Goal: Task Accomplishment & Management: Use online tool/utility

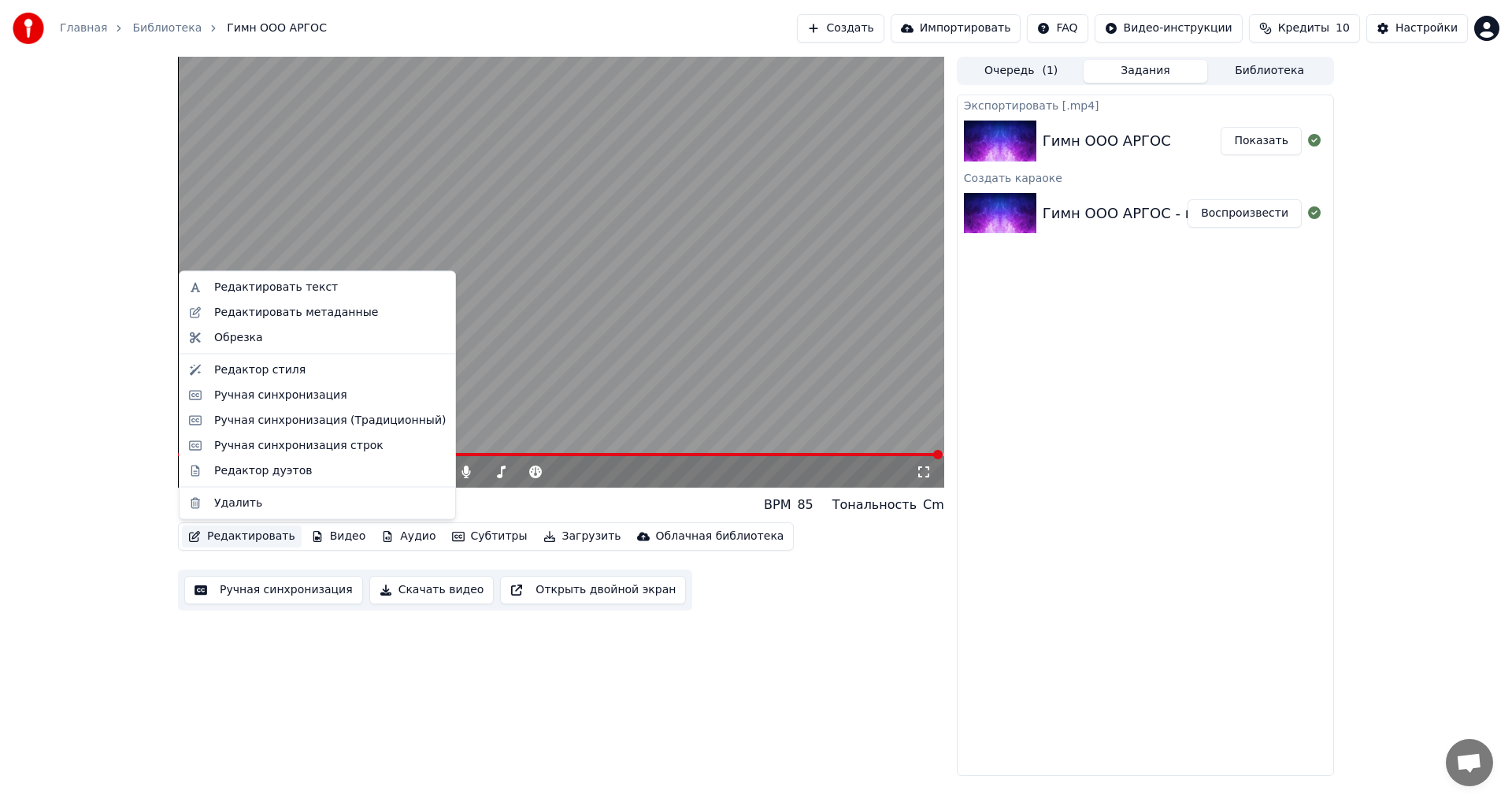
click at [238, 535] on button "Редактировать" at bounding box center [242, 536] width 120 height 22
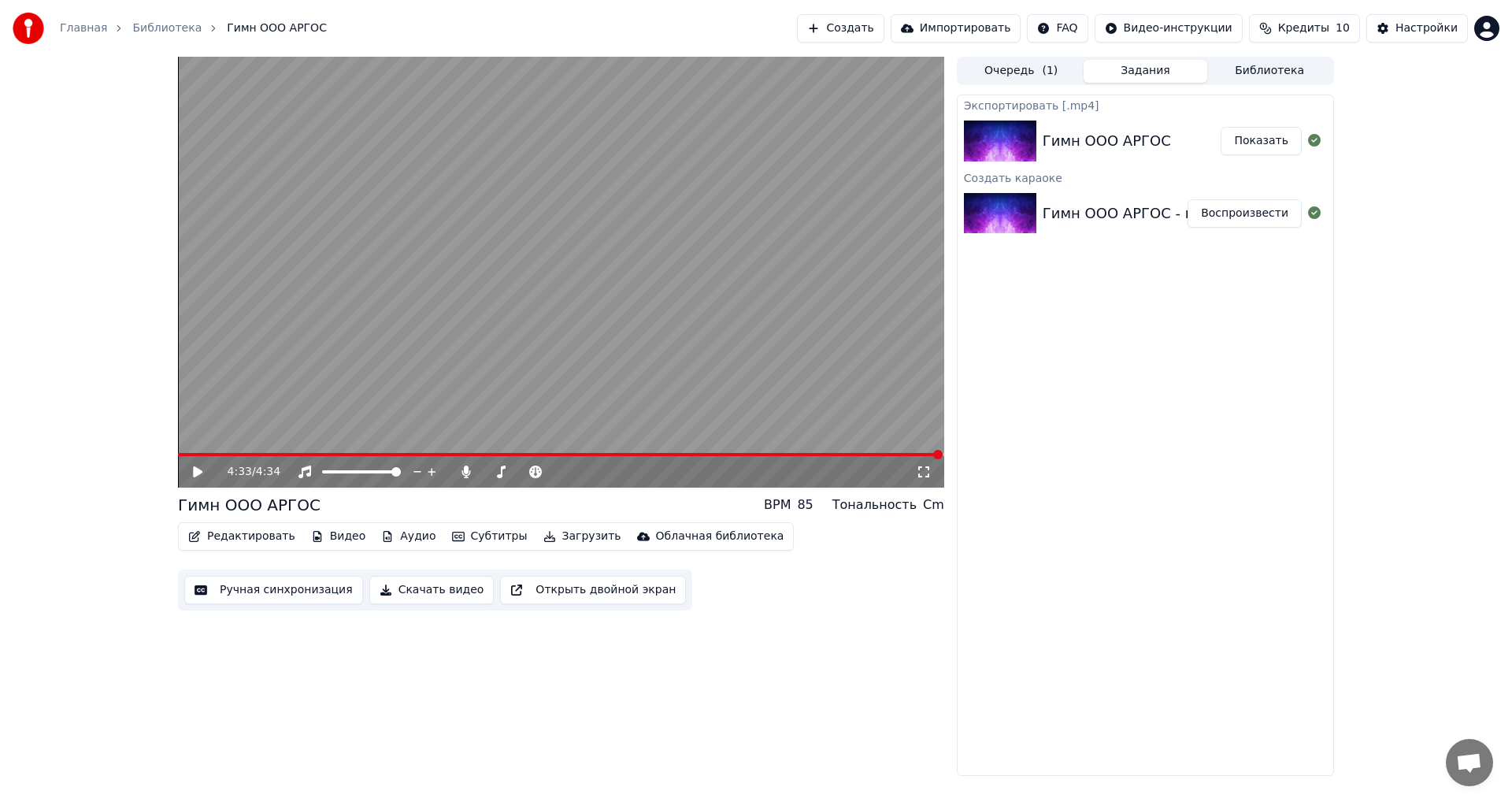
click at [1075, 586] on div "Экспортировать [.mp4] Гимн ООО АРГОС Показать Создать караоке Гимн ООО АРГОС - …" at bounding box center [1145, 436] width 377 height 682
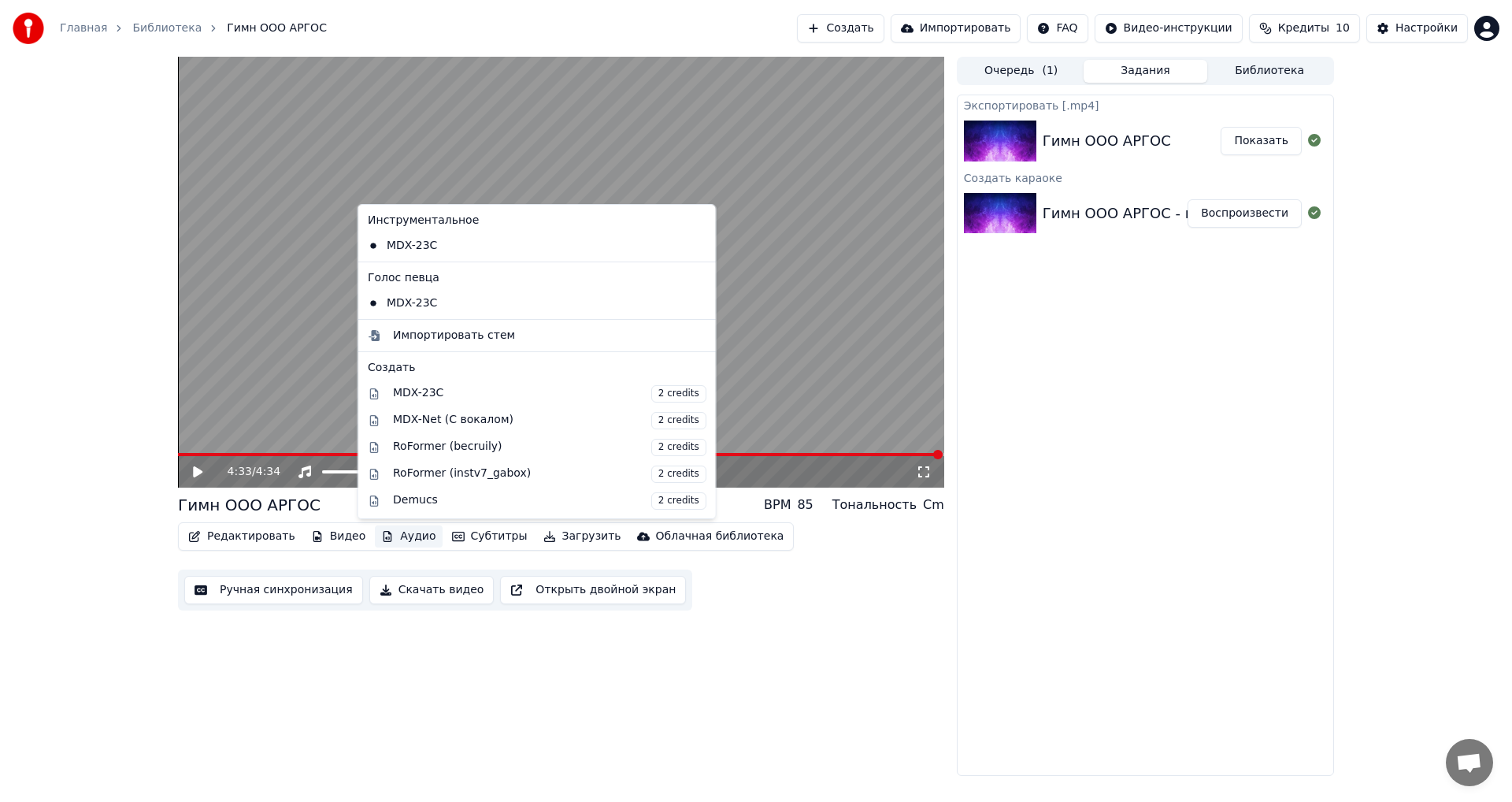
click at [400, 535] on button "Аудио" at bounding box center [408, 536] width 67 height 22
click at [370, 247] on div "MDX-23C" at bounding box center [525, 246] width 327 height 26
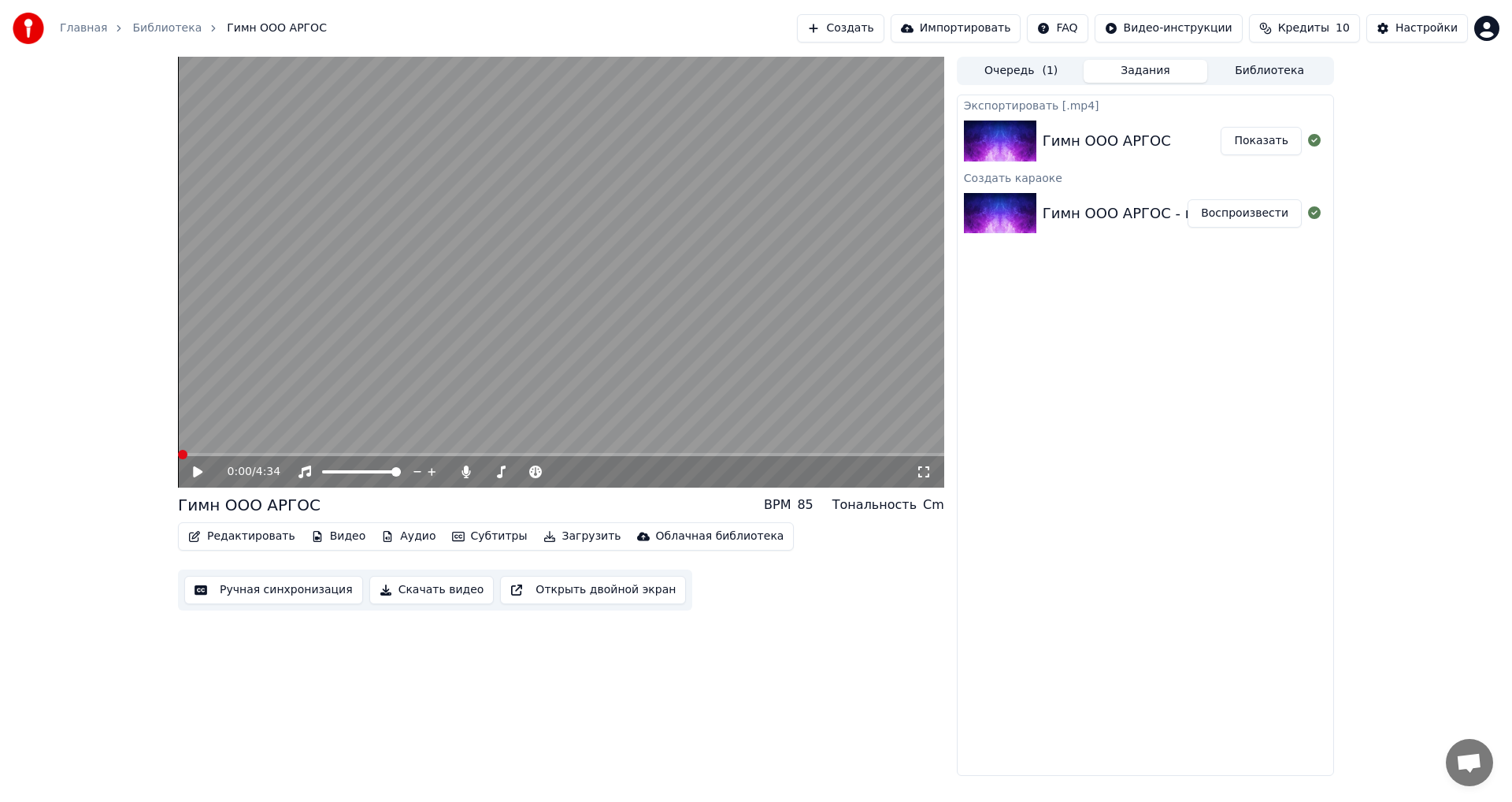
click at [370, 247] on video at bounding box center [561, 272] width 766 height 431
click at [270, 389] on video at bounding box center [561, 272] width 766 height 431
click at [283, 452] on video at bounding box center [561, 272] width 766 height 431
click at [280, 453] on span at bounding box center [561, 455] width 766 height 3
click at [327, 388] on video at bounding box center [561, 272] width 766 height 431
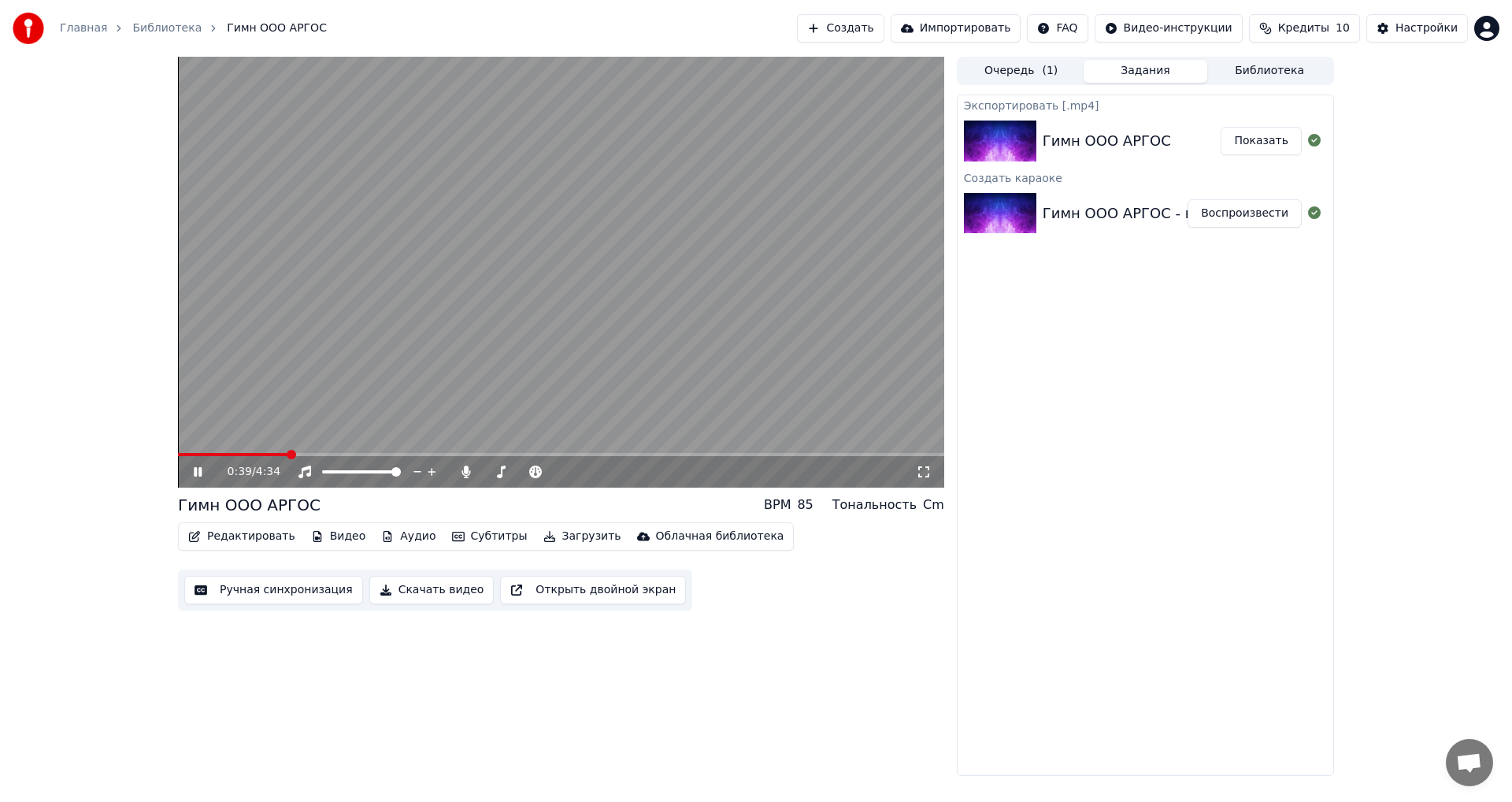
click at [233, 451] on video at bounding box center [561, 272] width 766 height 431
click at [231, 455] on span at bounding box center [205, 455] width 53 height 3
click at [286, 346] on video at bounding box center [561, 272] width 766 height 431
click at [503, 295] on video at bounding box center [561, 272] width 766 height 431
click at [467, 540] on button "Субтитры" at bounding box center [489, 536] width 88 height 22
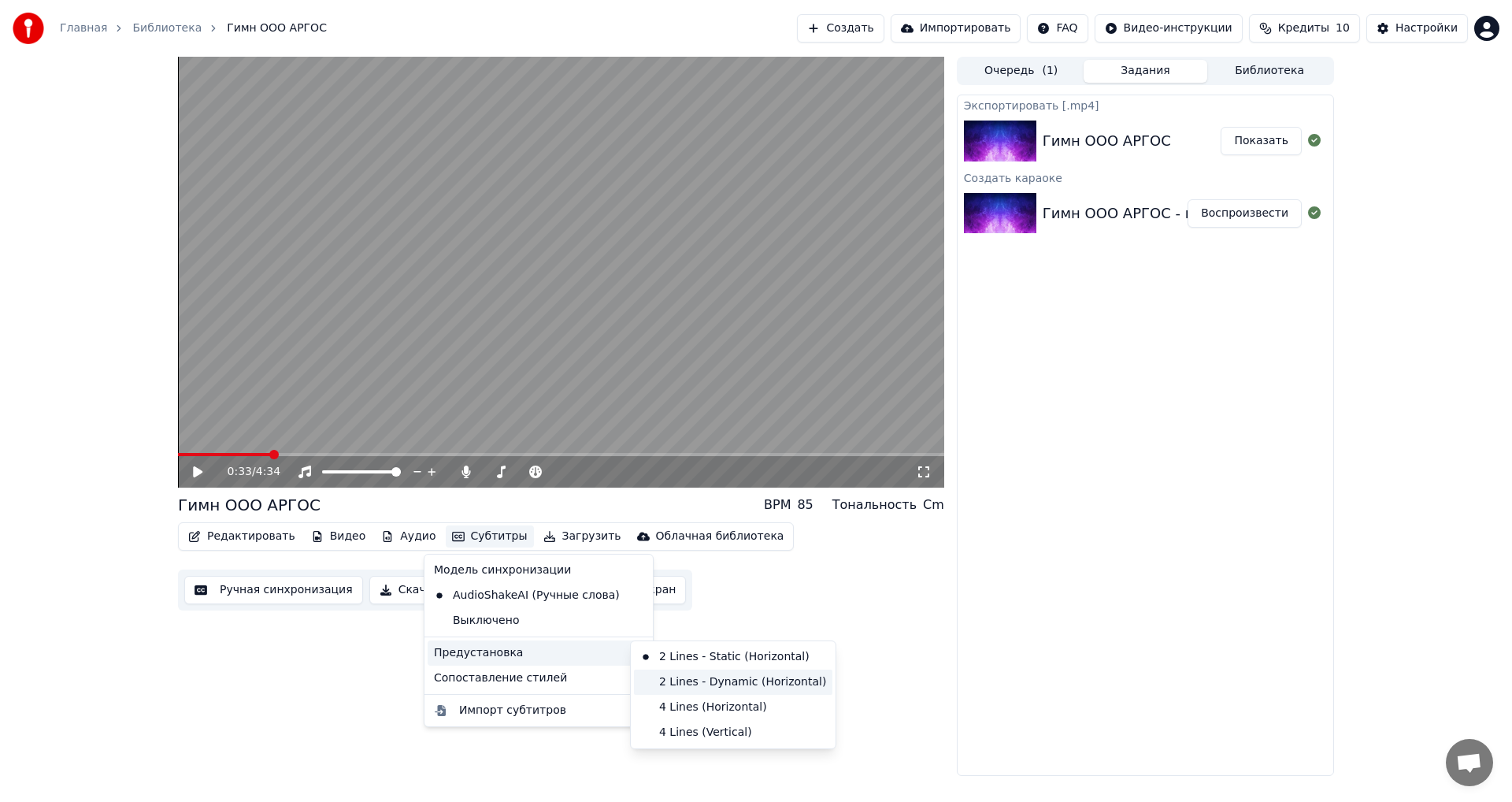
click at [676, 688] on div "2 Lines - Dynamic (Horizontal)" at bounding box center [733, 682] width 199 height 26
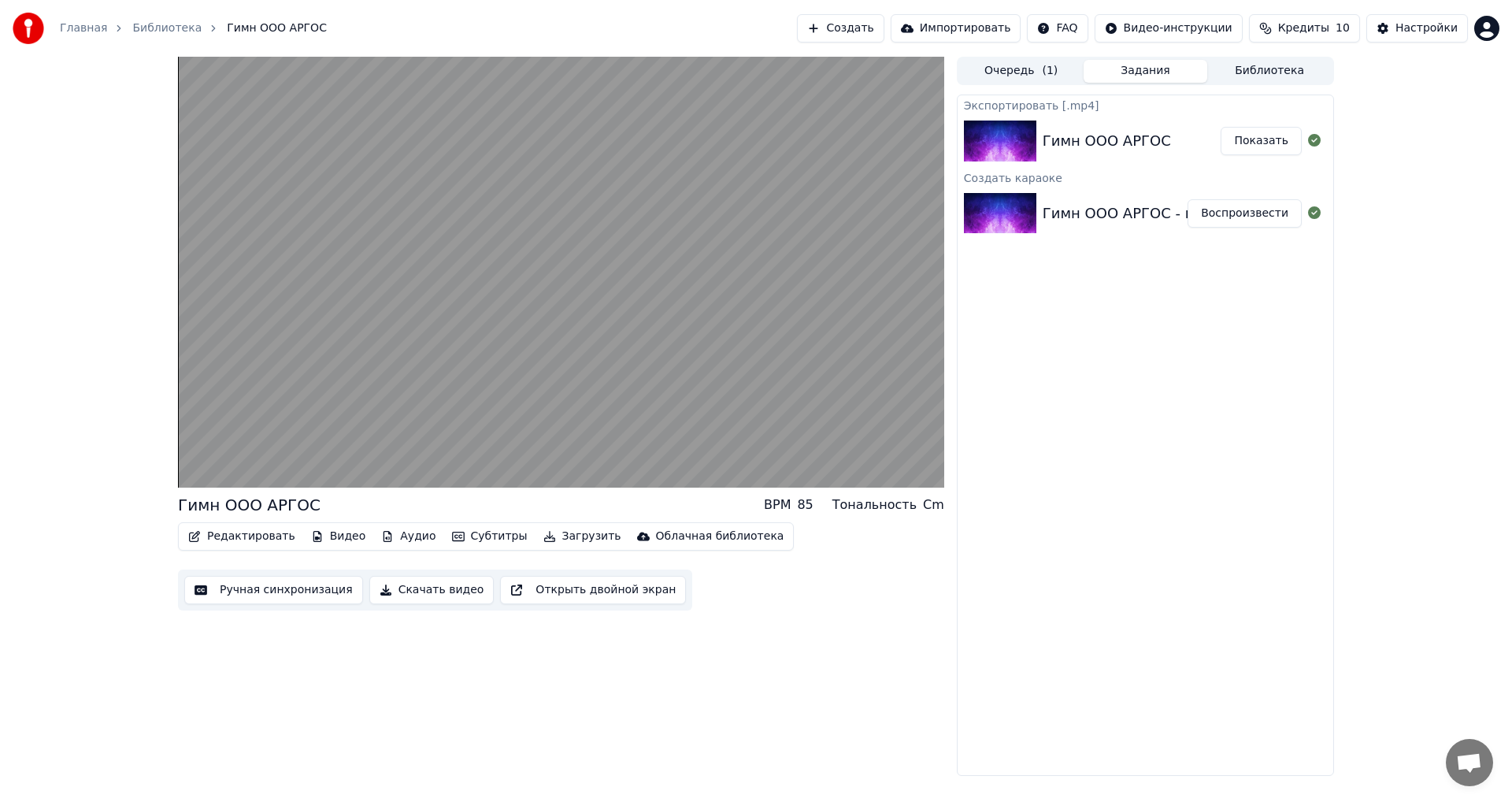
click at [318, 536] on button "Видео" at bounding box center [339, 536] width 68 height 22
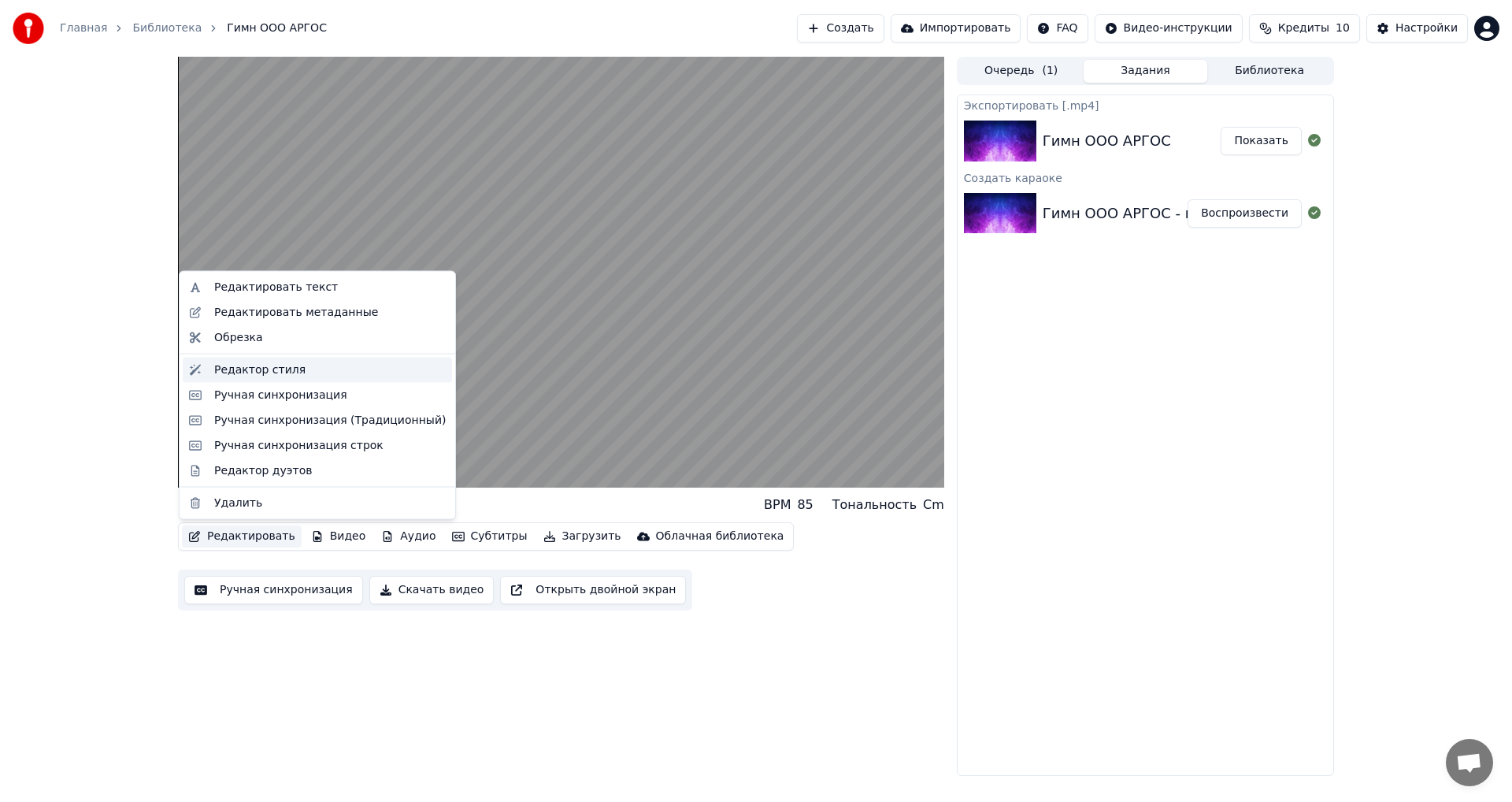
click at [245, 366] on div "Редактор стиля" at bounding box center [260, 369] width 92 height 16
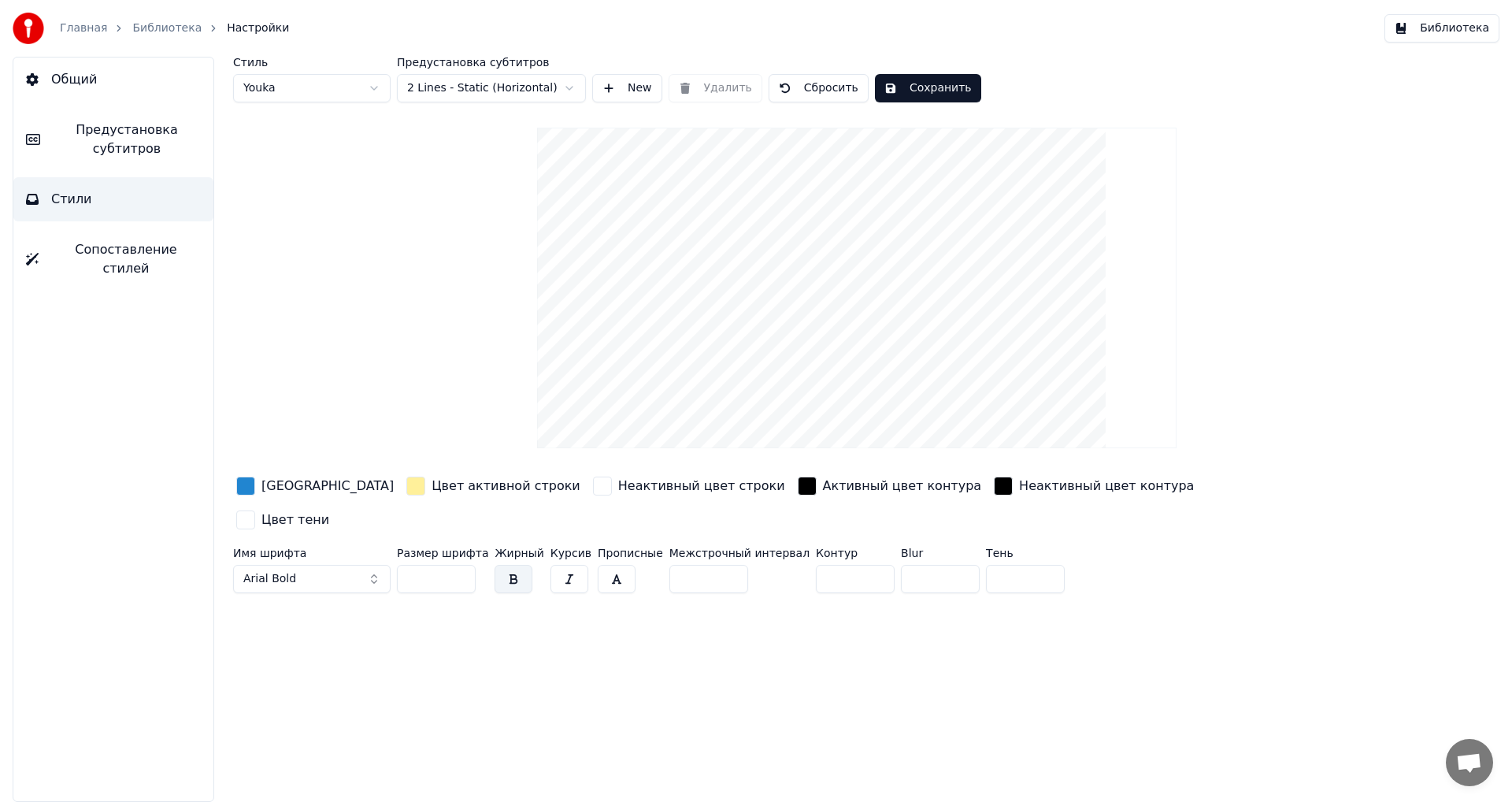
click at [374, 565] on button "Arial Bold" at bounding box center [312, 579] width 158 height 28
click at [324, 606] on div "A.C.M.E Normal" at bounding box center [325, 606] width 112 height 16
click at [370, 565] on button "A.C.M.E Normal" at bounding box center [312, 579] width 158 height 28
click at [281, 674] on div "Arial Narrow" at bounding box center [325, 675] width 112 height 16
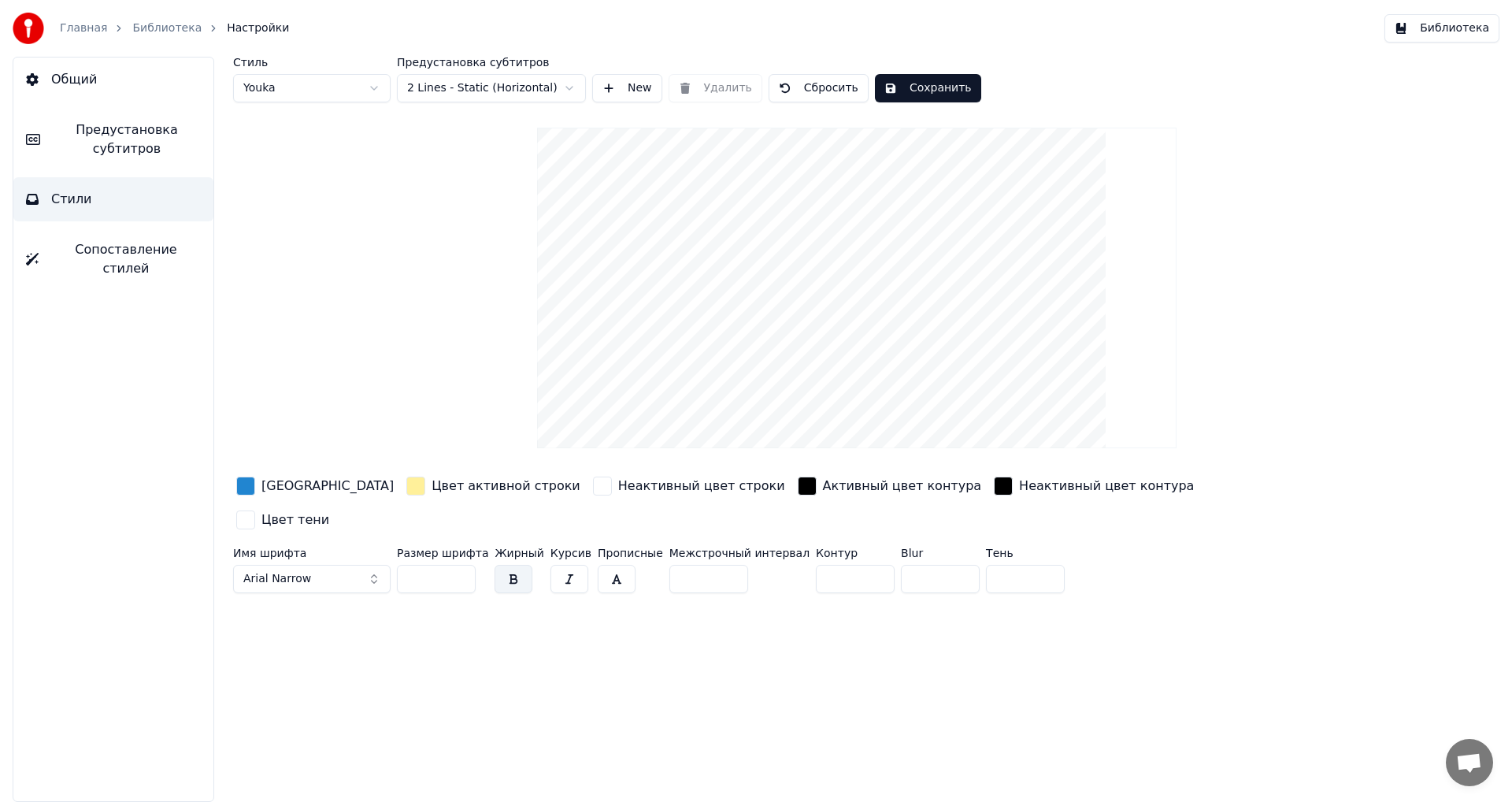
click at [367, 565] on button "Arial Narrow" at bounding box center [312, 579] width 158 height 28
click at [316, 655] on div "Arial Black" at bounding box center [325, 653] width 112 height 16
click at [378, 565] on button "Arial Black" at bounding box center [312, 579] width 158 height 28
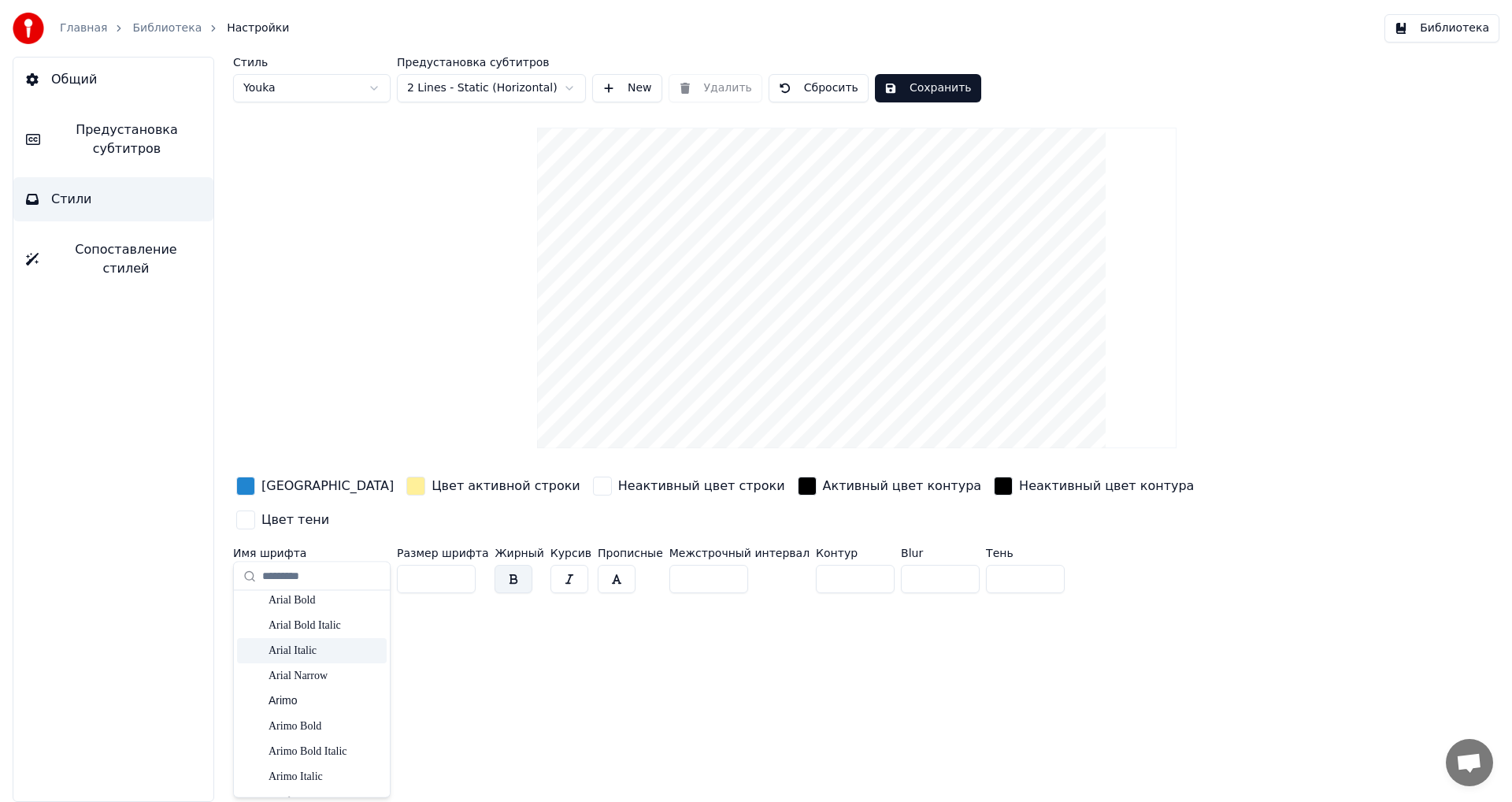
click at [302, 650] on div "Arial Italic" at bounding box center [325, 649] width 112 height 16
click at [374, 565] on button "Arial Italic" at bounding box center [312, 579] width 158 height 28
click at [281, 653] on div "Arial Black" at bounding box center [325, 653] width 112 height 16
click at [376, 565] on button "Arial Black" at bounding box center [312, 579] width 158 height 28
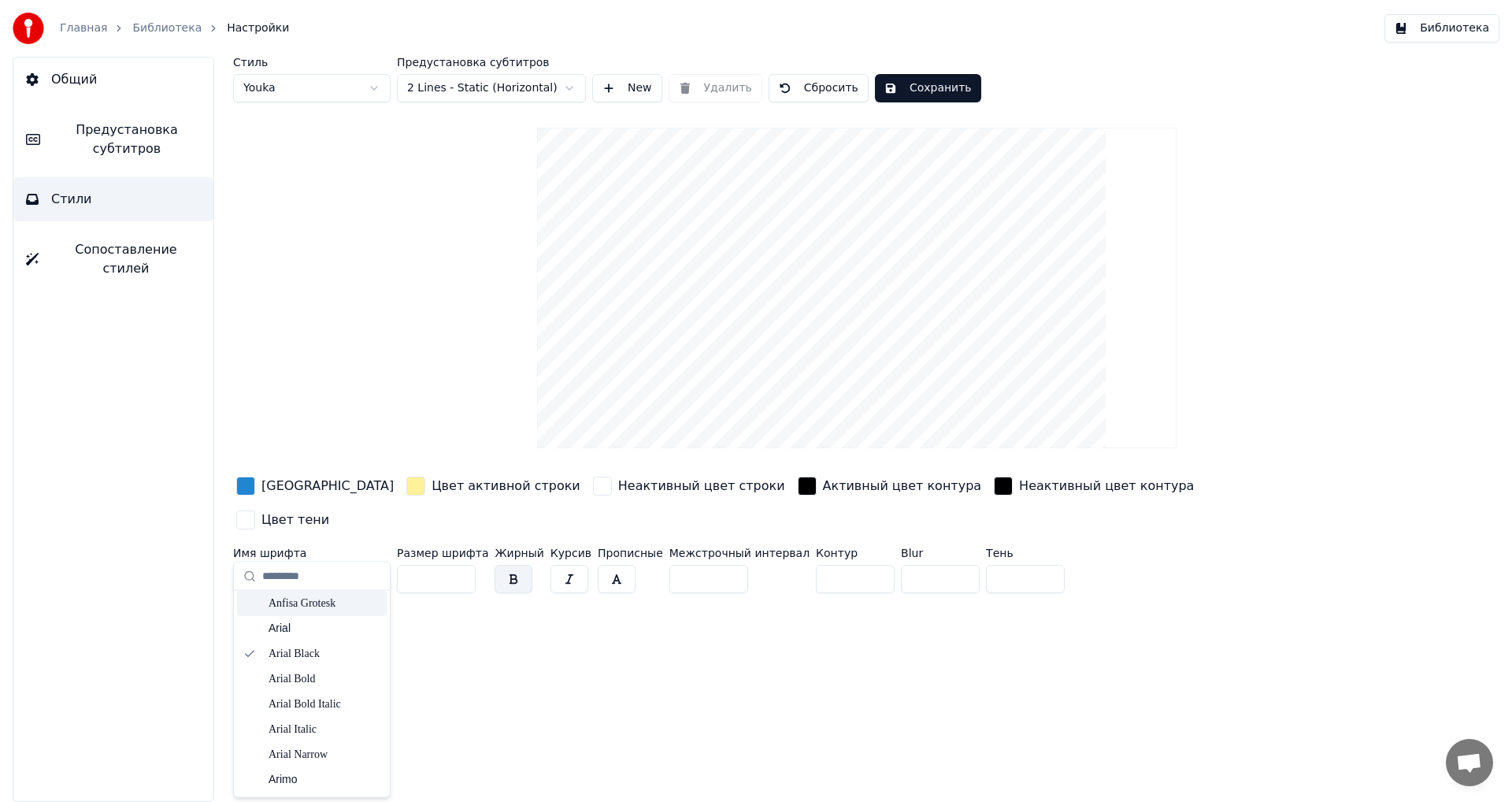
click at [303, 602] on div "Anfisa Grotesk" at bounding box center [325, 602] width 112 height 16
click at [372, 565] on button "Anfisa Grotesk" at bounding box center [312, 579] width 158 height 28
click at [322, 686] on div "Bahnschrift" at bounding box center [325, 691] width 112 height 16
click at [925, 90] on button "Сохранить" at bounding box center [928, 88] width 106 height 28
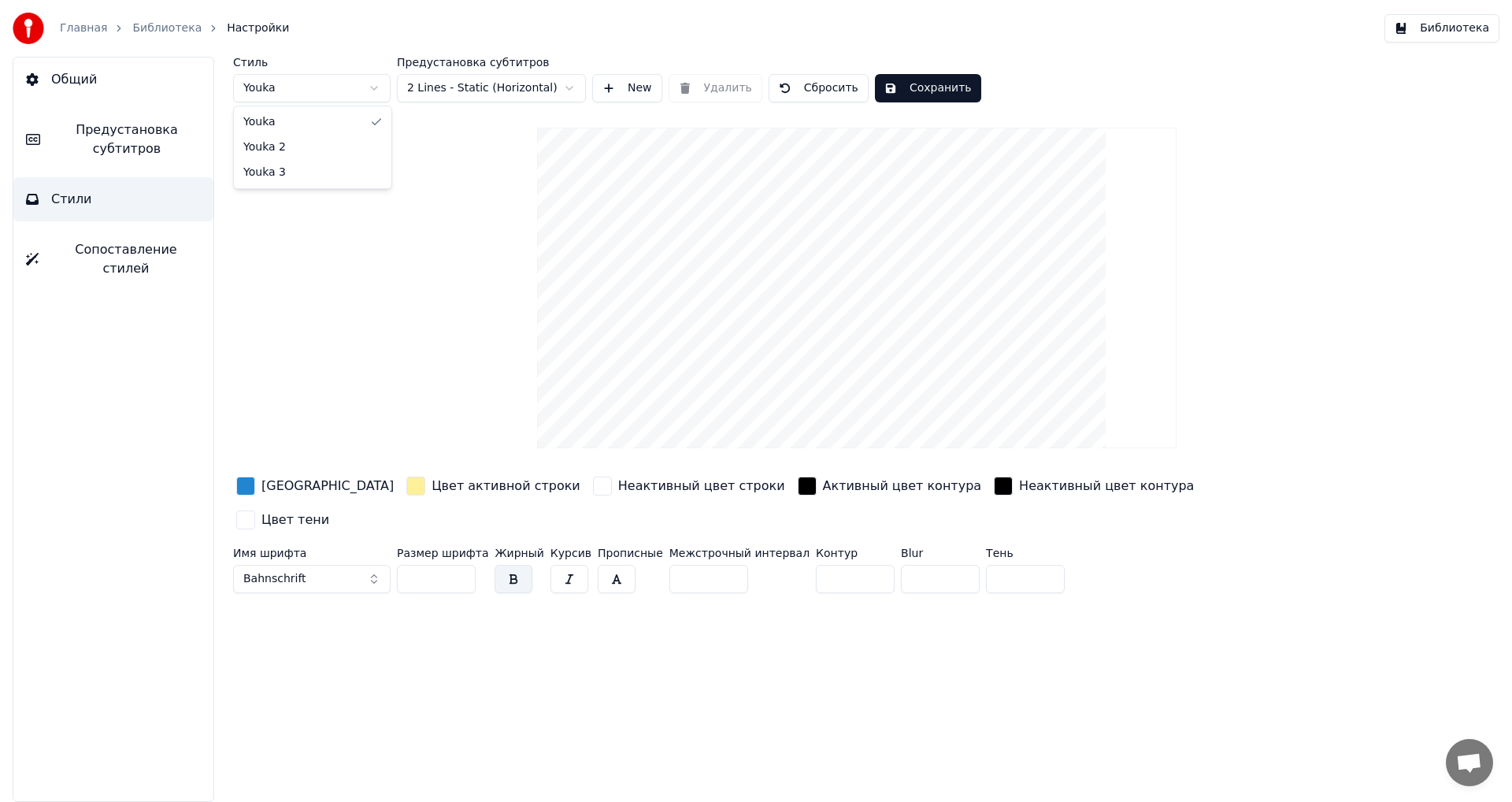
click at [290, 80] on html "Главная Библиотека Настройки Библиотека Общий Предустановка субтитров Стили Соп…" at bounding box center [756, 401] width 1512 height 802
click at [285, 90] on html "Главная Библиотека Настройки Библиотека Общий Предустановка субтитров Стили Соп…" at bounding box center [756, 401] width 1512 height 802
click at [308, 91] on html "Главная Библиотека Настройки Библиотека Общий Предустановка субтитров Стили Соп…" at bounding box center [756, 401] width 1512 height 802
click at [498, 85] on html "Главная Библиотека Настройки Библиотека Общий Предустановка субтитров Стили Соп…" at bounding box center [756, 401] width 1512 height 802
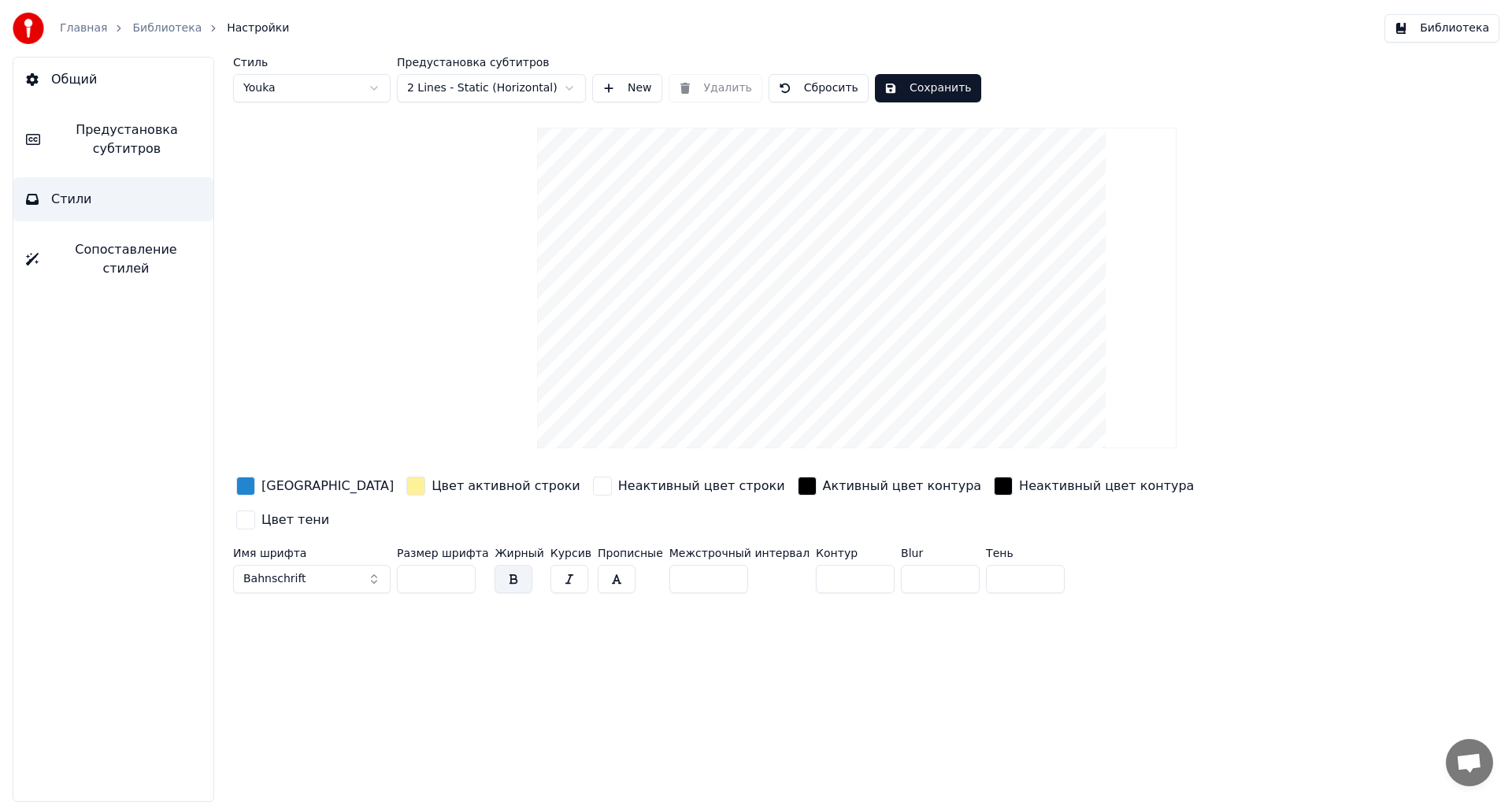
click at [143, 27] on link "Библиотека" at bounding box center [167, 28] width 69 height 16
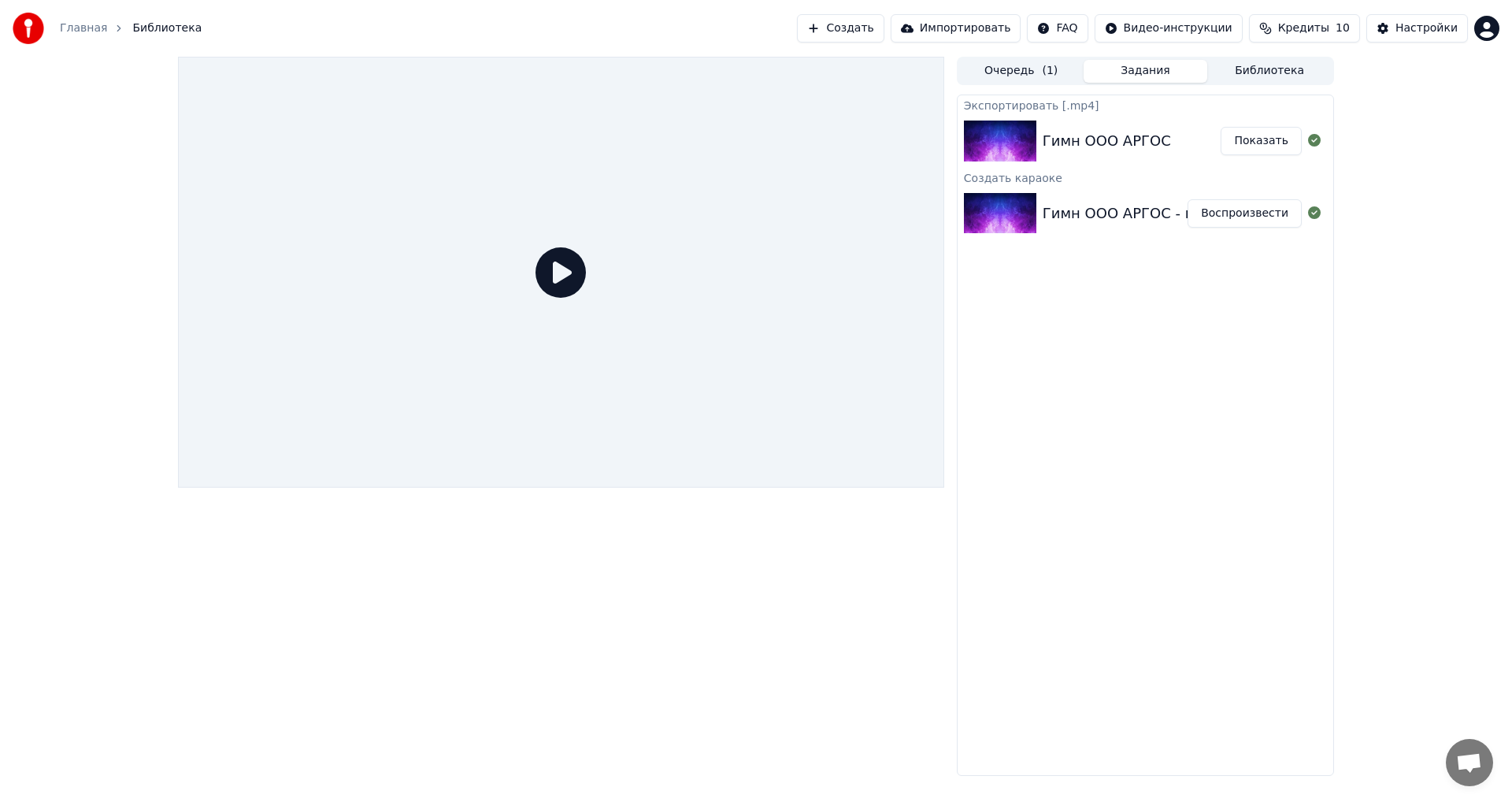
click at [562, 276] on icon at bounding box center [560, 272] width 50 height 50
click at [72, 30] on link "Главная" at bounding box center [83, 28] width 47 height 16
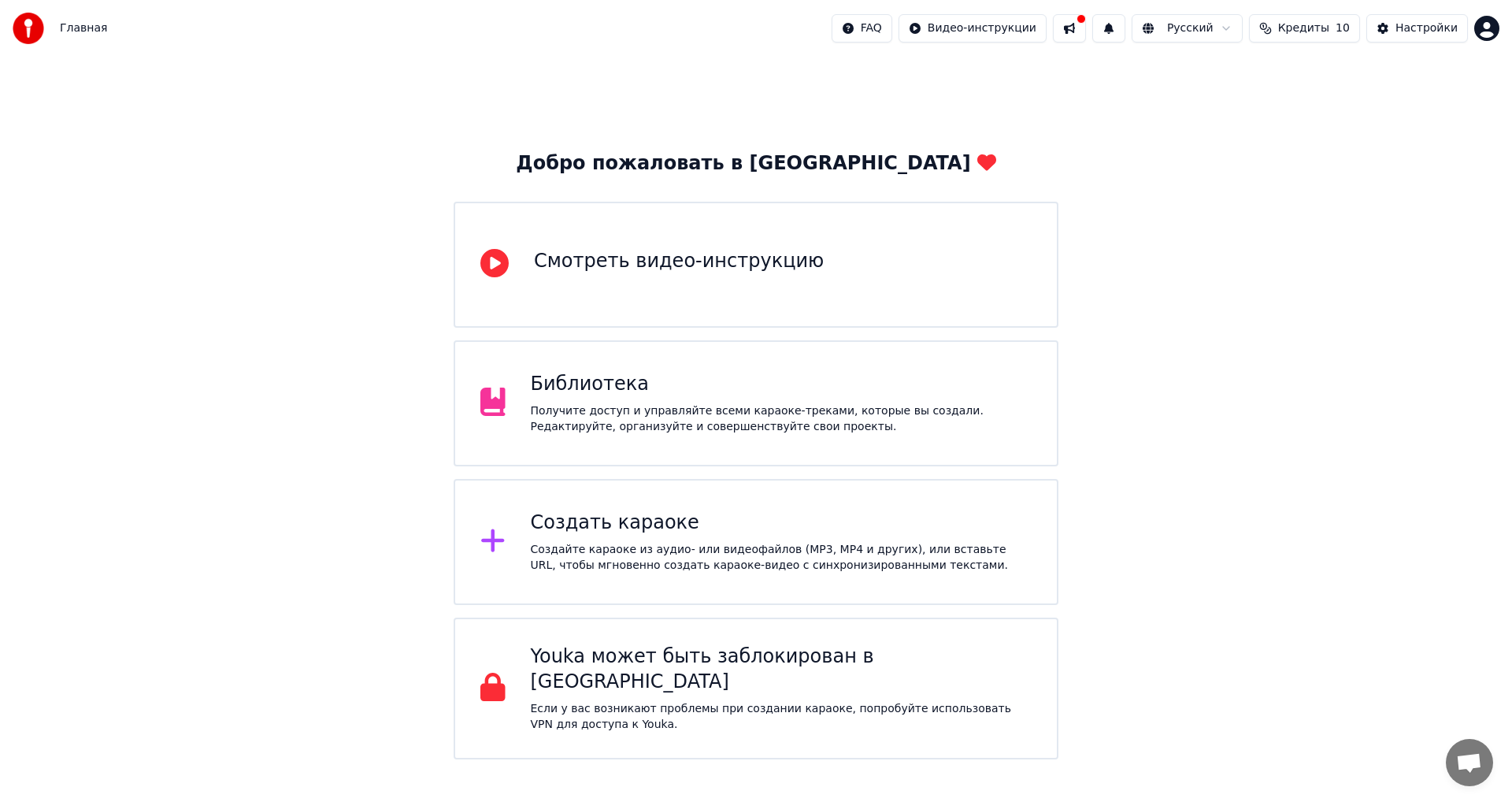
click at [54, 27] on div "Главная" at bounding box center [59, 28] width 95 height 31
click at [579, 543] on div "Создайте караоке из аудио- или видеофайлов (MP3, MP4 и других), или вставьте UR…" at bounding box center [782, 558] width 502 height 31
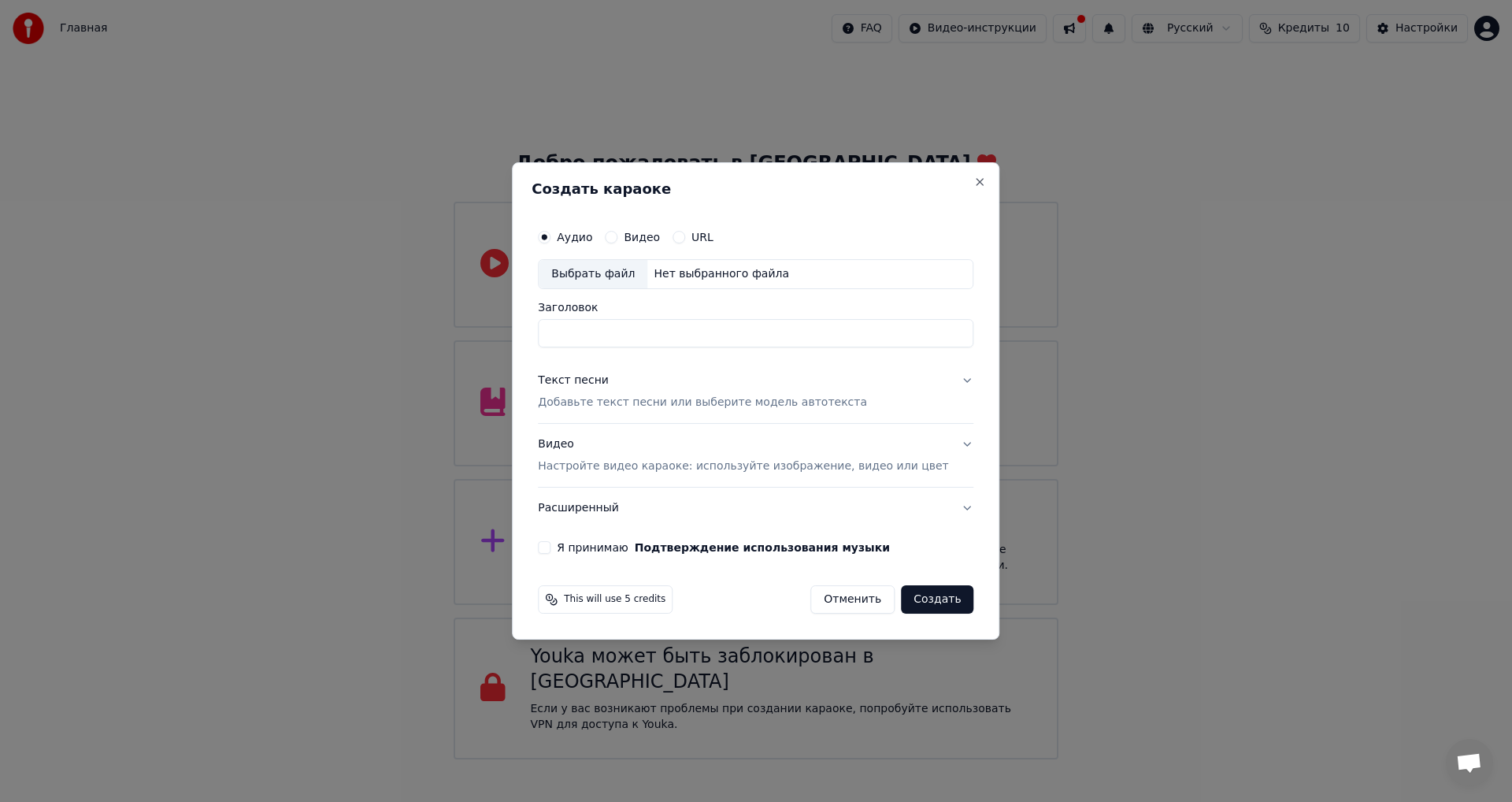
click at [601, 271] on div "Выбрать файл" at bounding box center [593, 274] width 109 height 28
click at [725, 337] on input "**********" at bounding box center [756, 333] width 436 height 28
drag, startPoint x: 667, startPoint y: 333, endPoint x: 786, endPoint y: 336, distance: 119.0
click at [784, 335] on input "**********" at bounding box center [756, 333] width 436 height 28
click at [786, 335] on input "**********" at bounding box center [756, 333] width 436 height 28
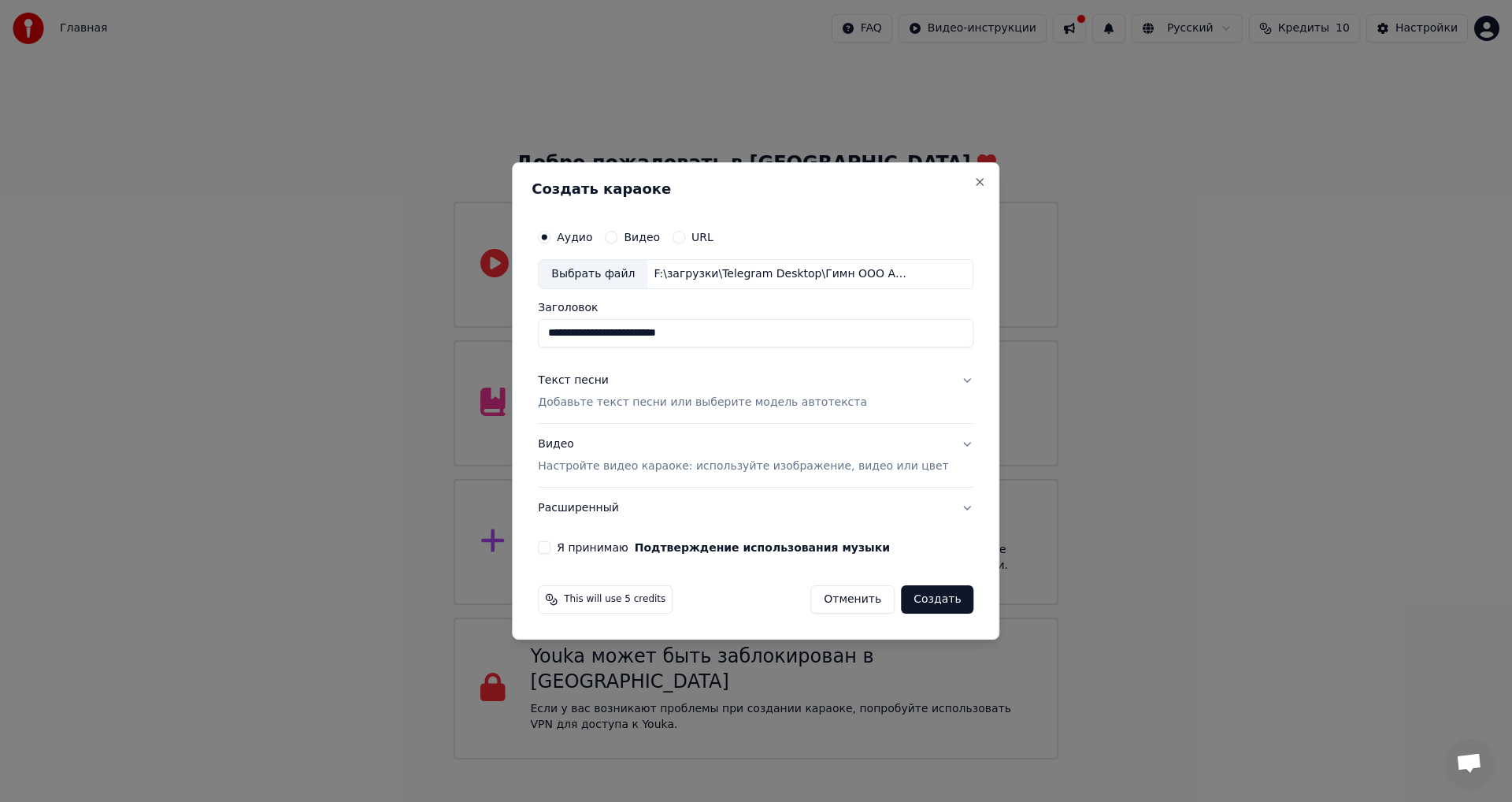
click at [831, 264] on div "Выбрать файл F:\загрузки\Telegram Desktop\Гимн ООО АРГОС - версия № 1.mp3" at bounding box center [756, 274] width 436 height 30
drag, startPoint x: 667, startPoint y: 333, endPoint x: 810, endPoint y: 333, distance: 143.0
click at [799, 333] on input "**********" at bounding box center [756, 333] width 436 height 28
type input "**********"
click at [707, 410] on p "Добавьте текст песни или выберите модель автотекста" at bounding box center [702, 402] width 329 height 16
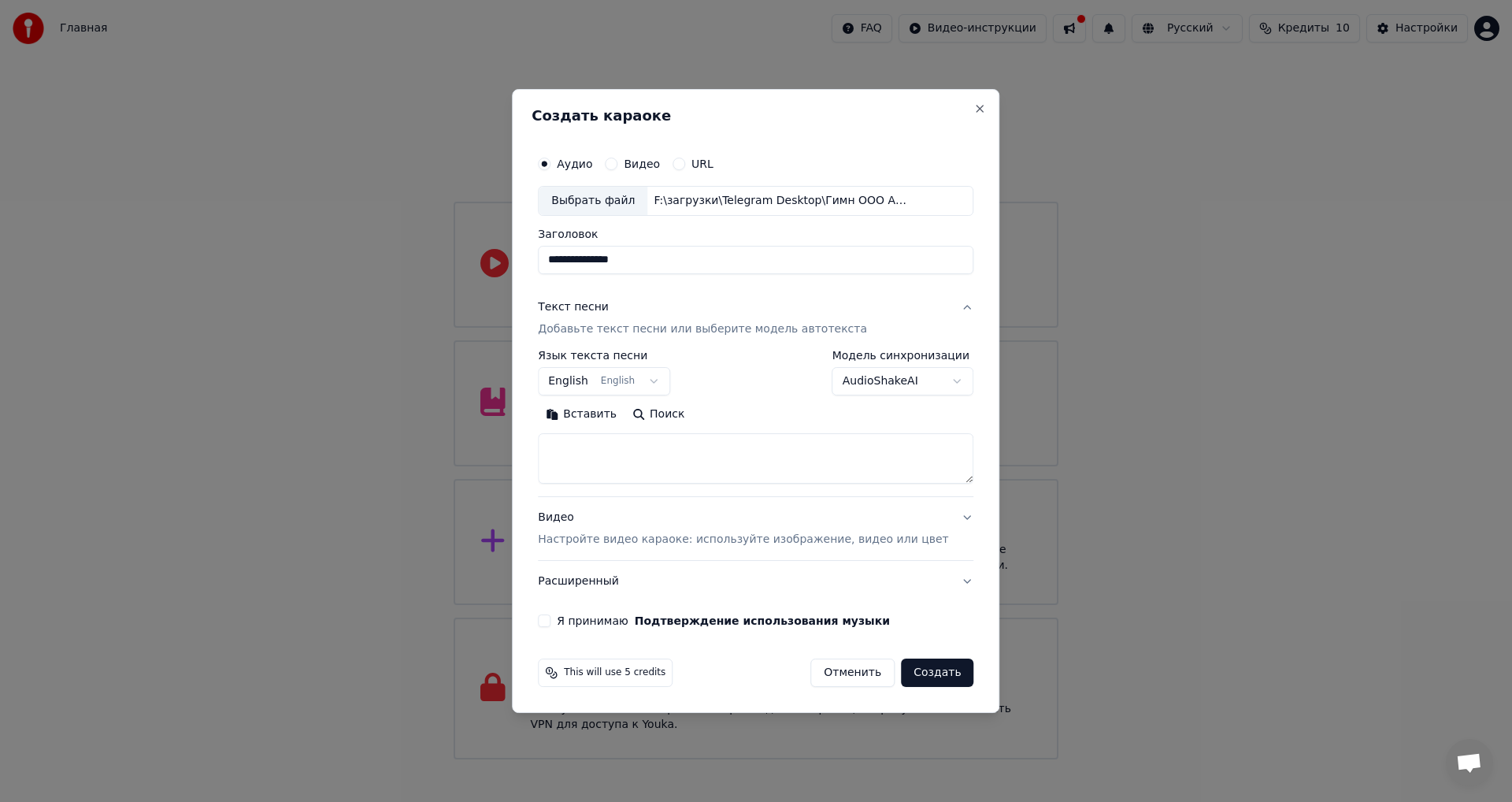
click at [605, 416] on button "Вставить" at bounding box center [581, 414] width 87 height 26
type textarea "**********"
drag, startPoint x: 740, startPoint y: 456, endPoint x: 358, endPoint y: 443, distance: 382.2
click at [363, 443] on body "Главная FAQ Видео-инструкции Русский Кредиты 10 Настройки Добро пожаловать в Yo…" at bounding box center [756, 380] width 1512 height 760
click at [587, 436] on textarea at bounding box center [732, 458] width 389 height 50
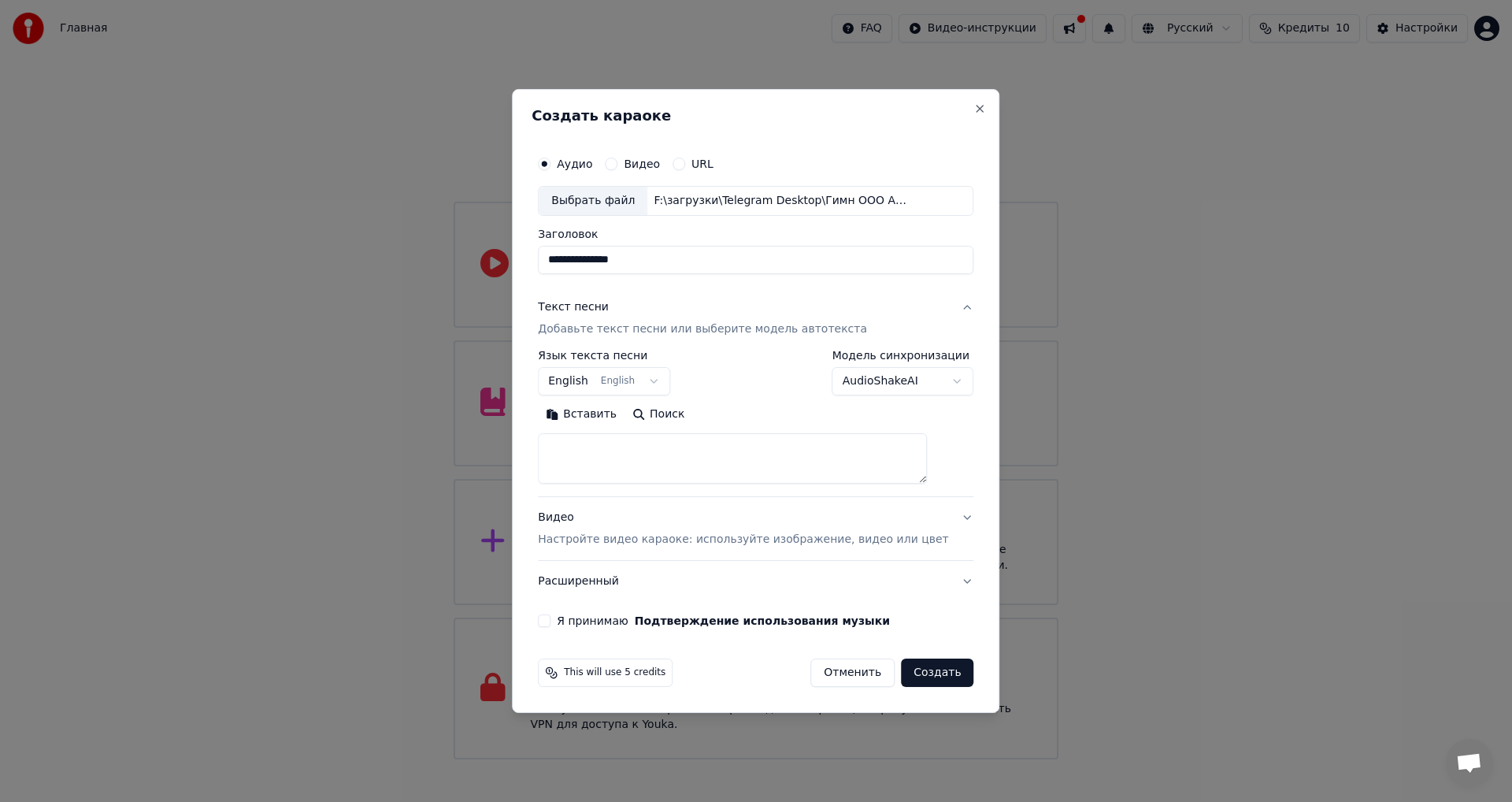
paste textarea "**********"
click at [581, 455] on textarea at bounding box center [732, 458] width 389 height 50
type textarea "**********"
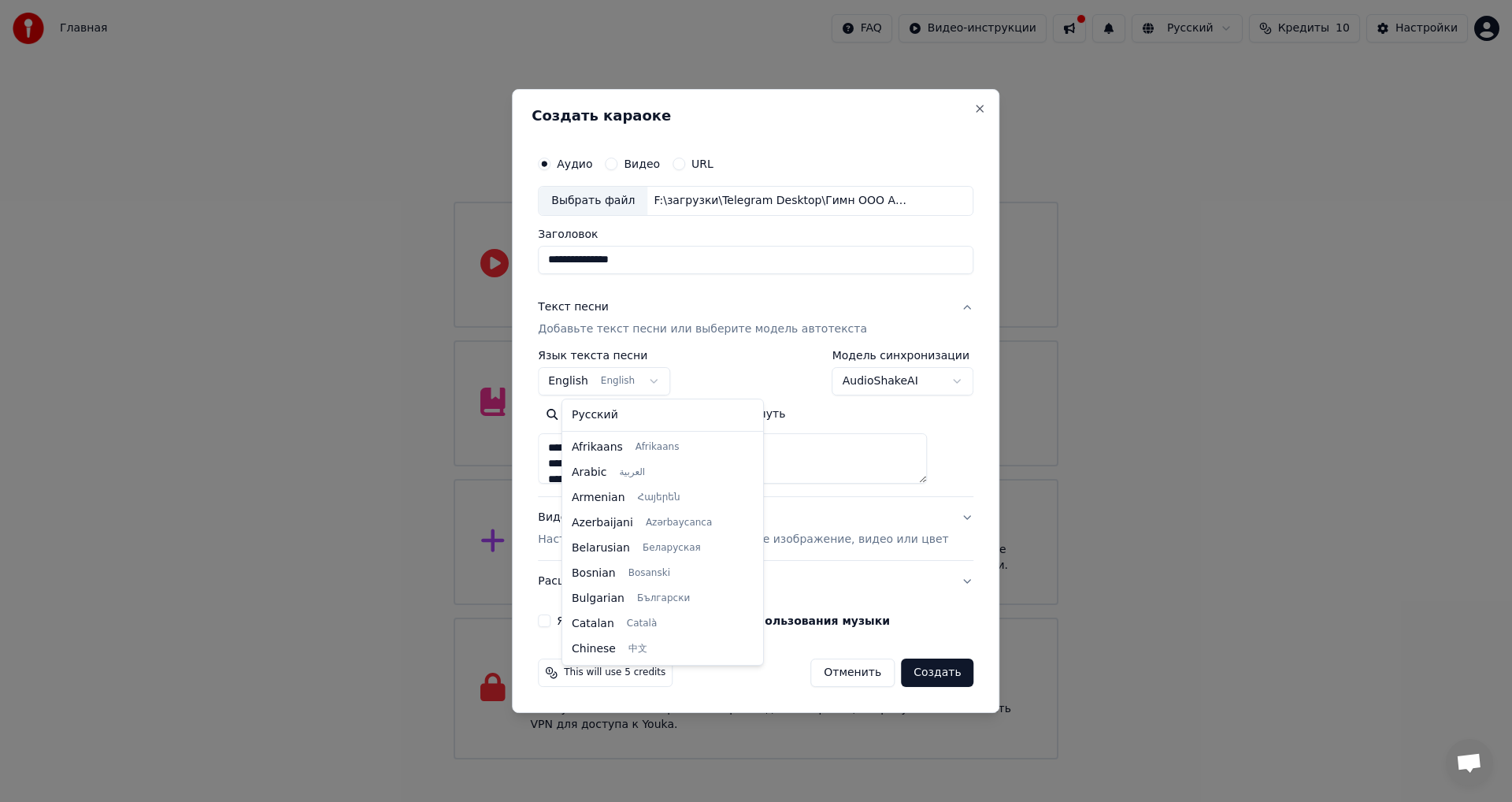
click at [657, 385] on body "Главная FAQ Видео-инструкции Русский Кредиты 10 Настройки Добро пожаловать в Yo…" at bounding box center [756, 380] width 1512 height 760
select select "**"
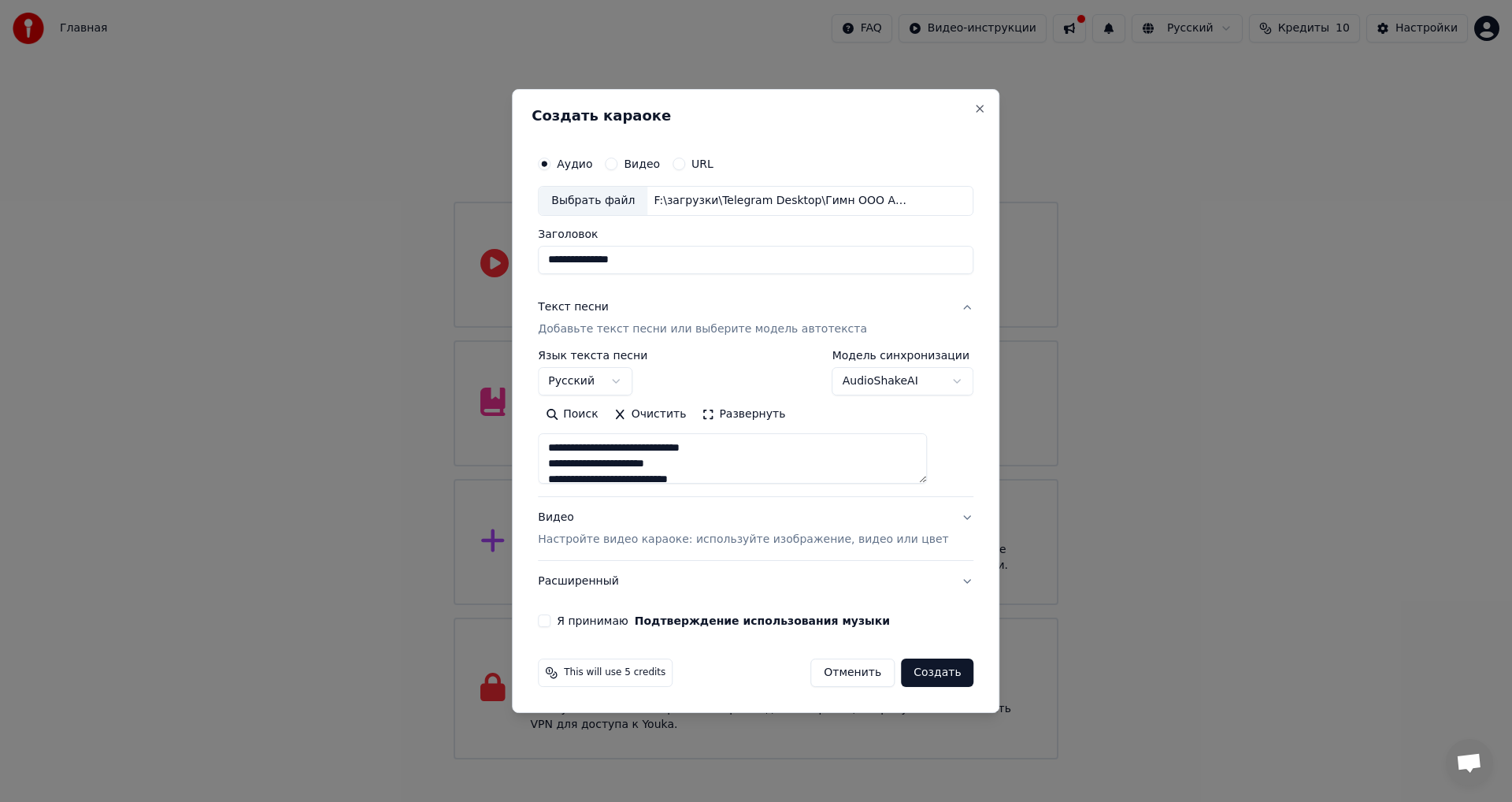
click at [591, 545] on p "Настройте видео караоке: используйте изображение, видео или цвет" at bounding box center [743, 540] width 411 height 16
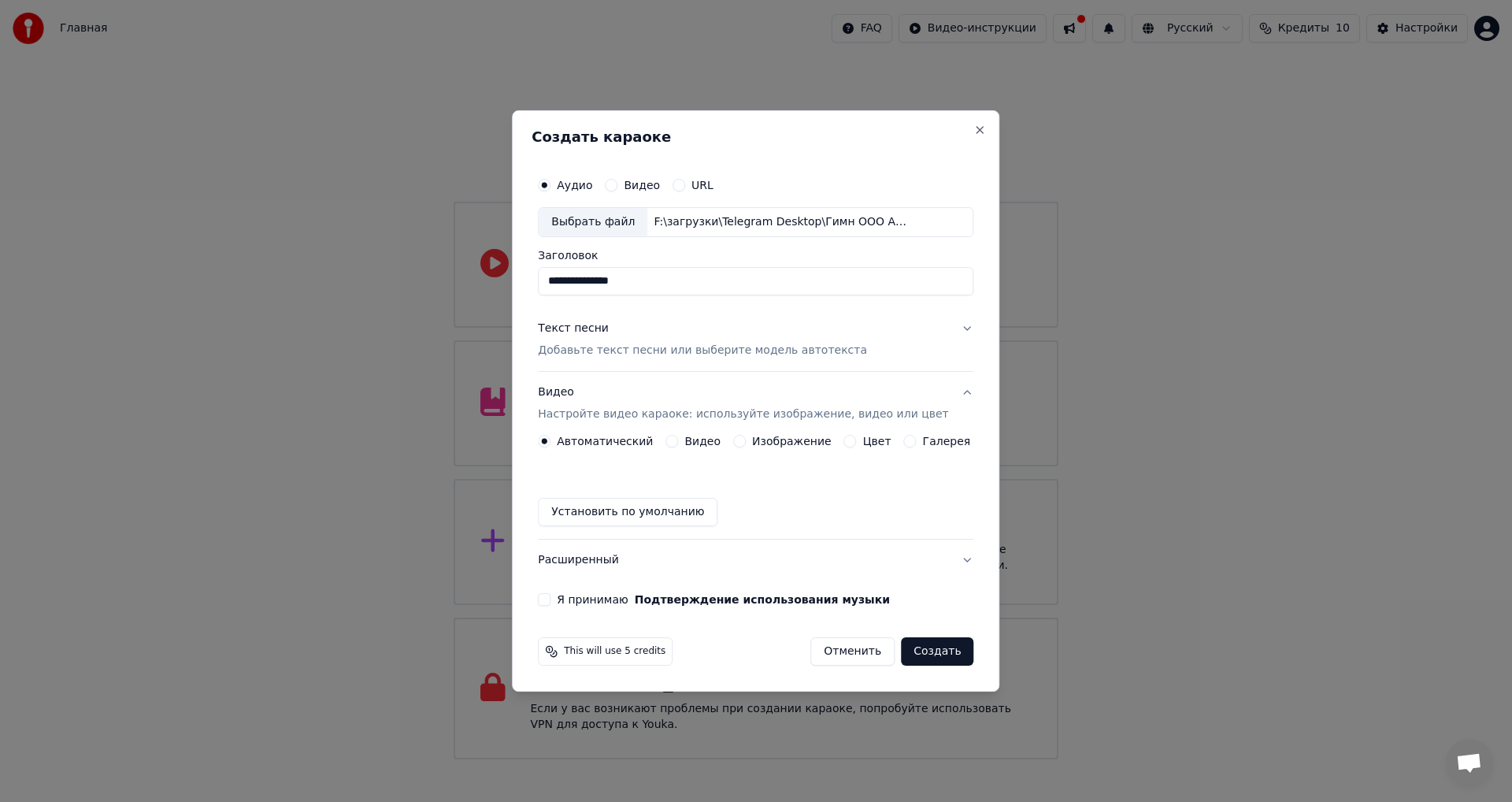
click at [572, 476] on div "Автоматический Видео Изображение Цвет Галерея Установить по умолчанию" at bounding box center [756, 480] width 436 height 92
click at [693, 444] on label "Видео" at bounding box center [703, 441] width 36 height 11
click at [678, 444] on button "Видео" at bounding box center [671, 441] width 12 height 12
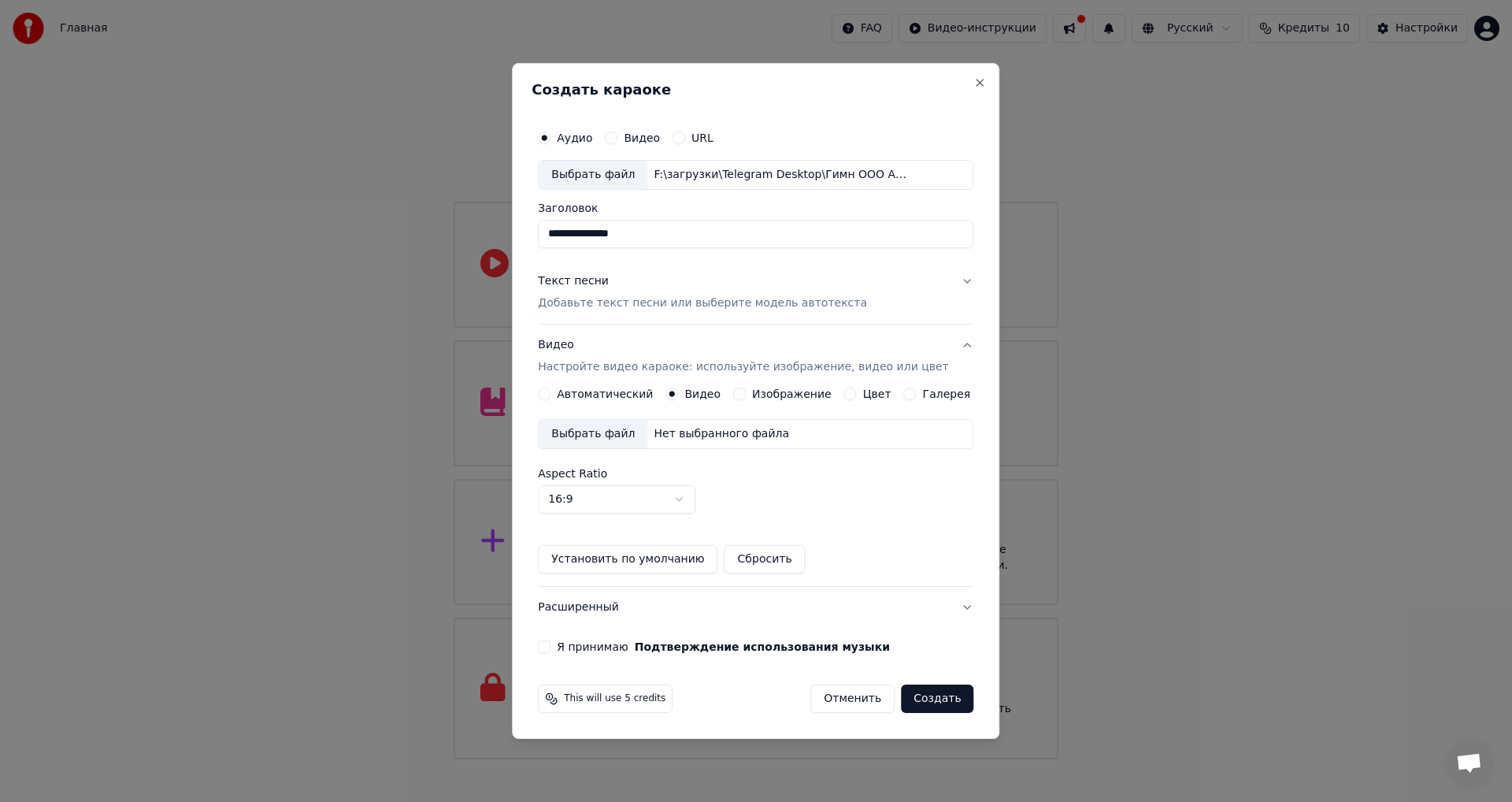
click at [612, 439] on div "Выбрать файл" at bounding box center [593, 434] width 109 height 28
click at [550, 645] on button "Я принимаю Подтверждение использования музыки" at bounding box center [544, 646] width 12 height 12
click at [918, 699] on button "Создать" at bounding box center [937, 699] width 73 height 28
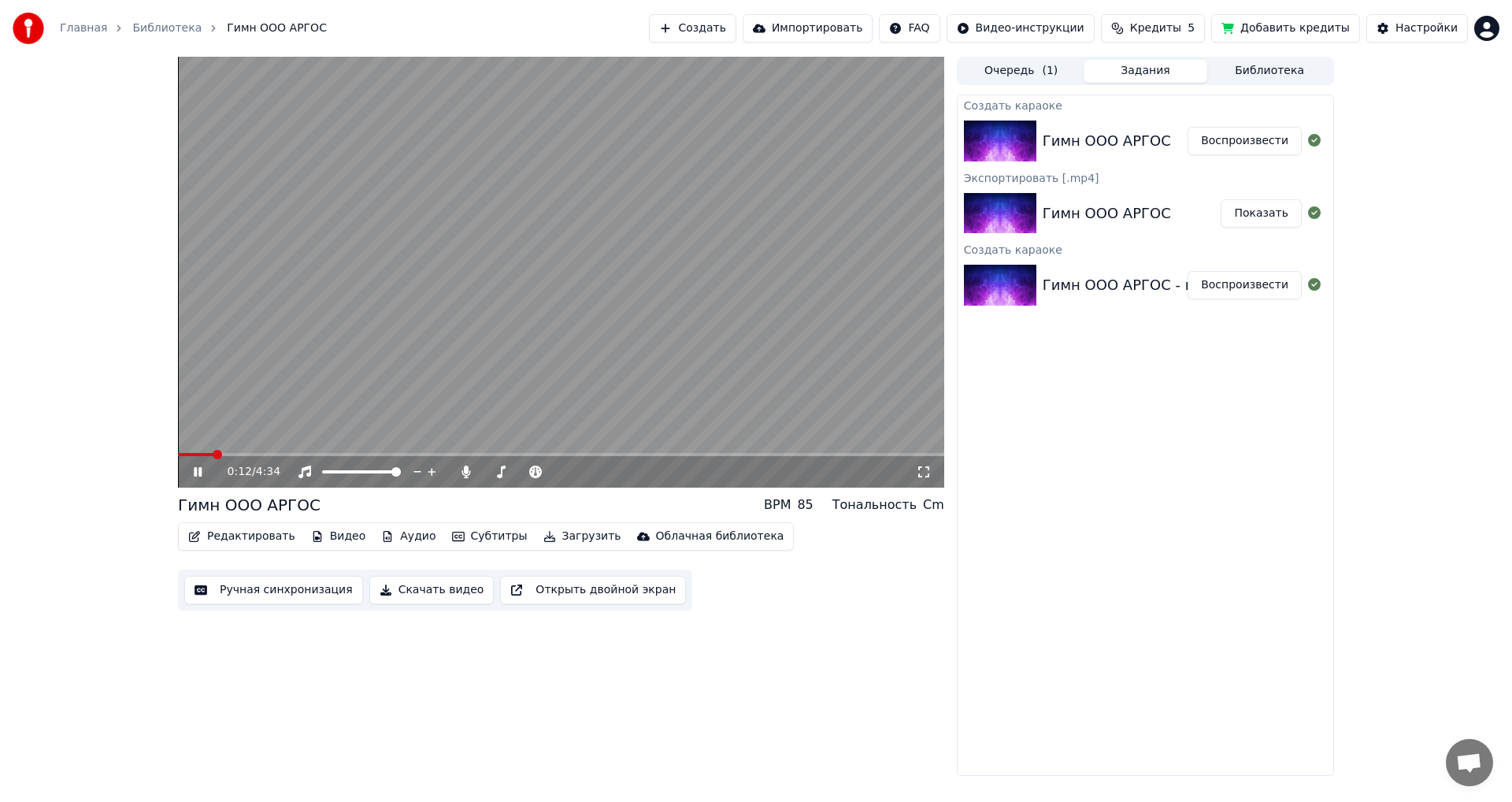
click at [291, 450] on video at bounding box center [561, 272] width 766 height 431
click at [291, 454] on span at bounding box center [561, 455] width 766 height 3
click at [386, 394] on video at bounding box center [561, 272] width 766 height 431
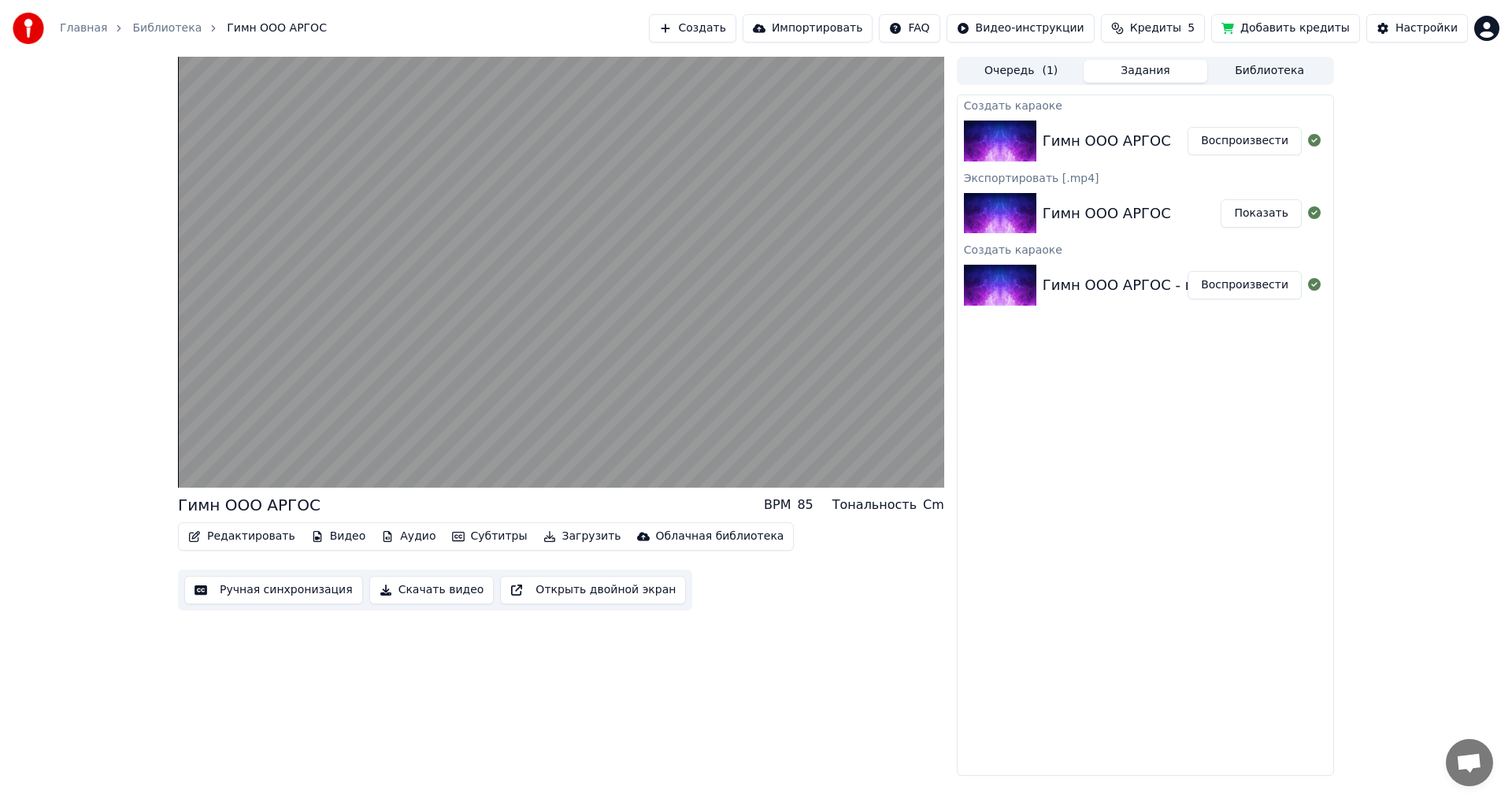
click at [1401, 31] on button "Настройки" at bounding box center [1417, 28] width 101 height 28
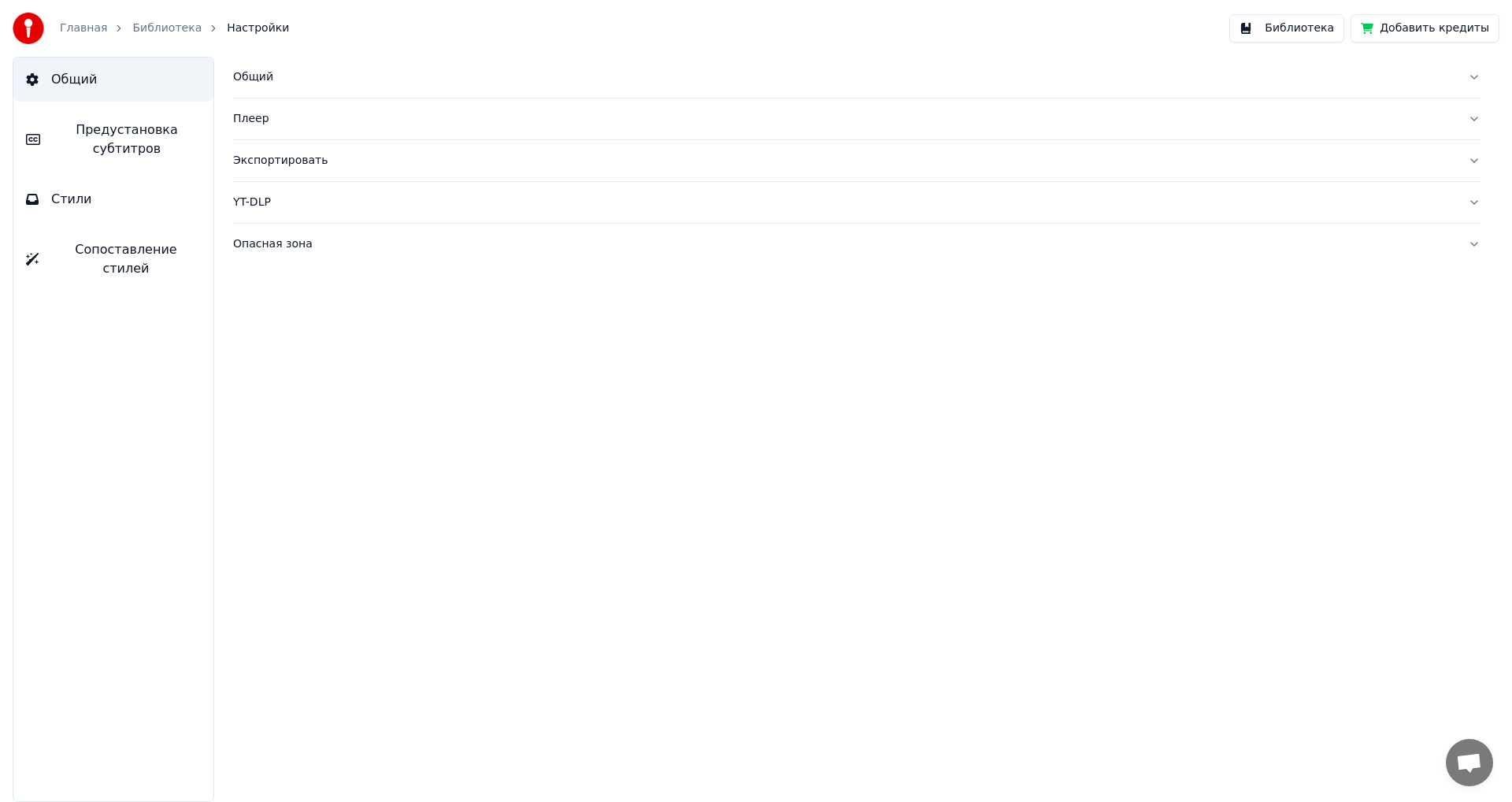
click at [77, 254] on span "Сопоставление стилей" at bounding box center [125, 259] width 149 height 38
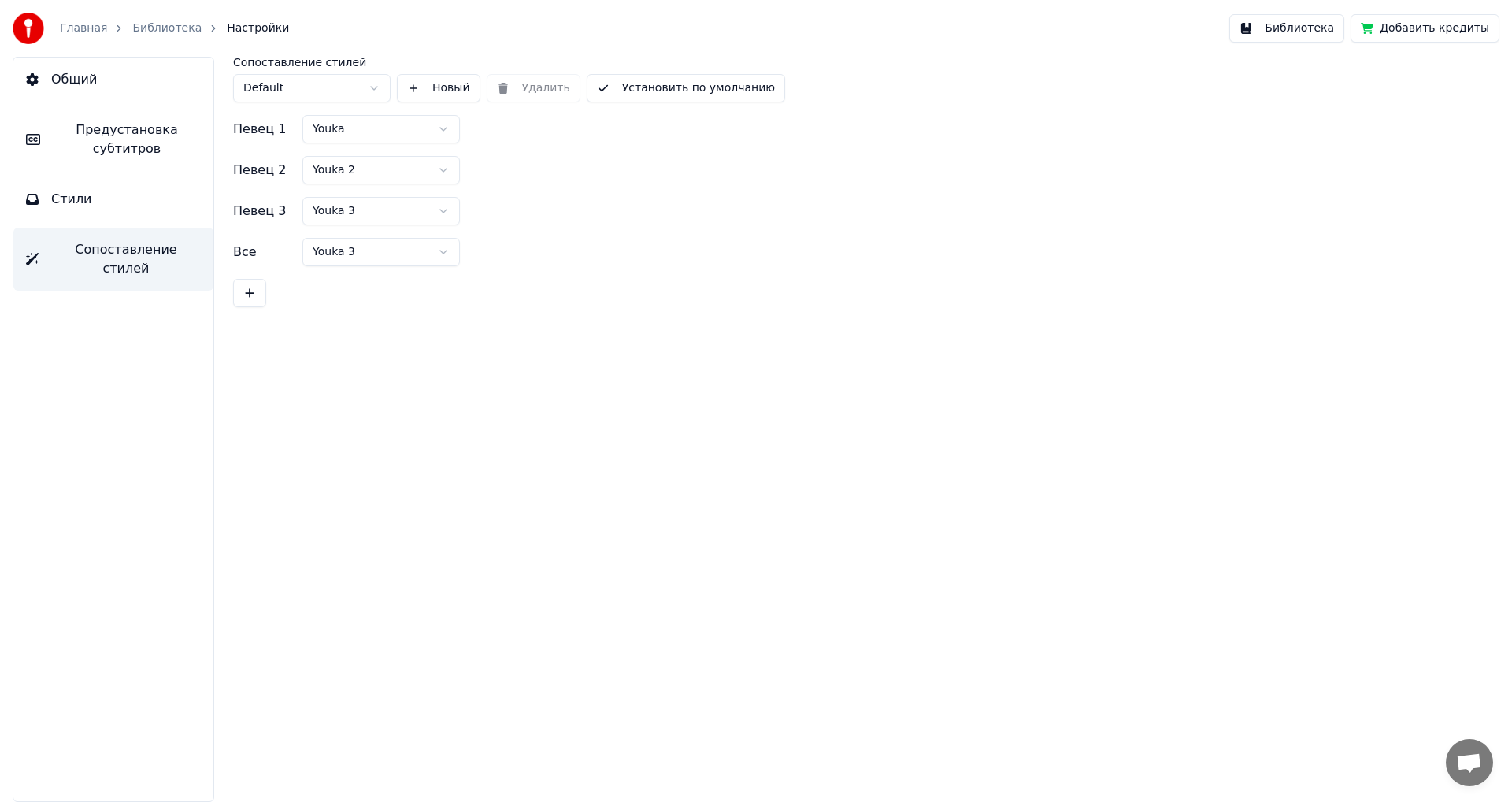
click at [58, 202] on span "Стили" at bounding box center [72, 199] width 41 height 19
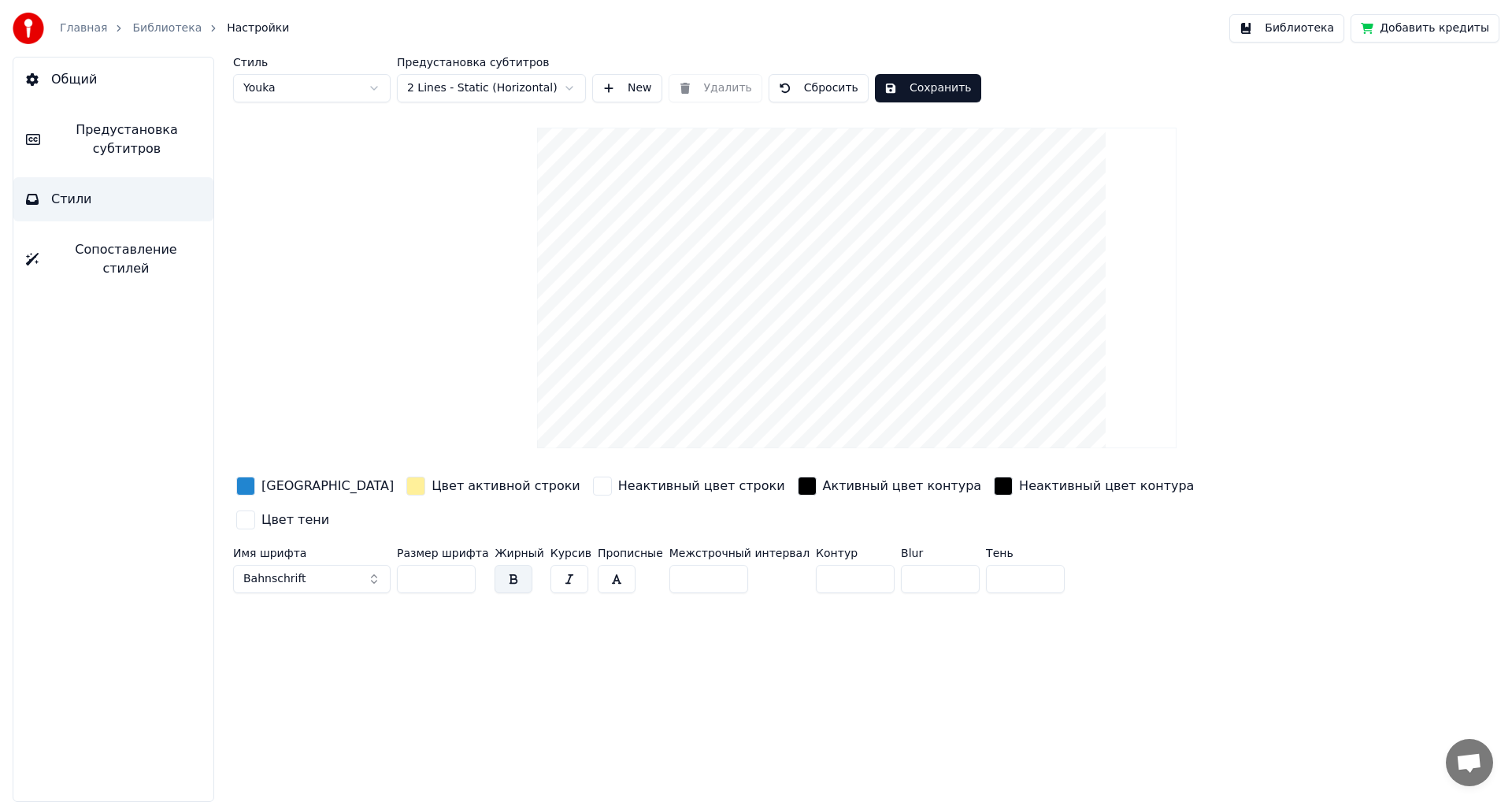
click at [370, 565] on button "Bahnschrift" at bounding box center [312, 579] width 158 height 28
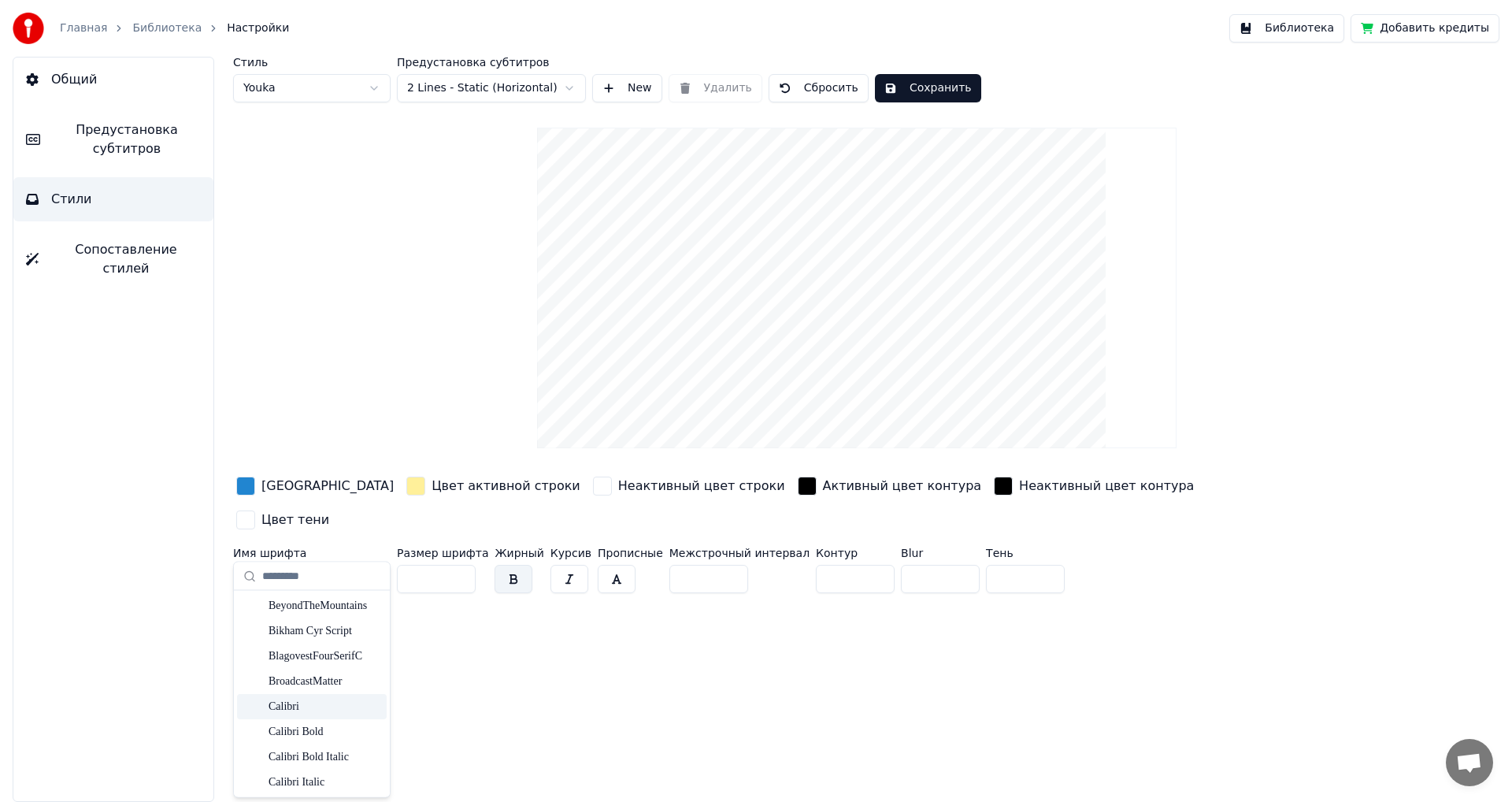
click at [305, 706] on div "Calibri" at bounding box center [325, 706] width 112 height 16
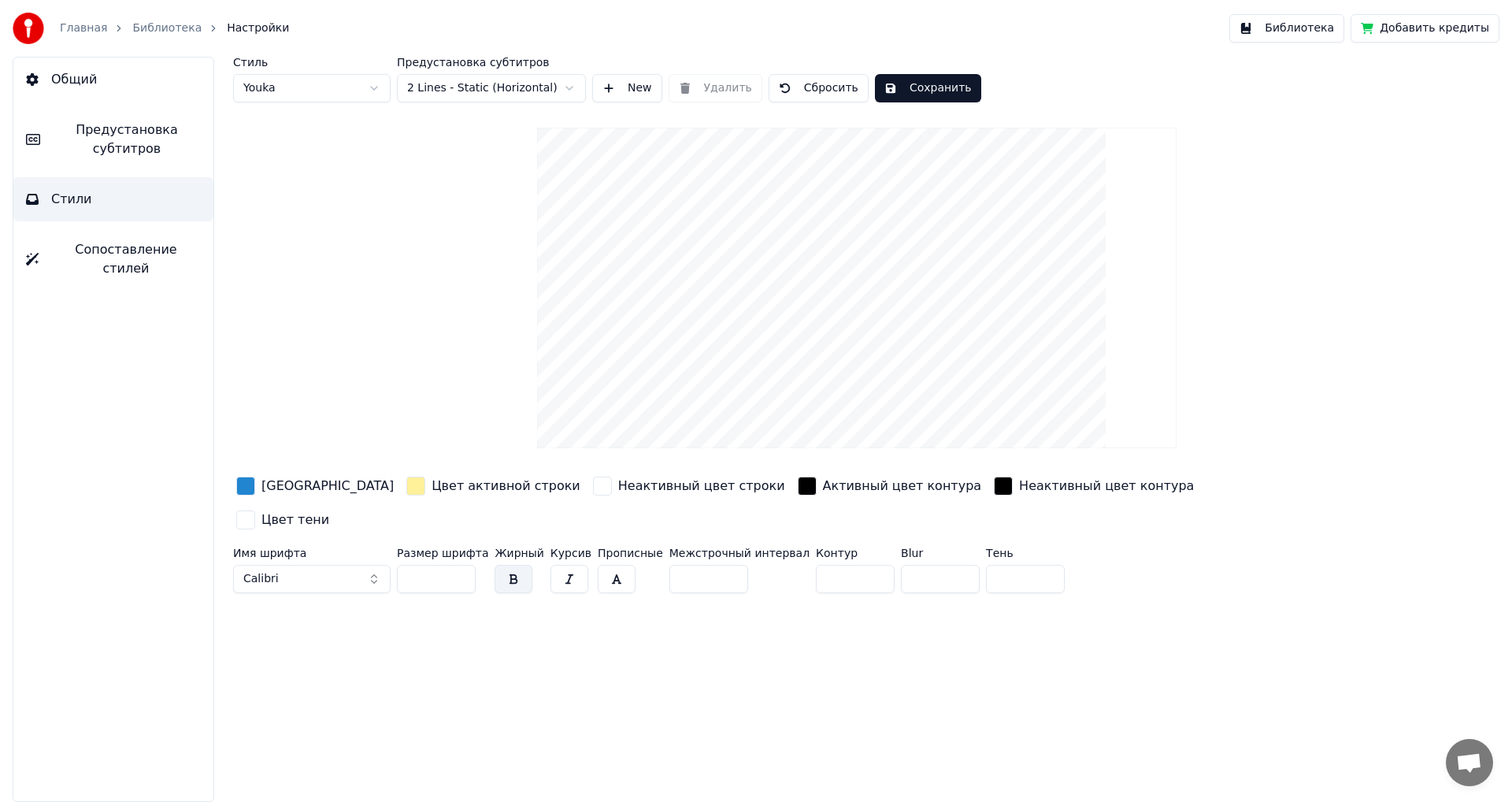
click at [71, 90] on button "Общий" at bounding box center [113, 79] width 200 height 44
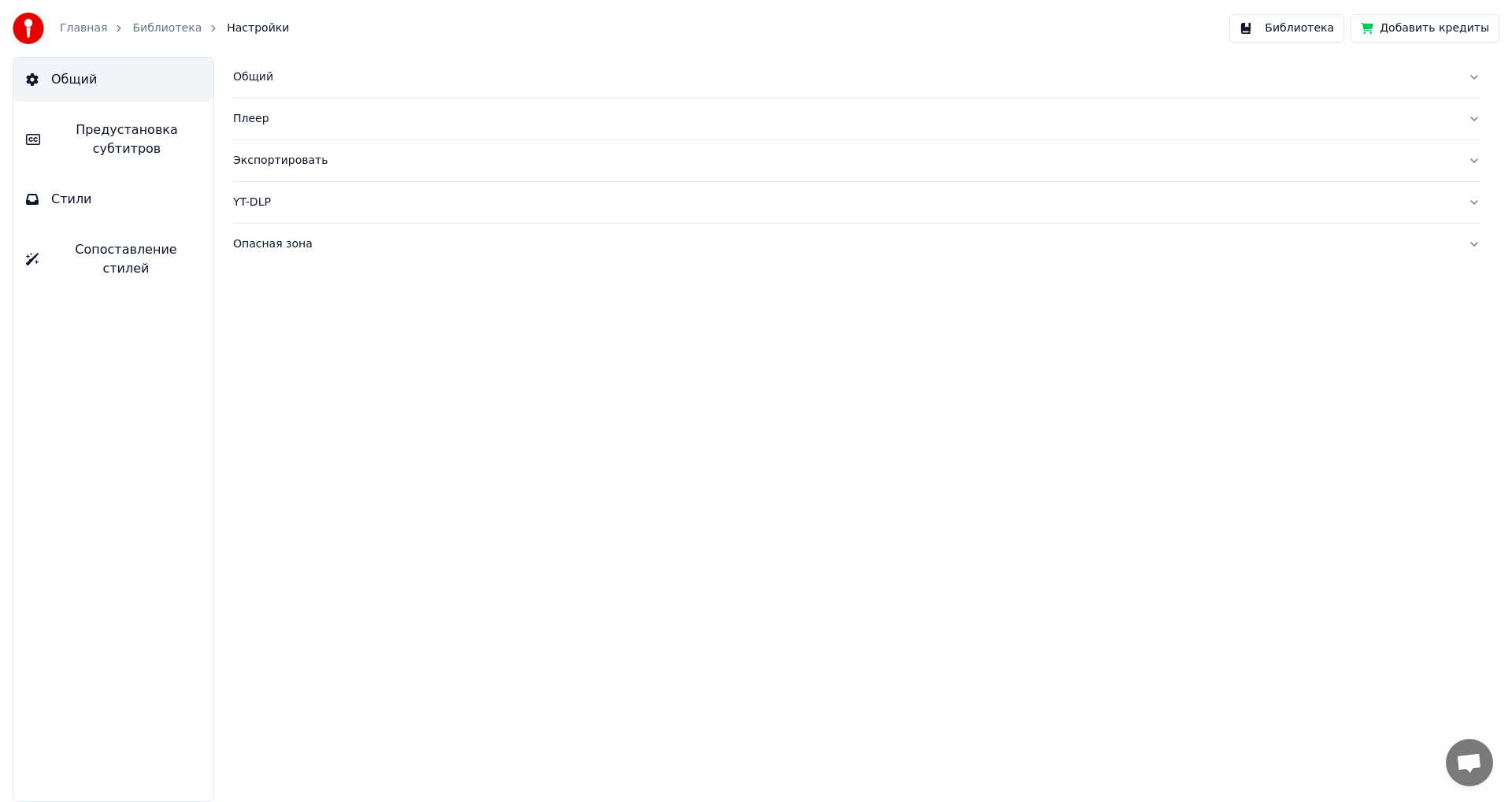
click at [70, 120] on button "Предустановка субтитров" at bounding box center [113, 139] width 200 height 63
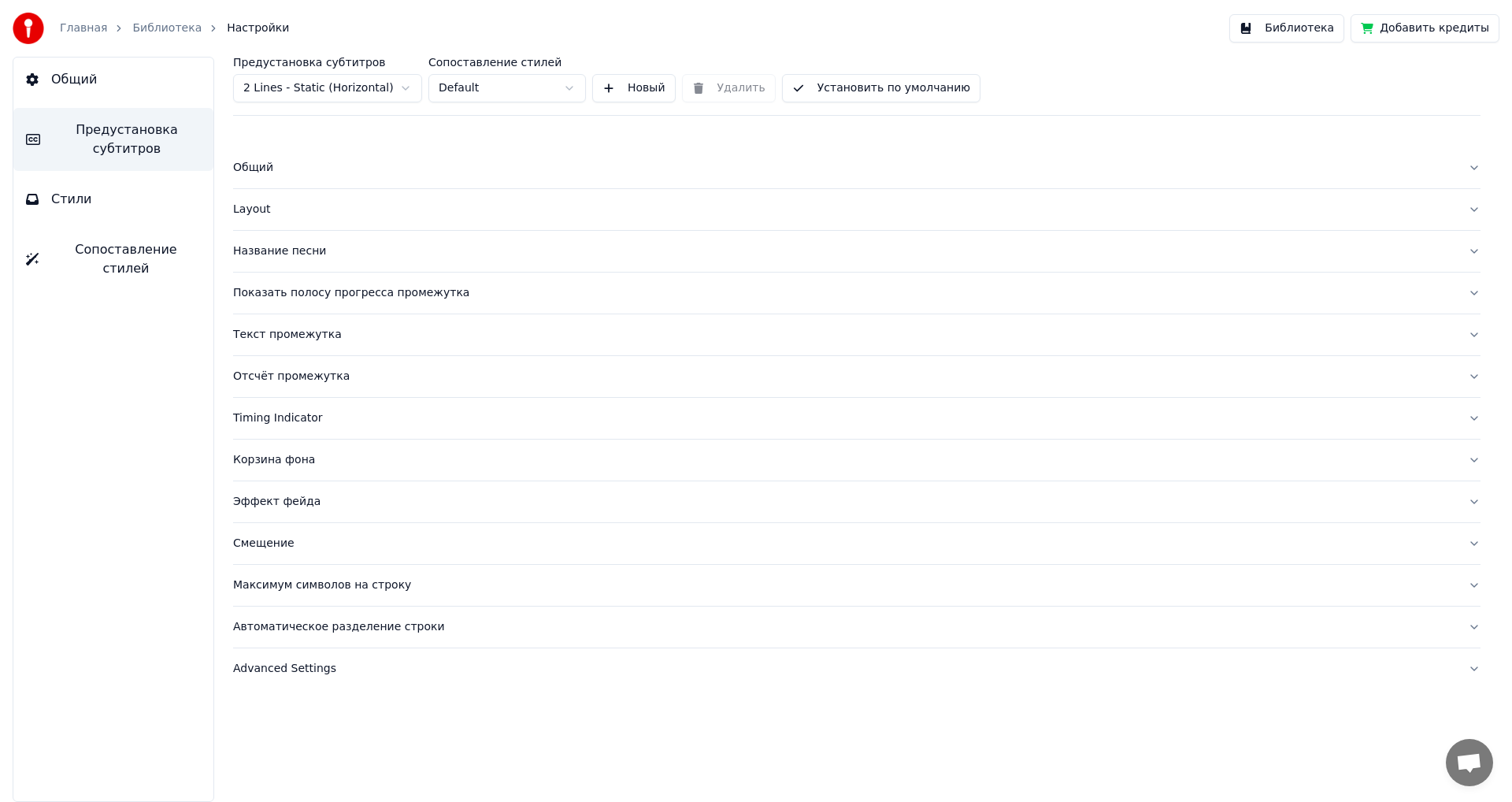
click at [78, 81] on span "Общий" at bounding box center [73, 79] width 45 height 19
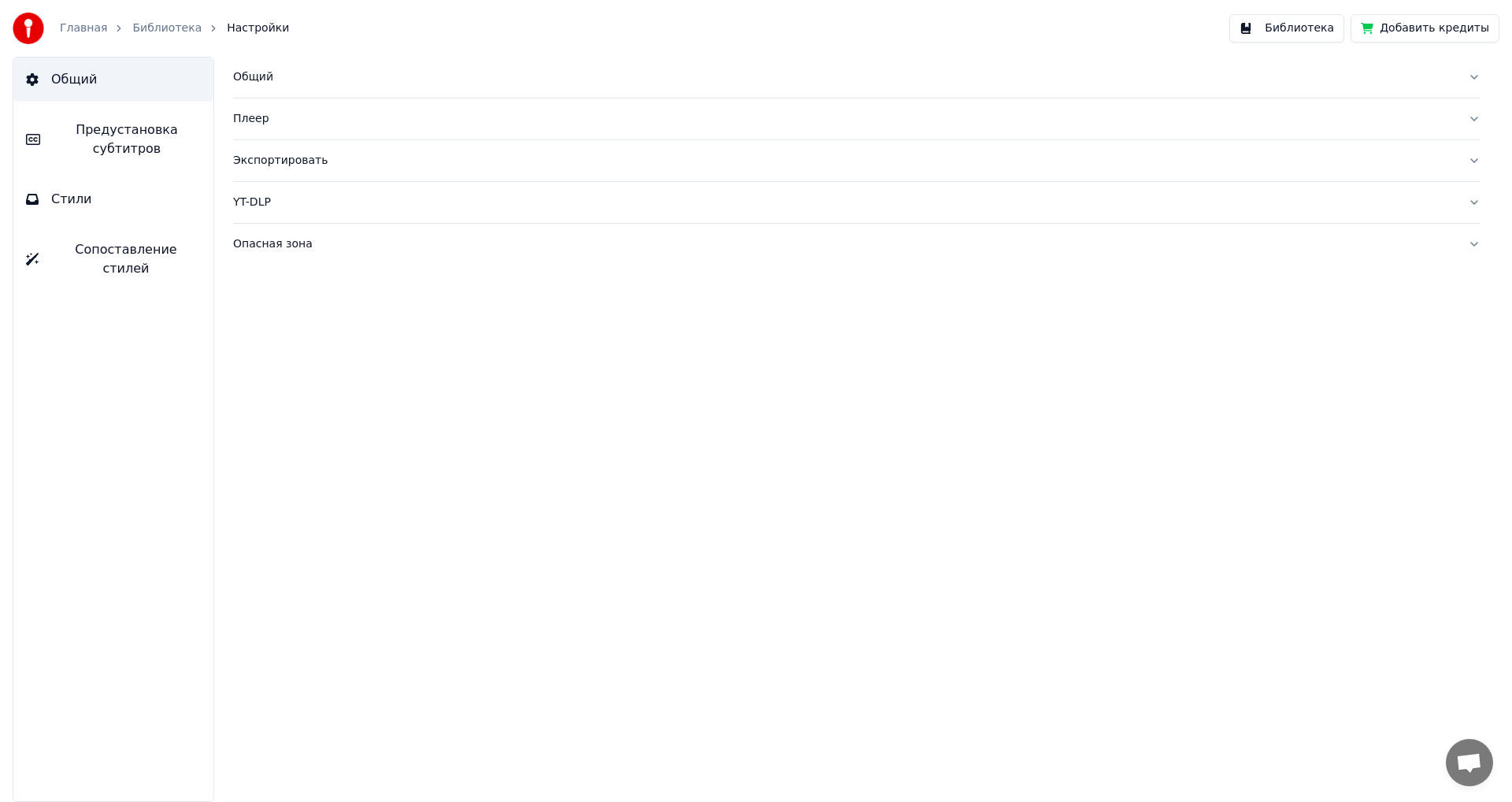
click at [78, 130] on span "Предустановка субтитров" at bounding box center [127, 139] width 148 height 38
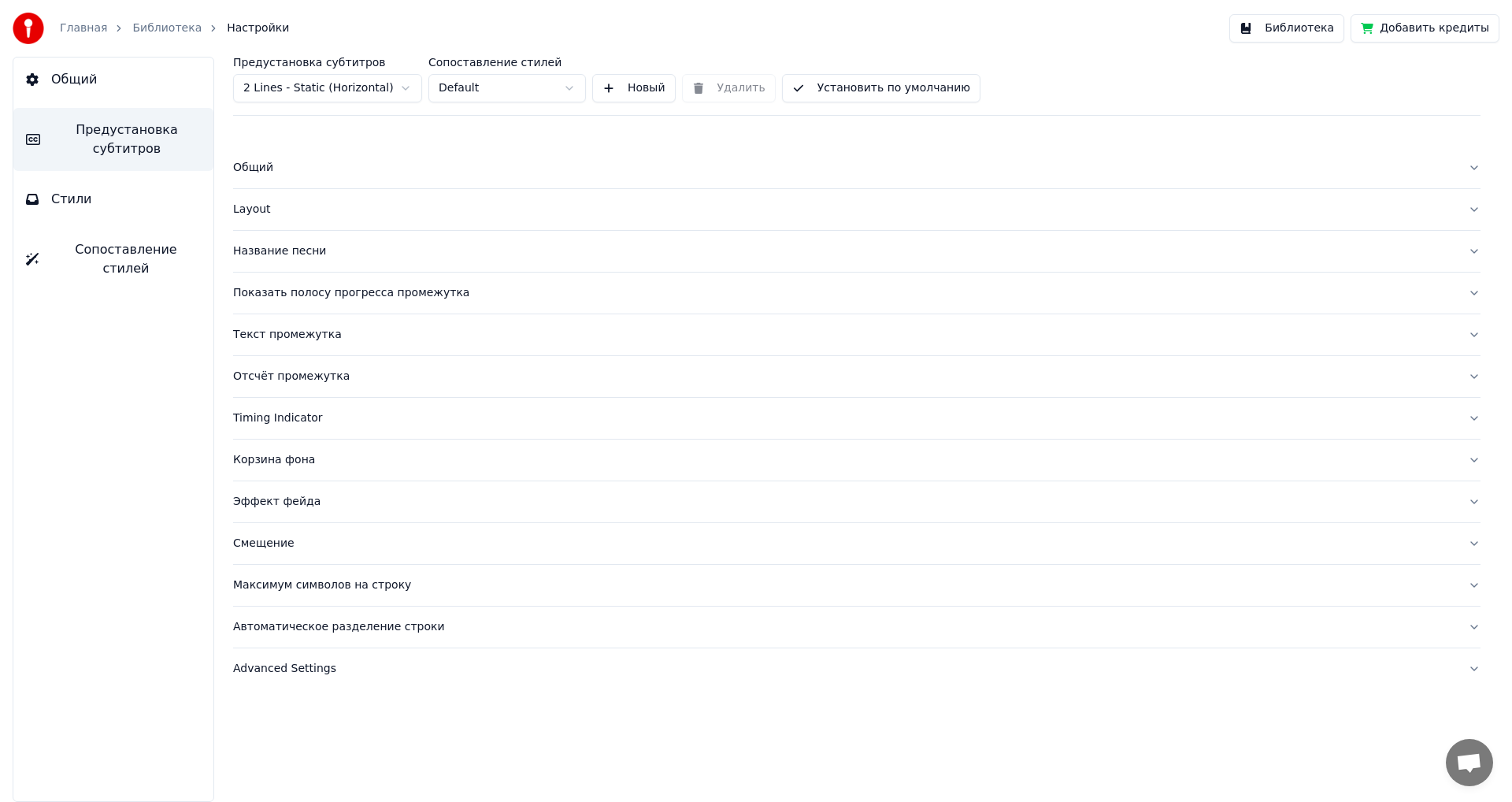
click at [92, 69] on button "Общий" at bounding box center [113, 79] width 200 height 44
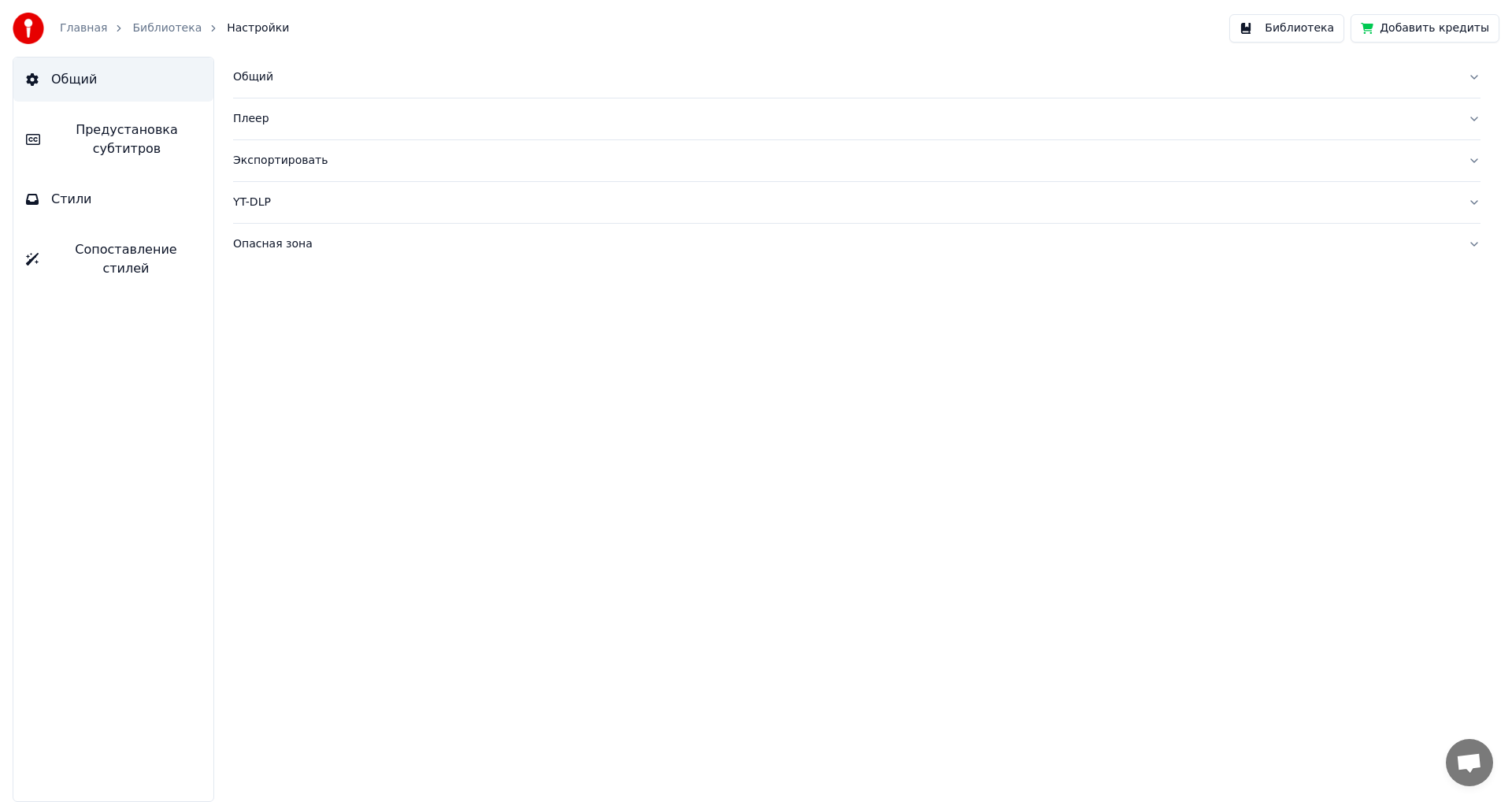
click at [1302, 25] on button "Библиотека" at bounding box center [1287, 28] width 115 height 28
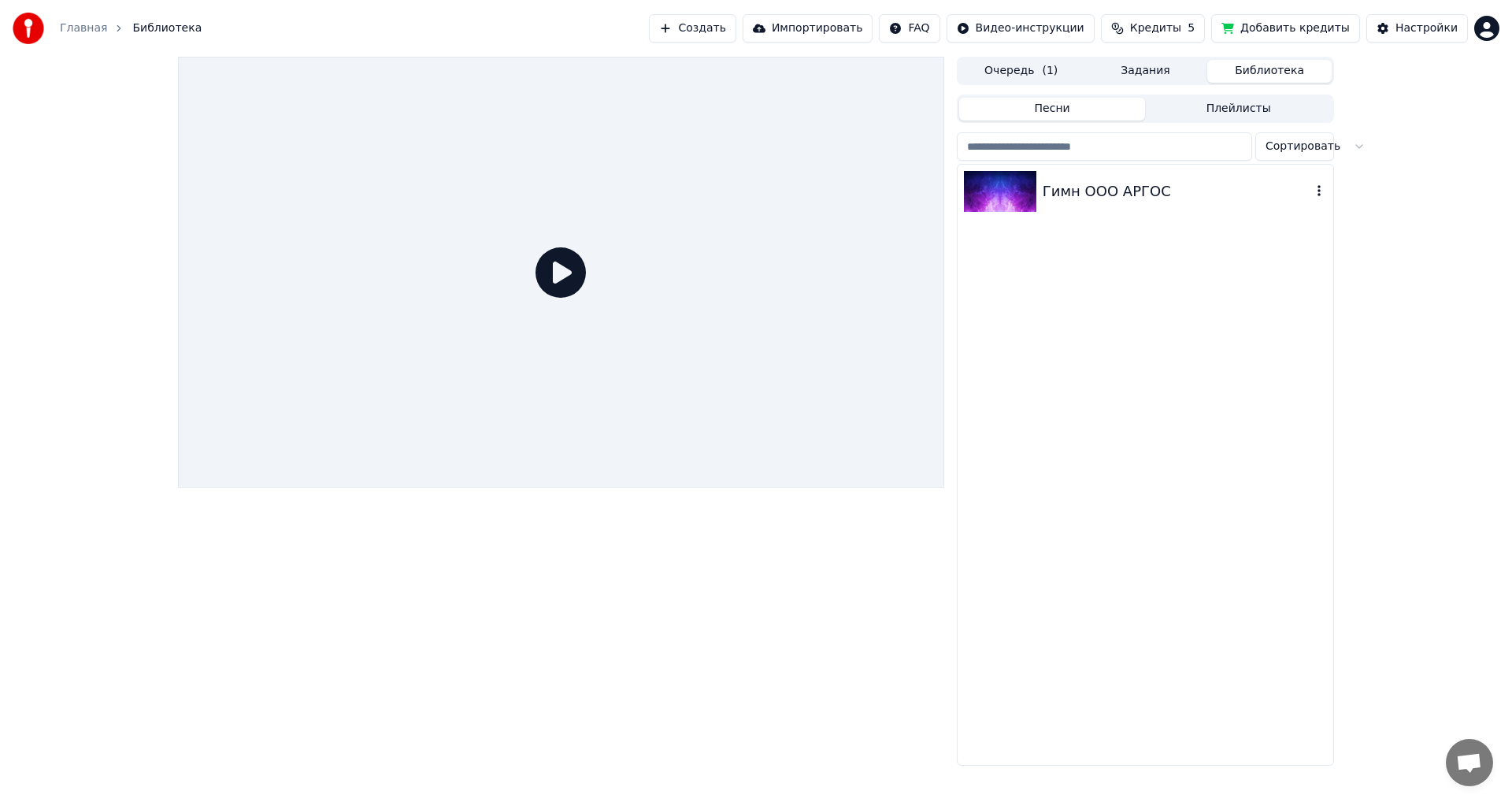
click at [1043, 189] on div "Гимн ООО АРГОС" at bounding box center [1177, 191] width 269 height 22
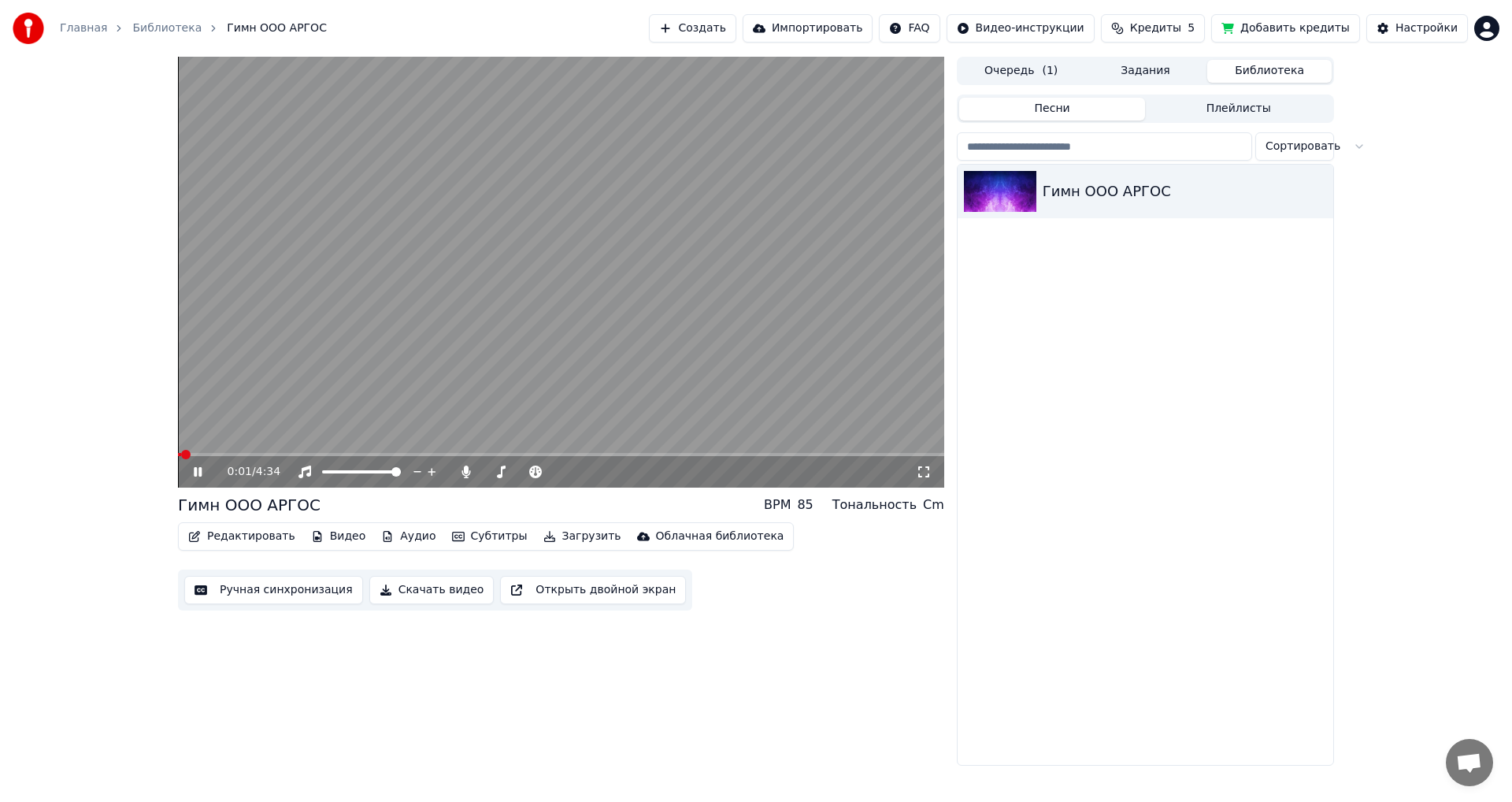
click at [289, 451] on video at bounding box center [561, 272] width 766 height 431
click at [288, 452] on video at bounding box center [561, 272] width 766 height 431
click at [295, 456] on span at bounding box center [561, 455] width 766 height 3
click at [550, 341] on video at bounding box center [561, 272] width 766 height 431
click at [1427, 32] on div "Настройки" at bounding box center [1426, 28] width 62 height 16
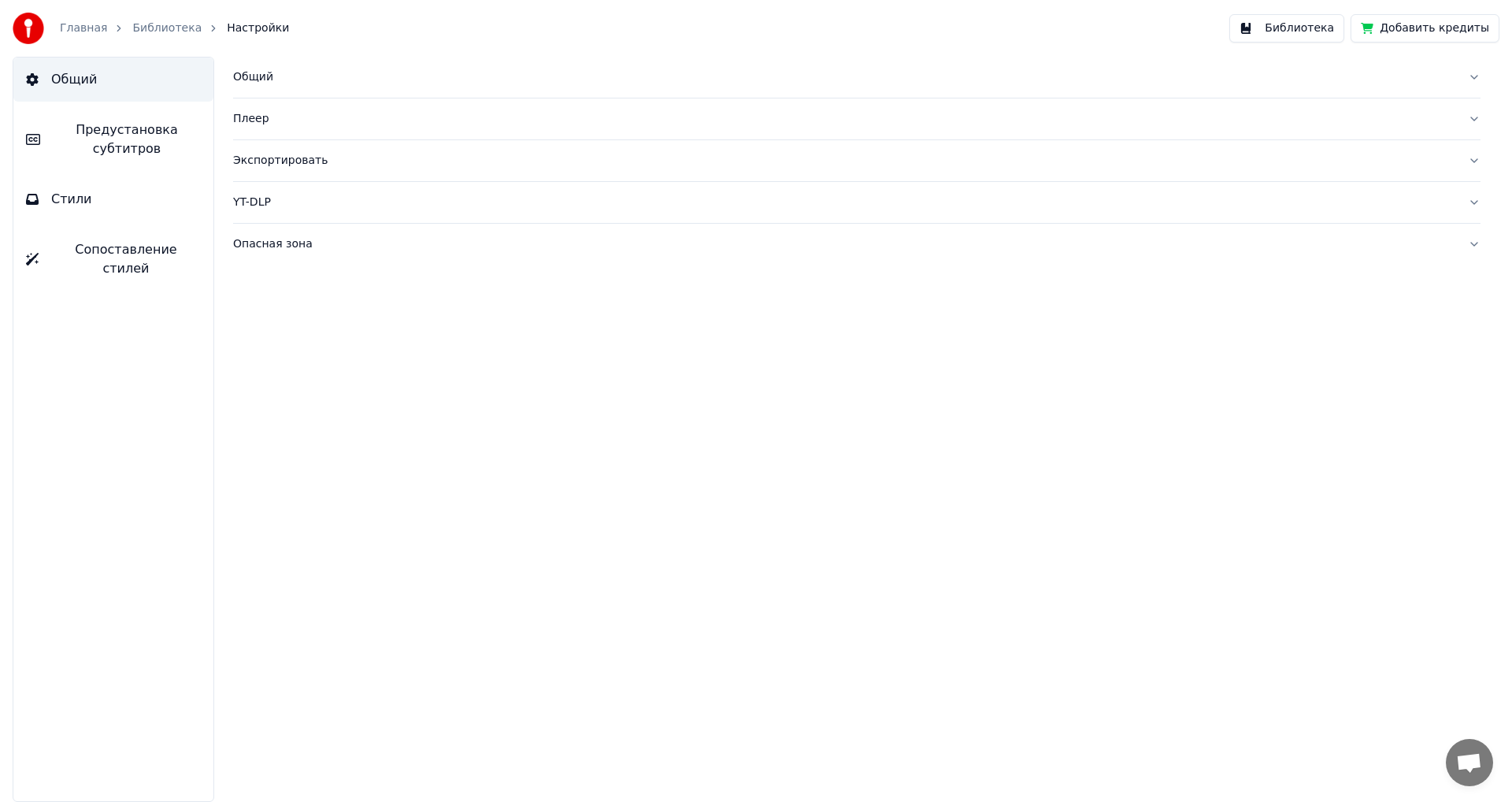
click at [85, 255] on span "Сопоставление стилей" at bounding box center [125, 259] width 149 height 38
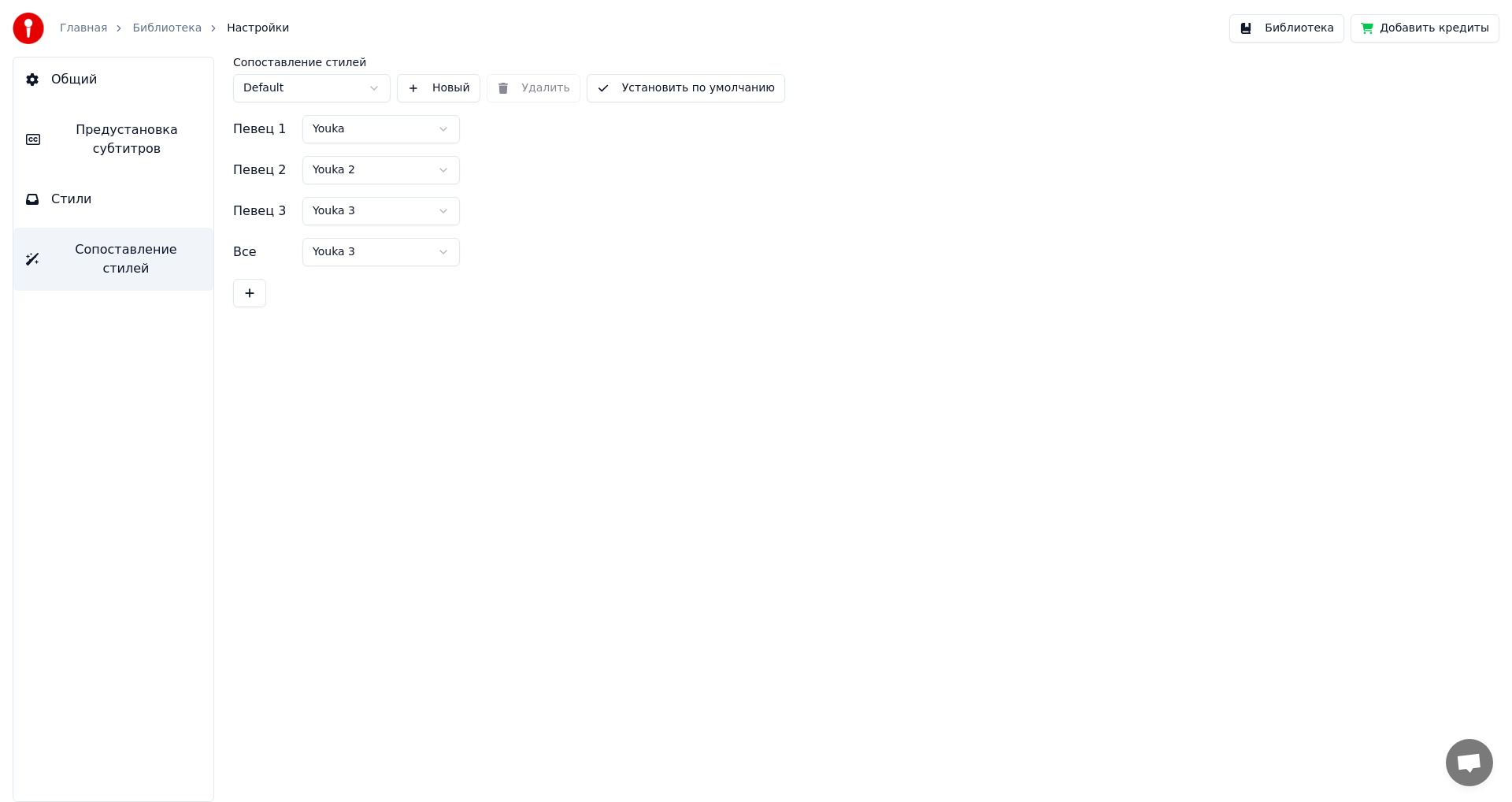
click at [62, 199] on span "Стили" at bounding box center [72, 199] width 41 height 19
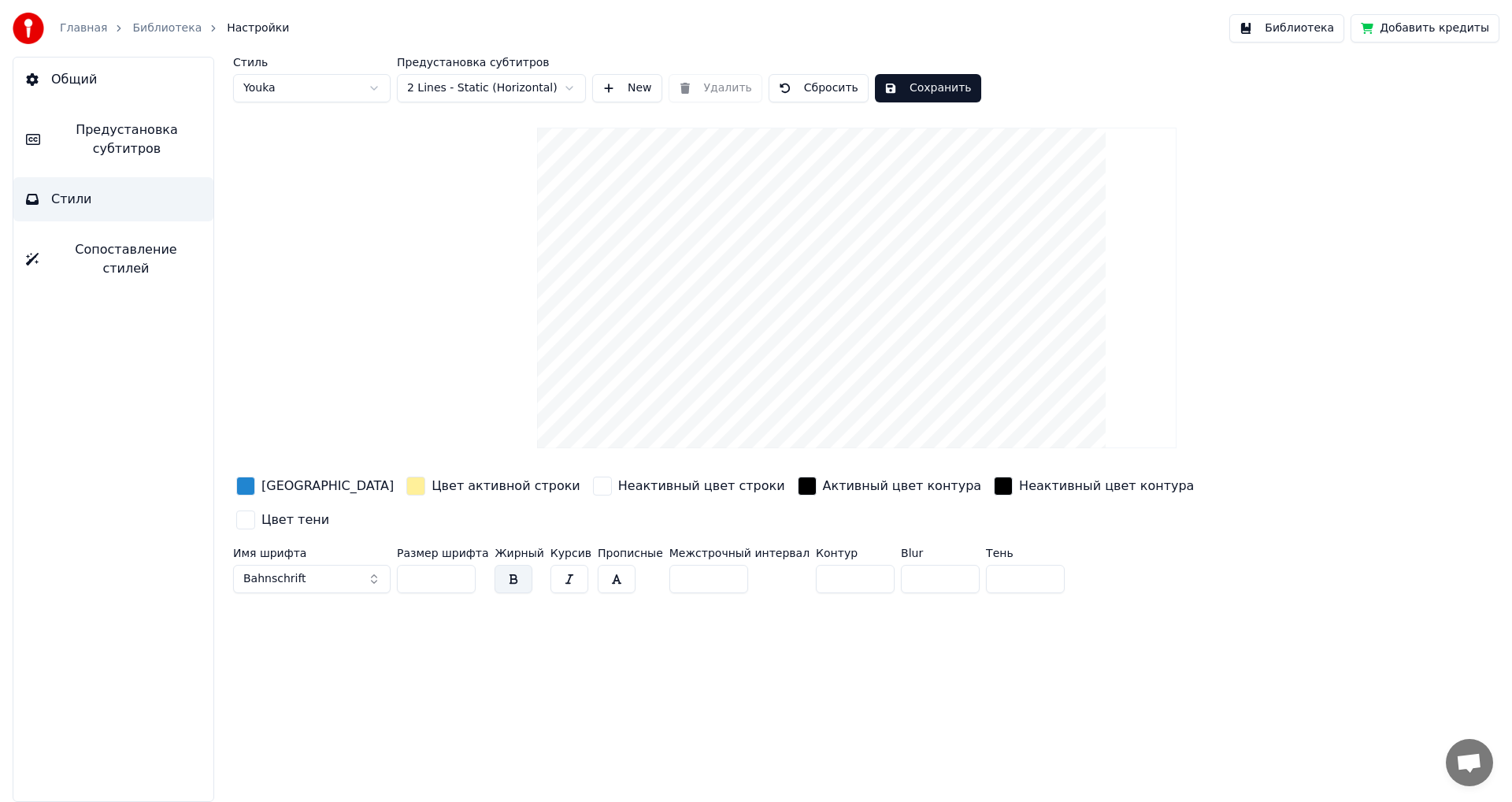
click at [374, 565] on button "Bahnschrift" at bounding box center [312, 579] width 158 height 28
click at [298, 630] on div "Calibri" at bounding box center [325, 628] width 112 height 16
click at [906, 85] on button "Сохранить" at bounding box center [928, 88] width 106 height 28
click at [1293, 24] on button "Библиотека" at bounding box center [1287, 28] width 115 height 28
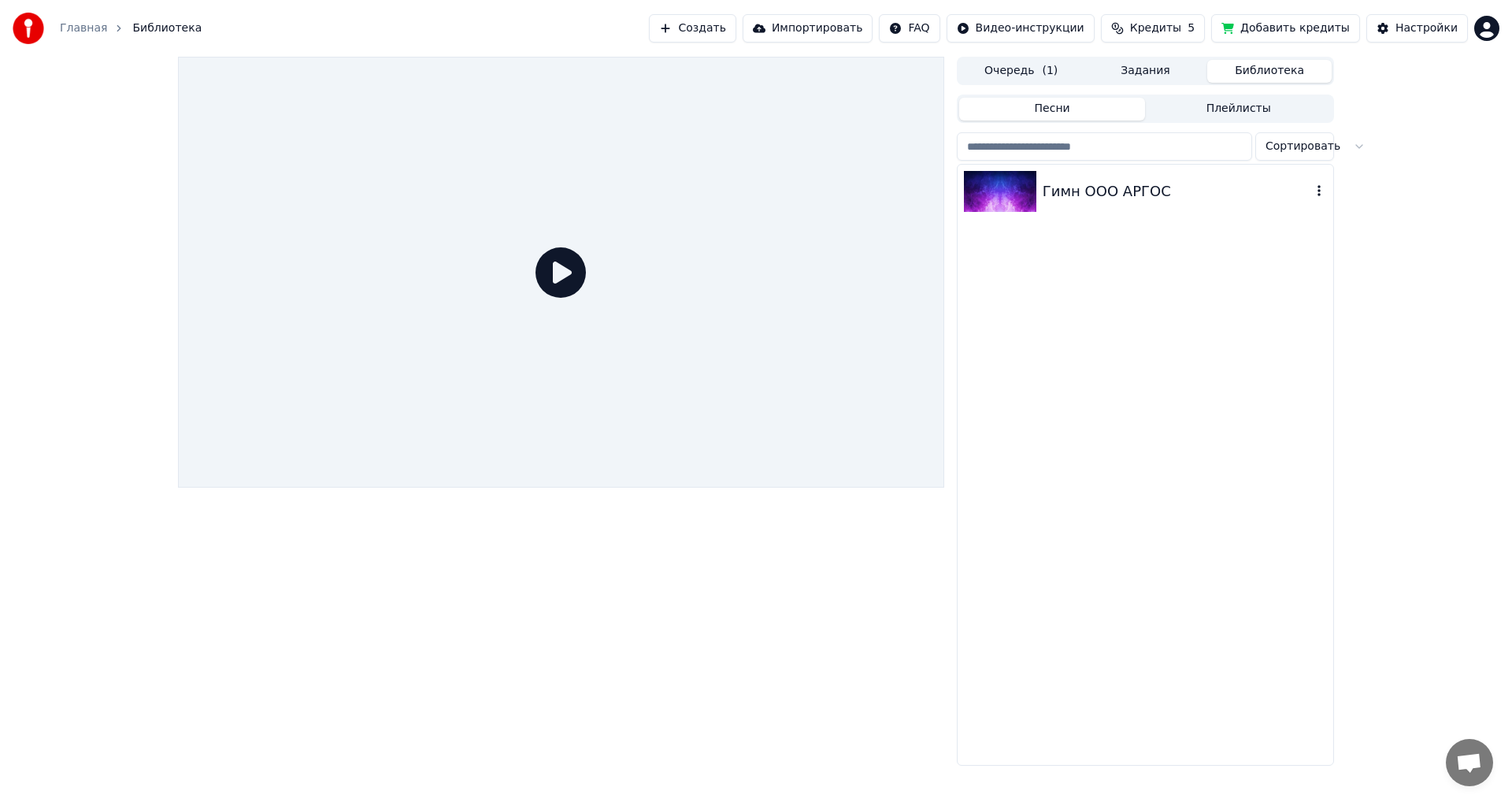
click at [1079, 214] on div "Гимн ООО АРГОС" at bounding box center [1145, 191] width 375 height 54
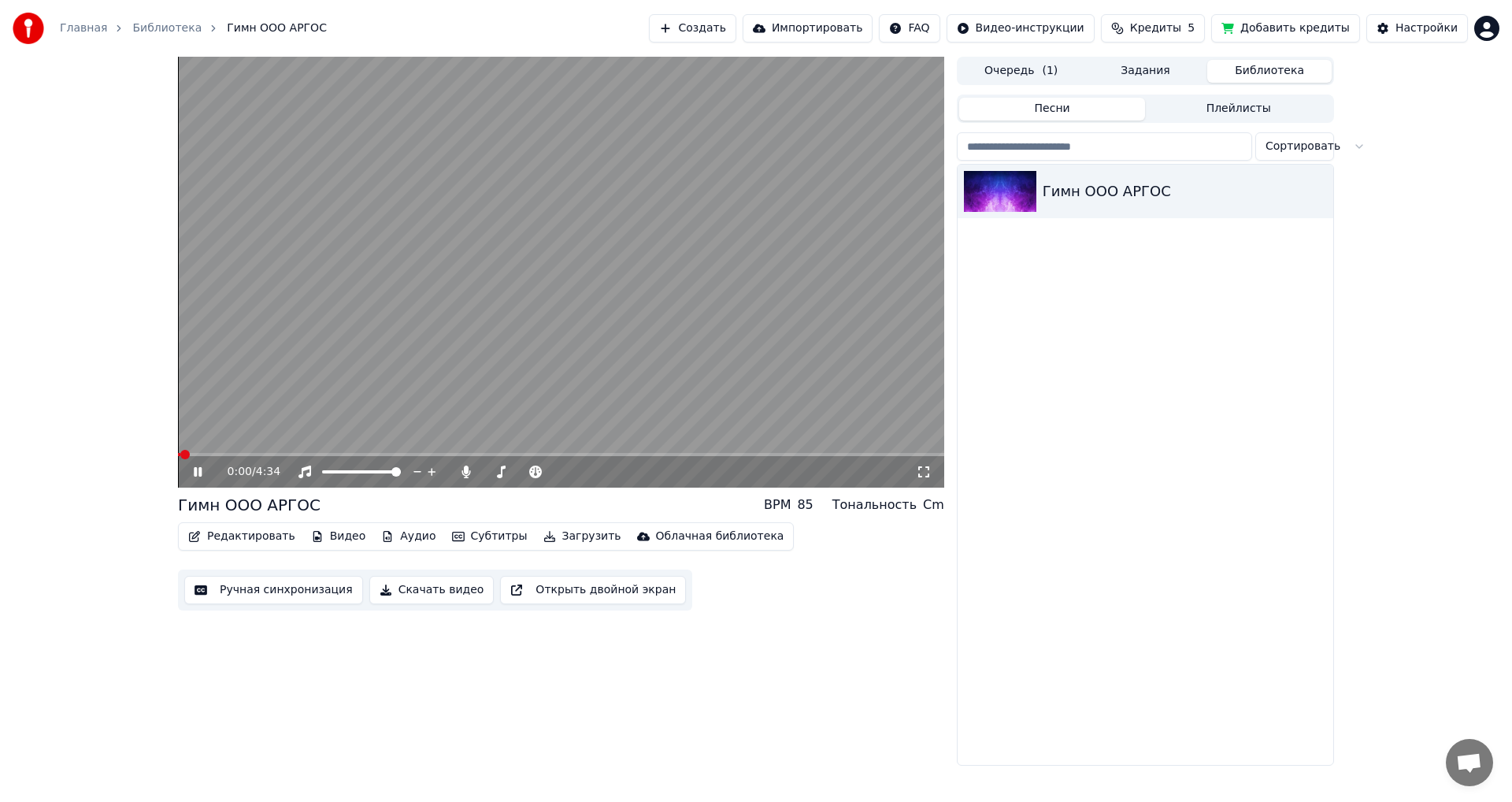
click at [378, 455] on span at bounding box center [561, 455] width 766 height 3
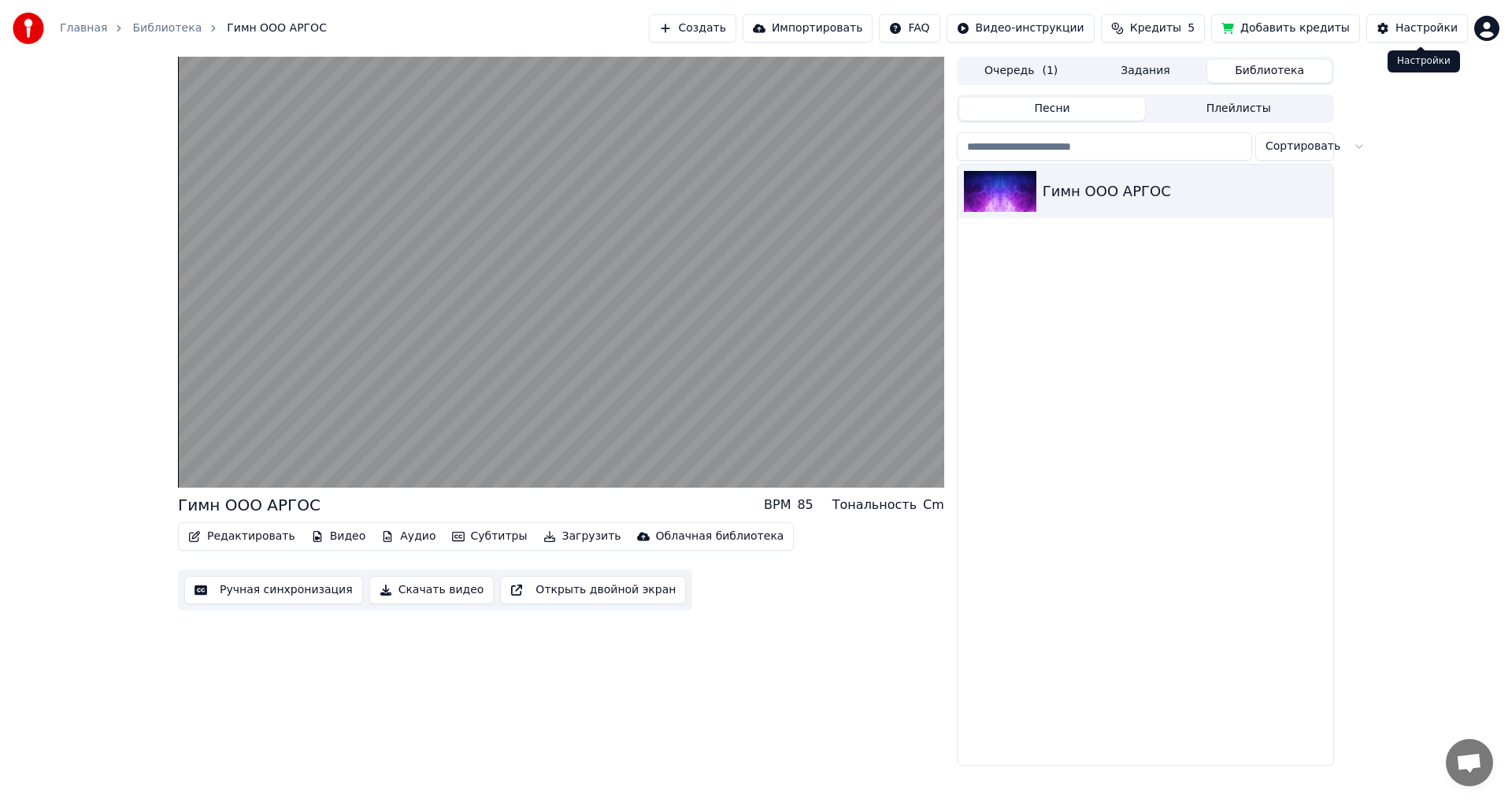
click at [1399, 31] on button "Настройки" at bounding box center [1417, 28] width 101 height 28
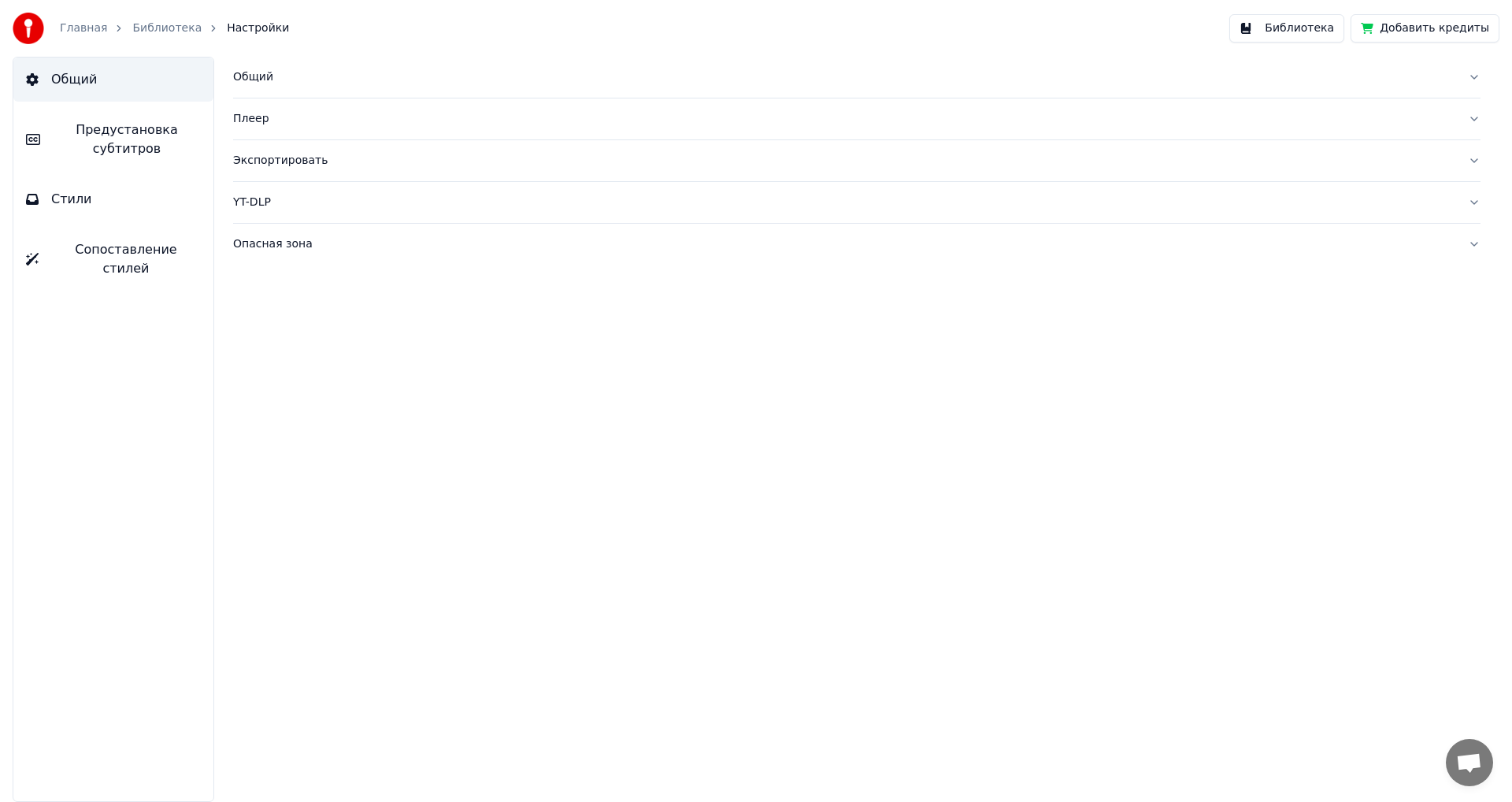
click at [125, 247] on span "Сопоставление стилей" at bounding box center [125, 259] width 149 height 38
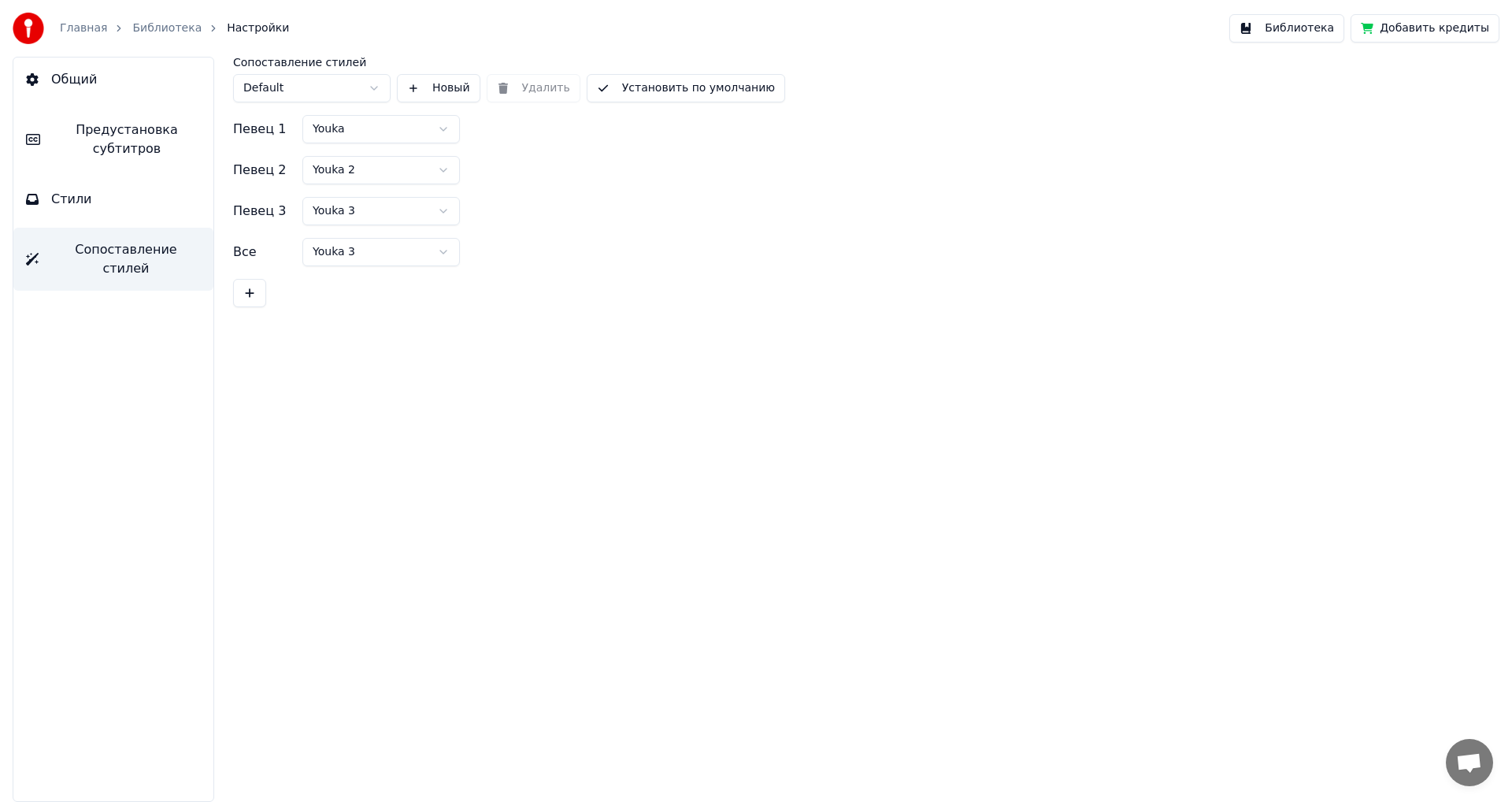
click at [122, 202] on button "Стили" at bounding box center [113, 199] width 200 height 44
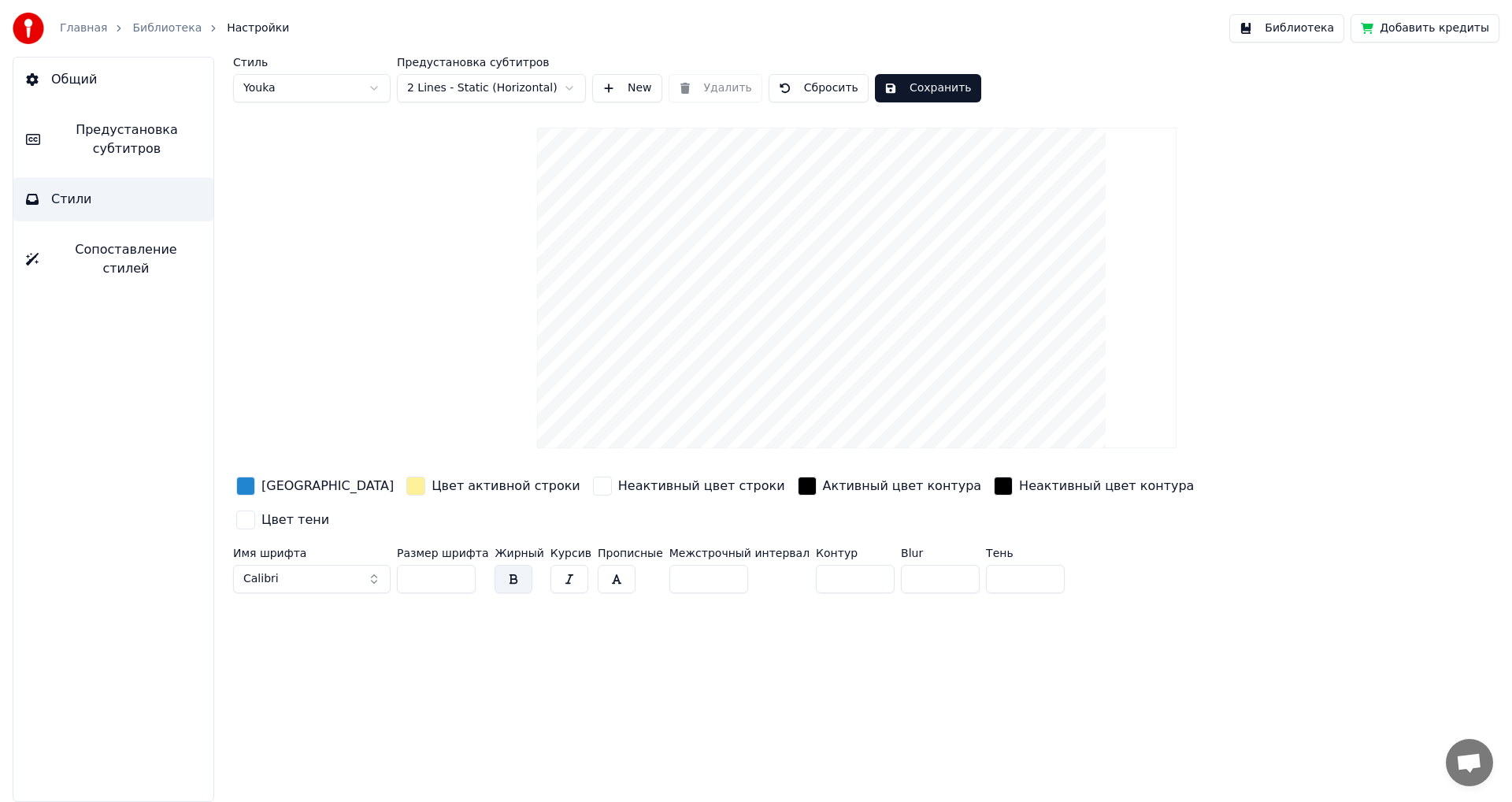
click at [362, 88] on html "Главная Библиотека Настройки Библиотека Добавить кредиты Общий Предустановка су…" at bounding box center [756, 401] width 1512 height 802
click at [371, 83] on html "Главная Библиотека Настройки Библиотека Добавить кредиты Общий Предустановка су…" at bounding box center [756, 401] width 1512 height 802
click at [918, 91] on button "Сохранить" at bounding box center [928, 88] width 106 height 28
click at [1302, 32] on button "Библиотека" at bounding box center [1287, 28] width 115 height 28
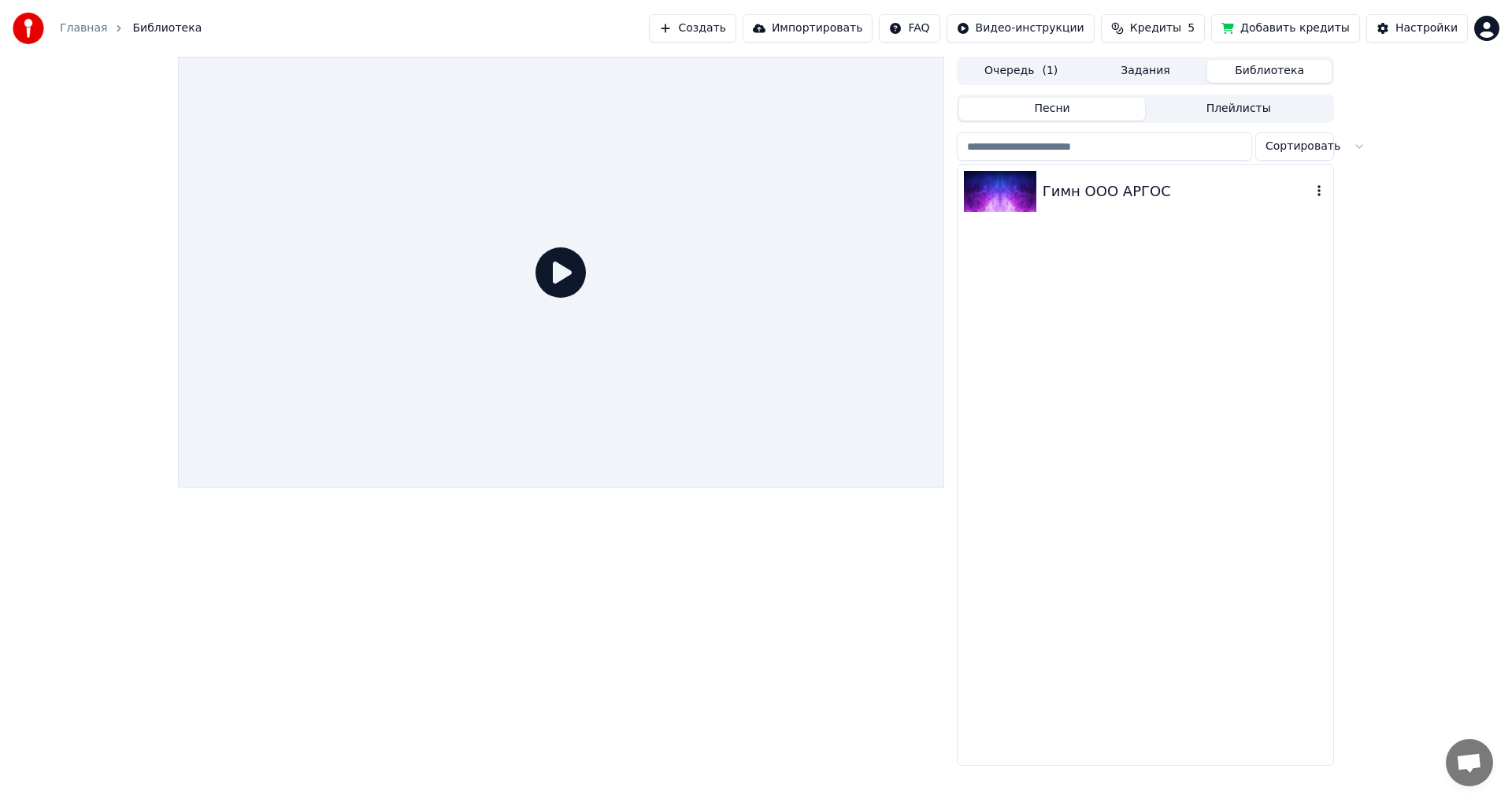
click at [1054, 200] on div "Гимн ООО АРГОС" at bounding box center [1177, 191] width 269 height 22
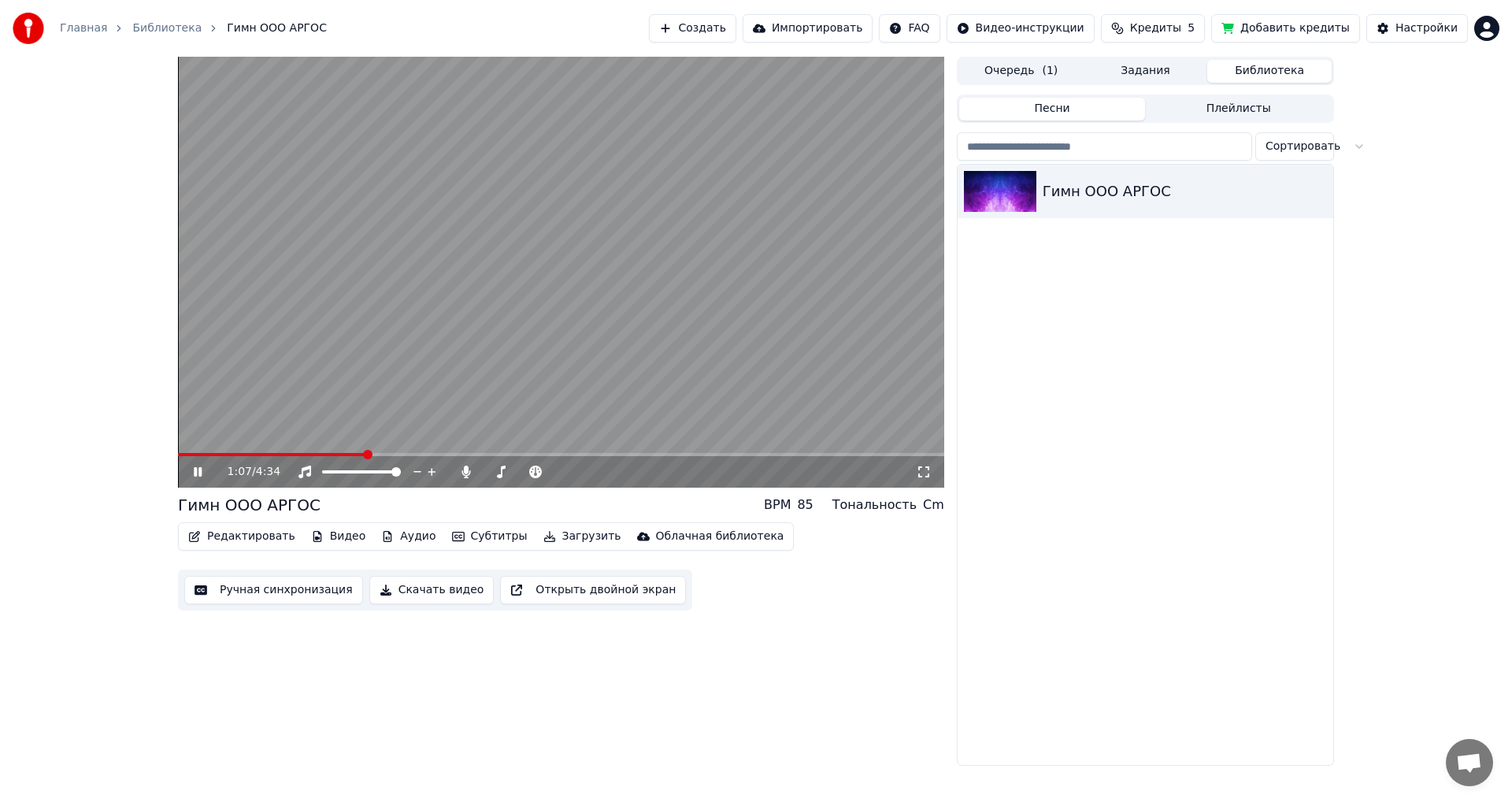
click at [365, 455] on span at bounding box center [561, 455] width 766 height 3
click at [681, 302] on video at bounding box center [561, 272] width 766 height 431
click at [773, 283] on video at bounding box center [561, 272] width 766 height 431
click at [663, 264] on video at bounding box center [561, 272] width 766 height 431
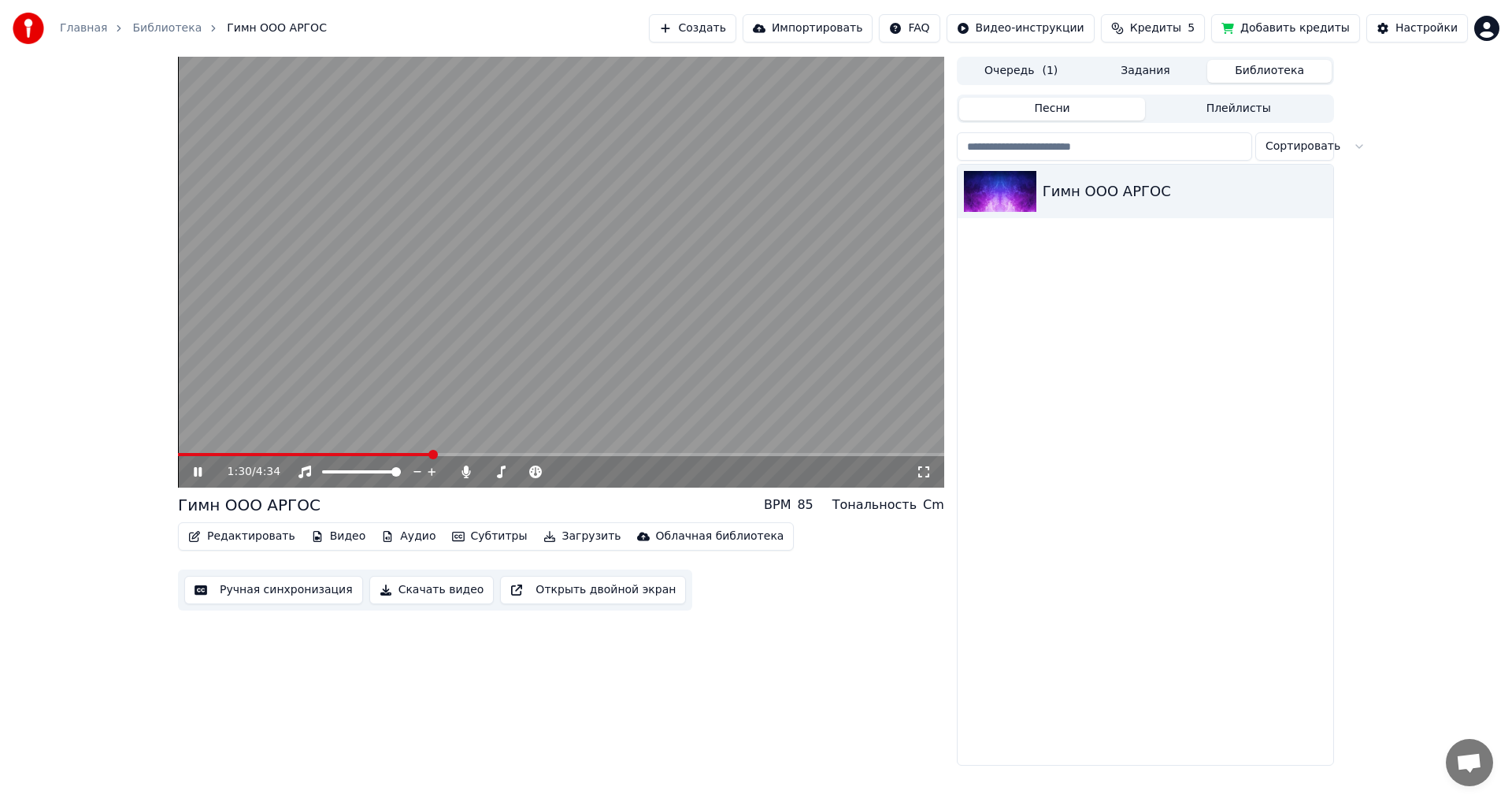
click at [672, 262] on video at bounding box center [561, 272] width 766 height 431
click at [546, 535] on button "Загрузить" at bounding box center [582, 536] width 91 height 22
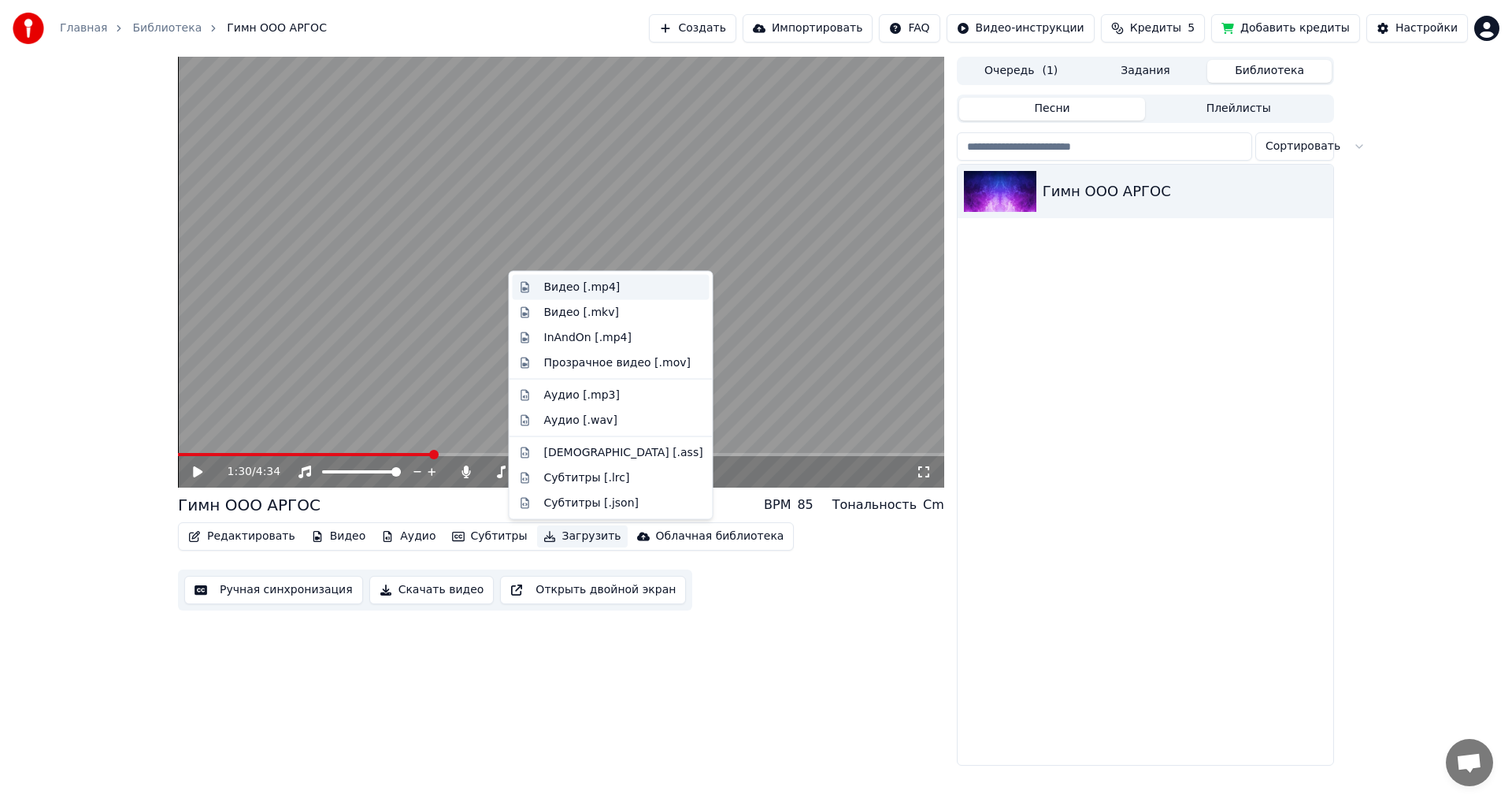
click at [563, 290] on div "Видео [.mp4]" at bounding box center [582, 287] width 77 height 16
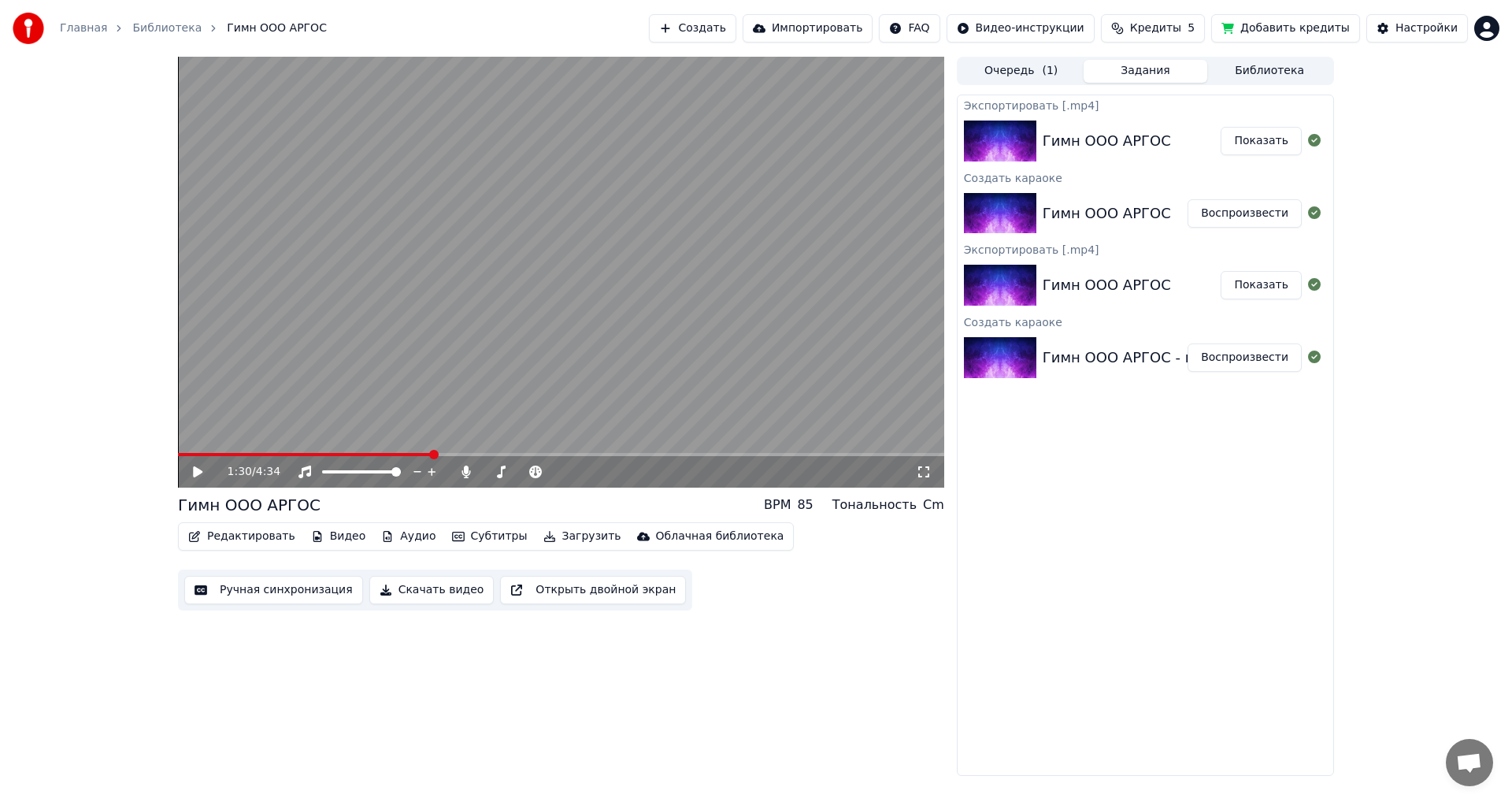
click at [1256, 144] on button "Показать" at bounding box center [1261, 141] width 81 height 28
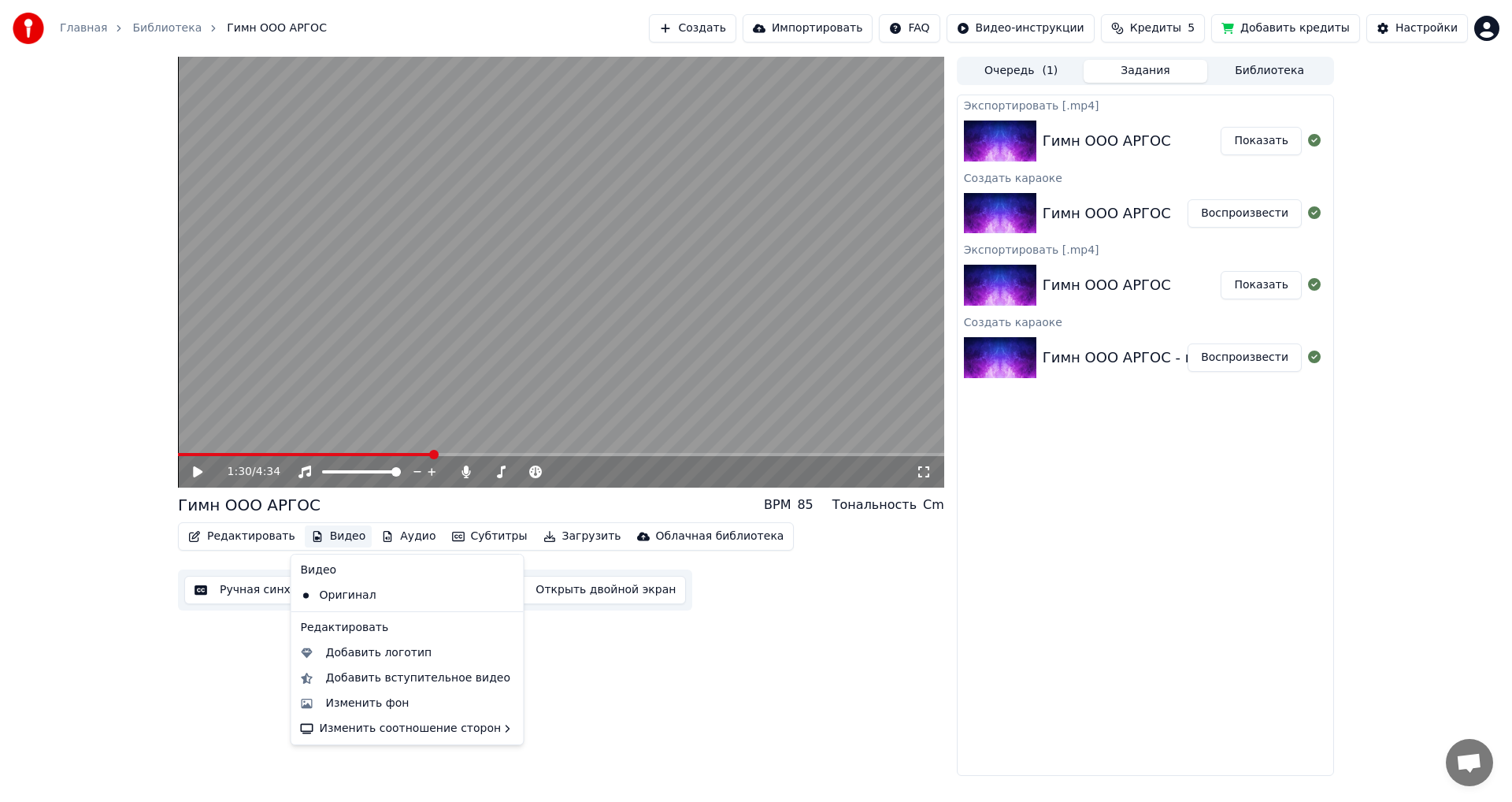
click at [337, 536] on button "Видео" at bounding box center [339, 536] width 68 height 22
click at [346, 705] on div "Изменить фон" at bounding box center [367, 703] width 83 height 16
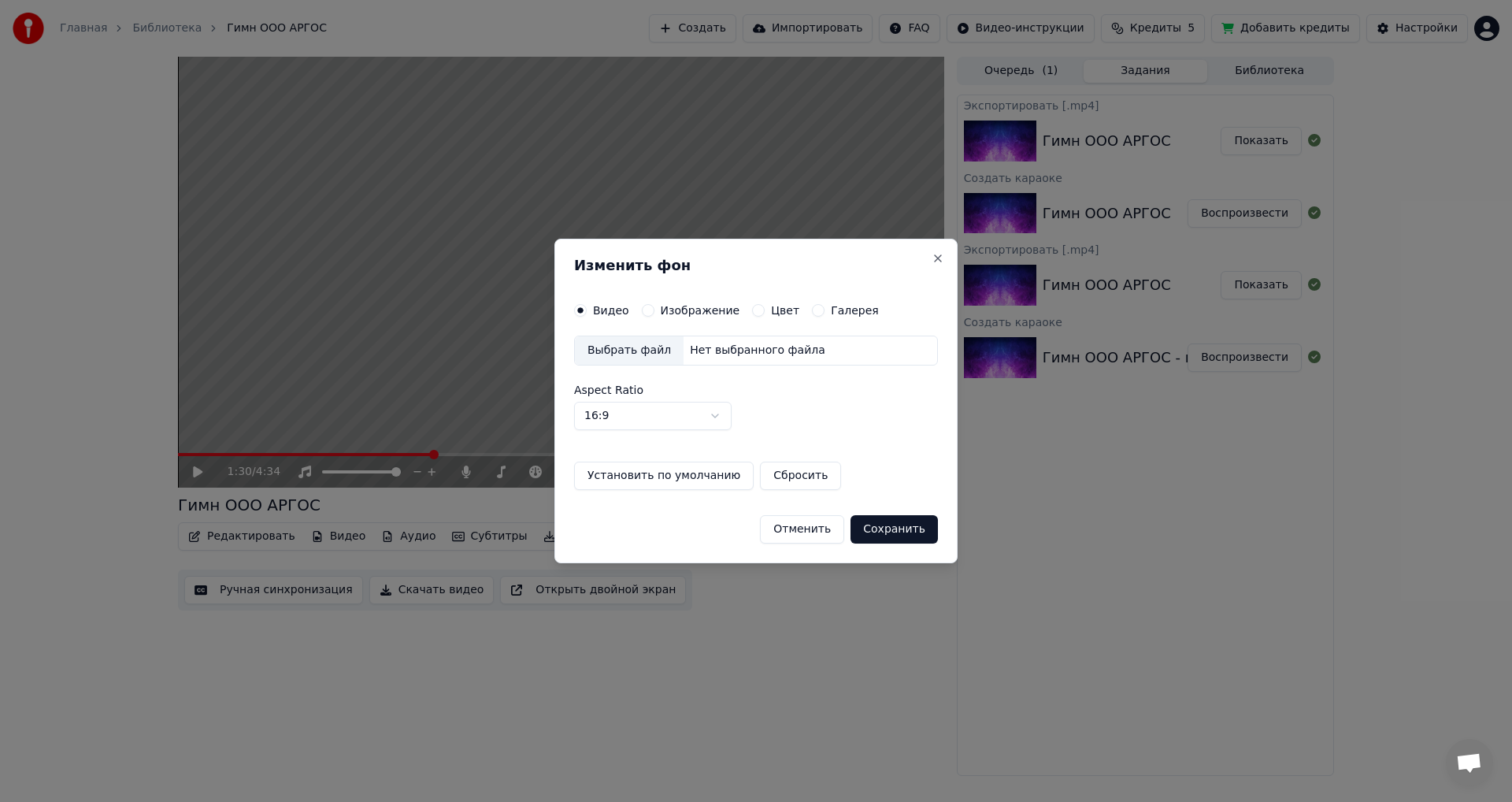
click at [632, 359] on div "Выбрать файл" at bounding box center [629, 351] width 109 height 28
click at [902, 533] on button "Сохранить" at bounding box center [894, 530] width 87 height 28
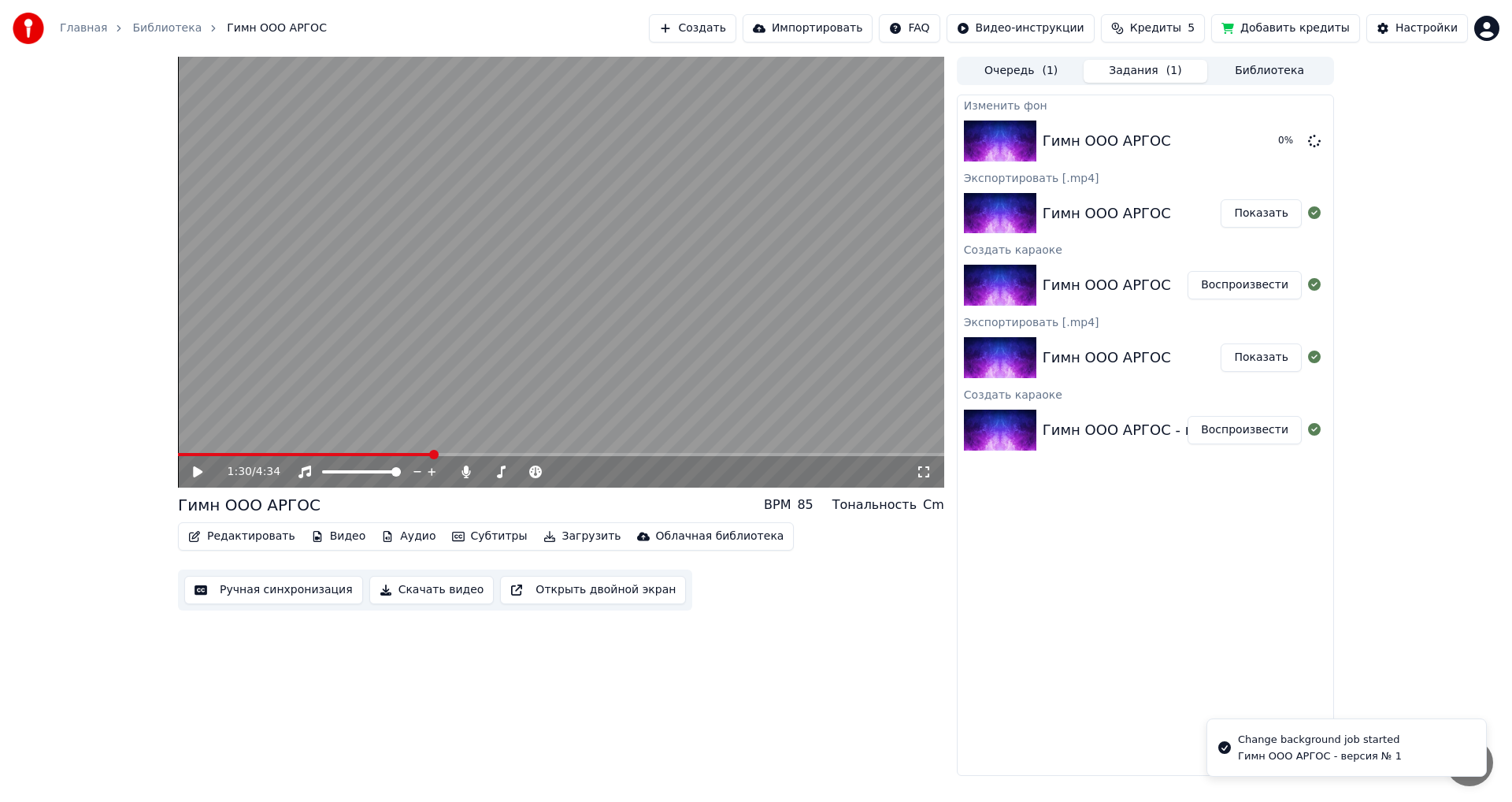
click at [202, 477] on icon at bounding box center [209, 471] width 37 height 12
click at [197, 471] on icon at bounding box center [198, 471] width 8 height 9
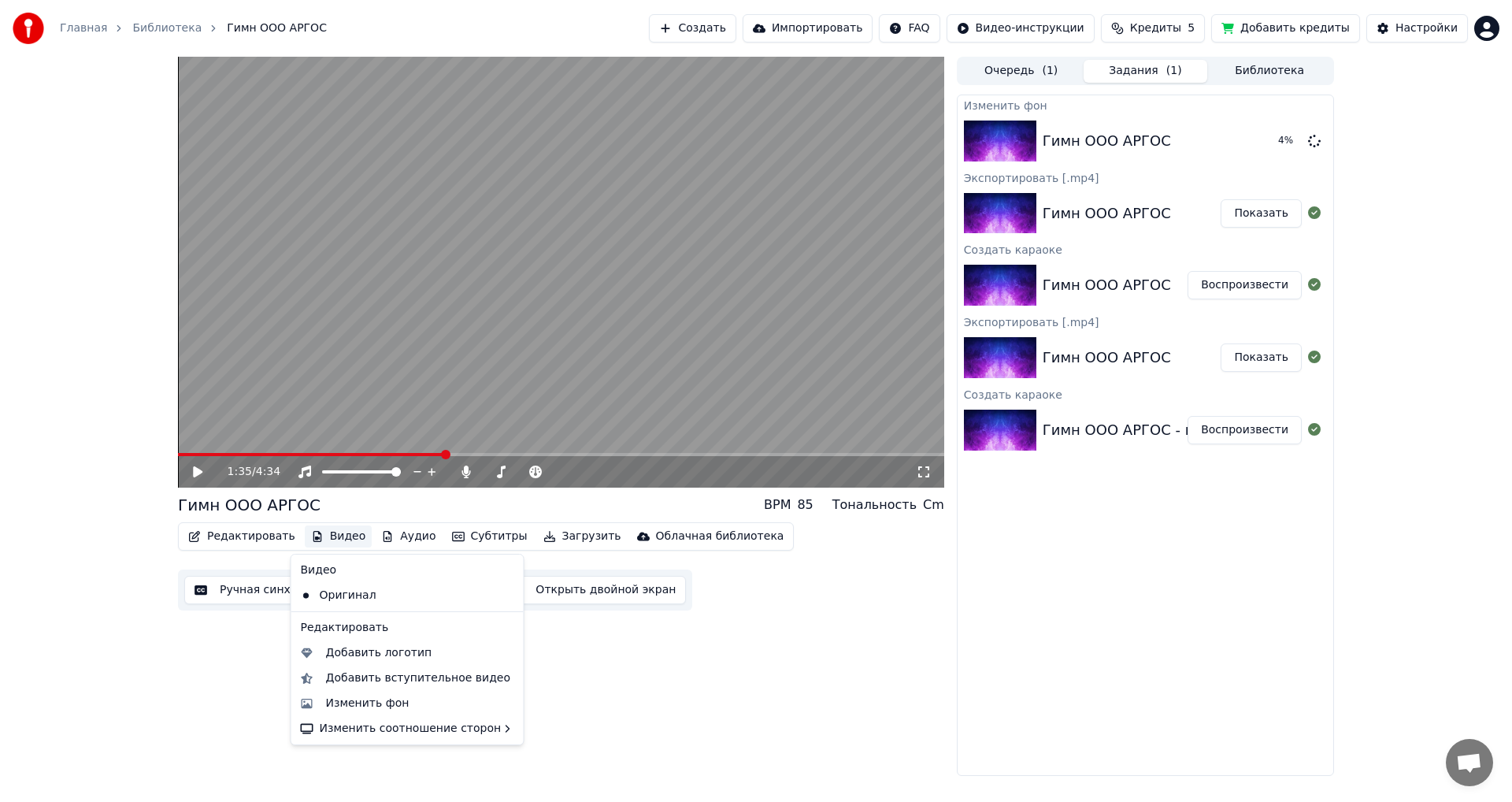
click at [335, 534] on button "Видео" at bounding box center [339, 536] width 68 height 22
click at [346, 705] on div "Изменить фон" at bounding box center [367, 703] width 83 height 16
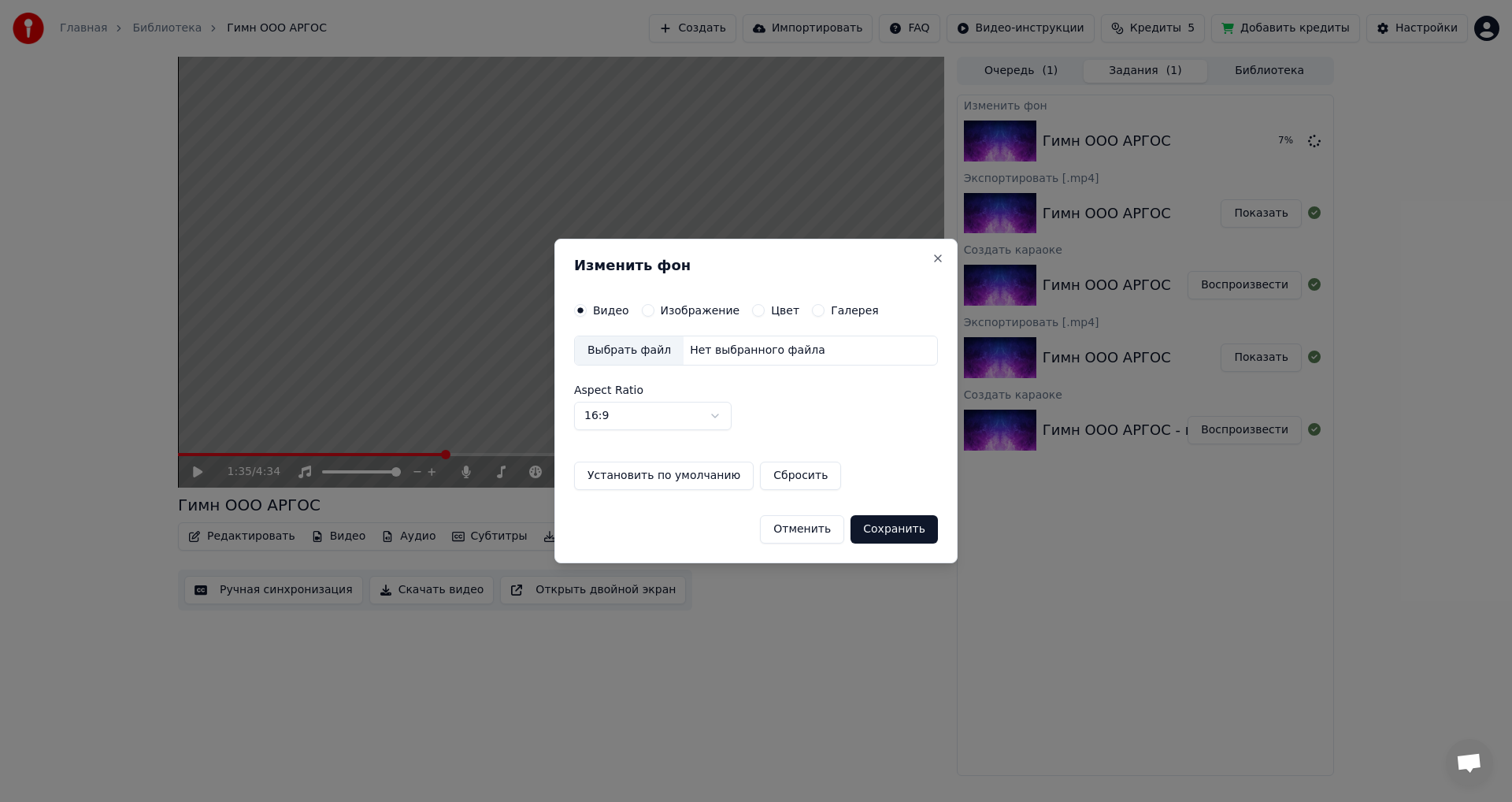
click at [638, 358] on div "Выбрать файл" at bounding box center [629, 351] width 109 height 28
click at [896, 526] on button "Сохранить" at bounding box center [894, 530] width 87 height 28
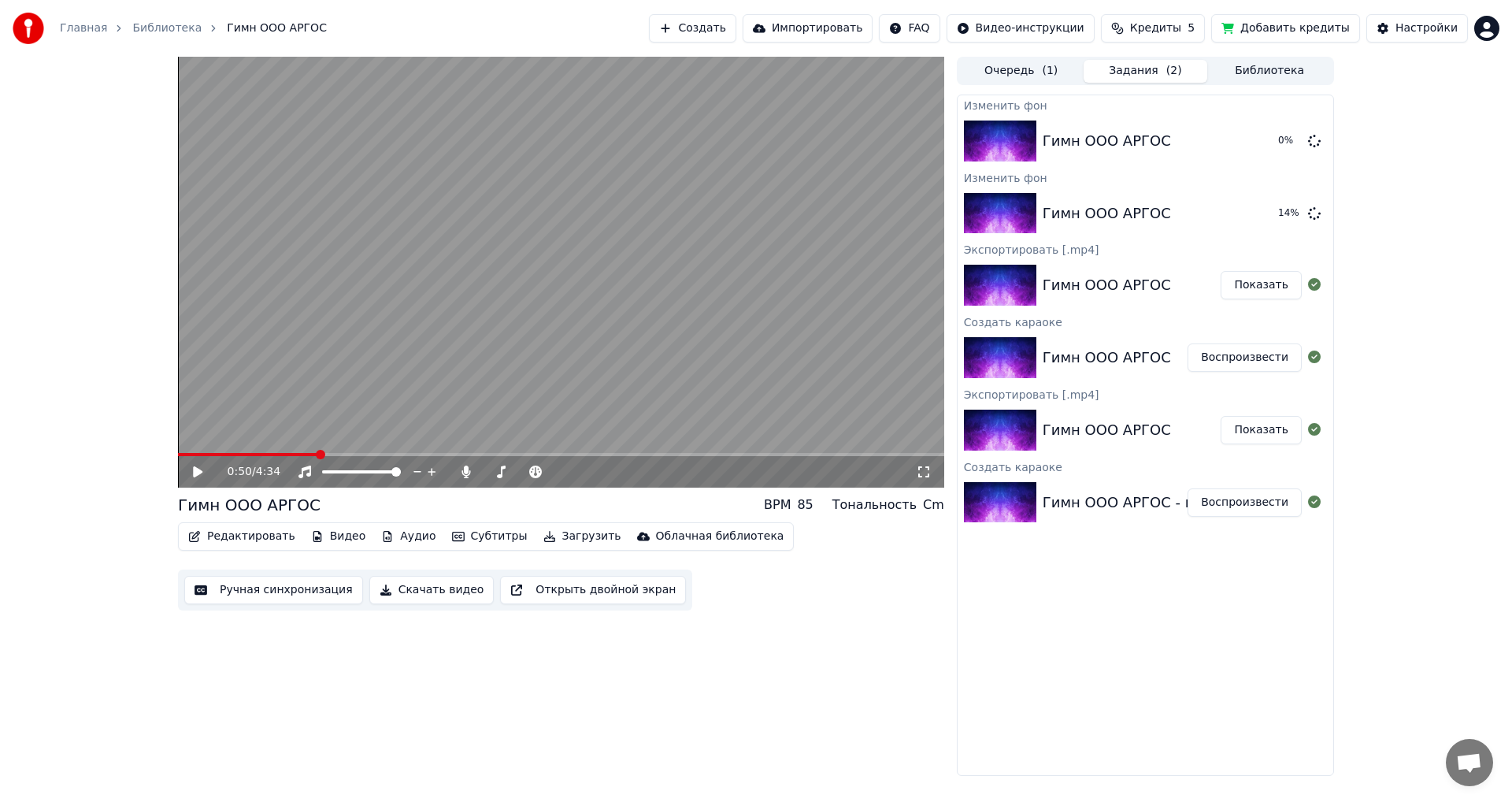
click at [318, 455] on span at bounding box center [320, 454] width 9 height 9
click at [1307, 214] on div "18 %" at bounding box center [1287, 213] width 68 height 19
click at [1313, 141] on icon at bounding box center [1314, 139] width 12 height 12
click at [1088, 192] on div "Гимн ООО АРГОС Воспроизвести" at bounding box center [1145, 213] width 375 height 54
click at [1092, 222] on div "Гимн ООО АРГОС" at bounding box center [1107, 213] width 129 height 22
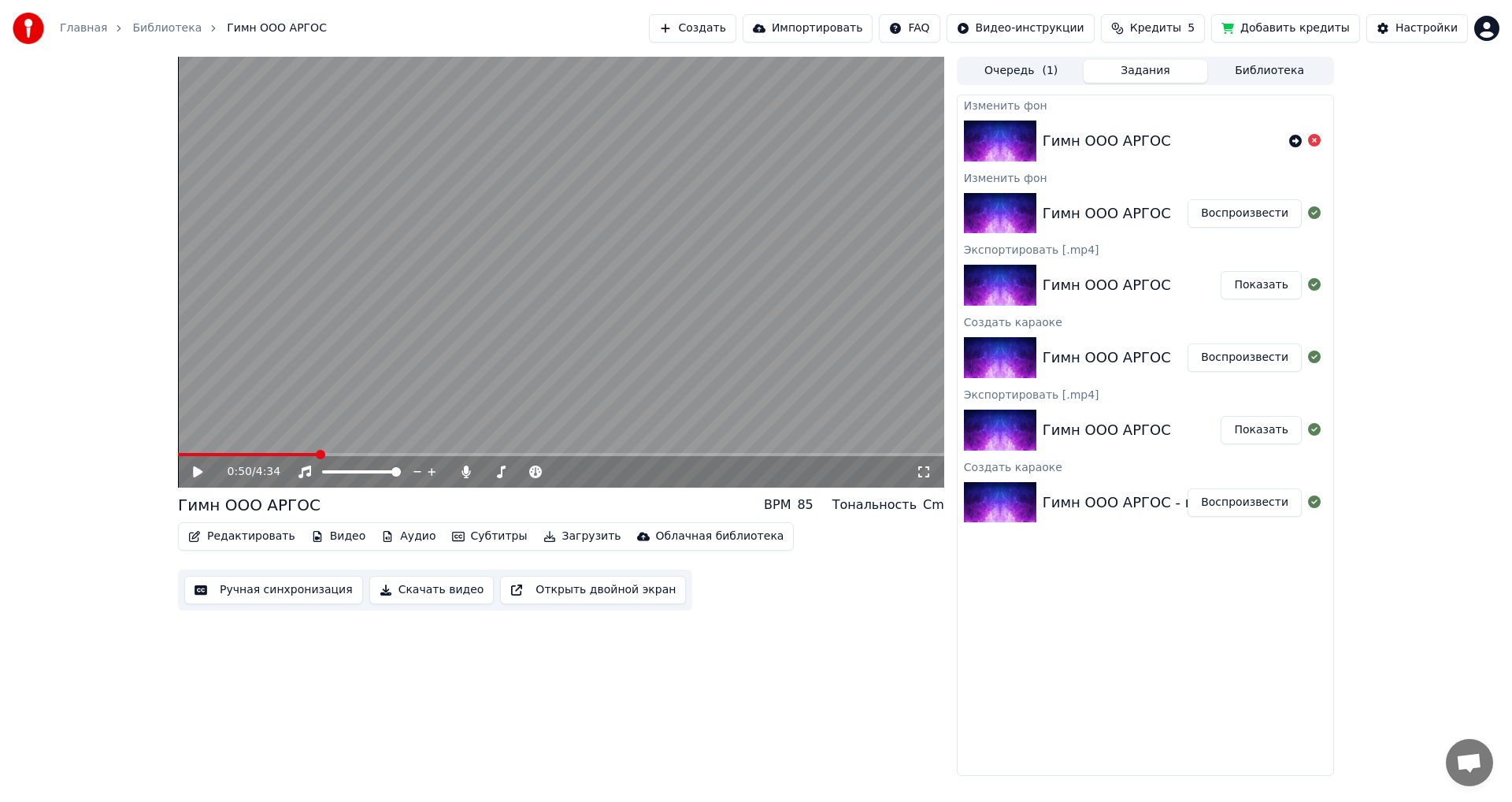
click at [1259, 220] on button "Воспроизвести" at bounding box center [1245, 214] width 114 height 28
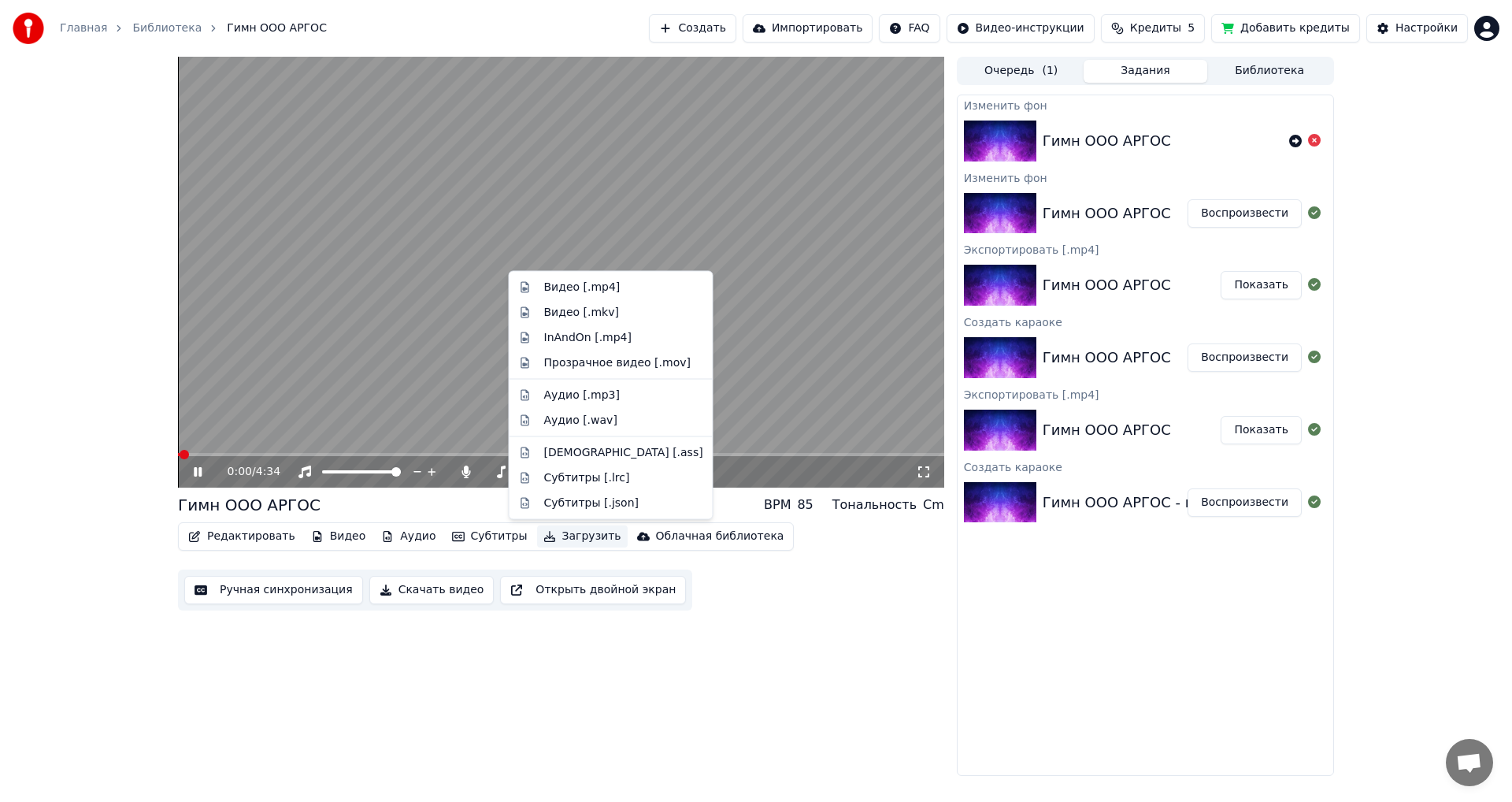
click at [547, 533] on button "Загрузить" at bounding box center [582, 536] width 91 height 22
click at [558, 290] on div "Видео [.mp4]" at bounding box center [582, 287] width 77 height 16
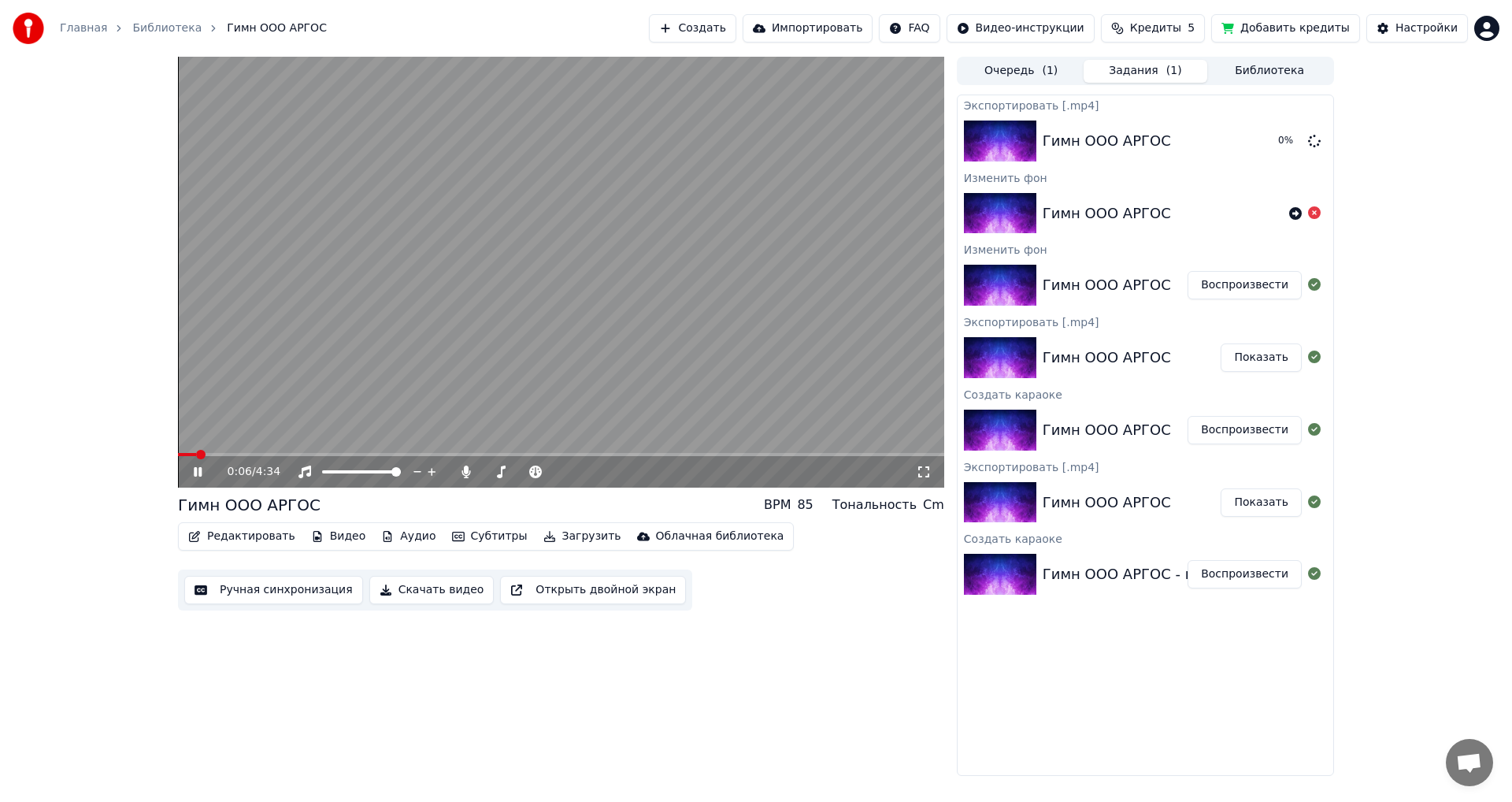
click at [506, 262] on video at bounding box center [561, 272] width 766 height 431
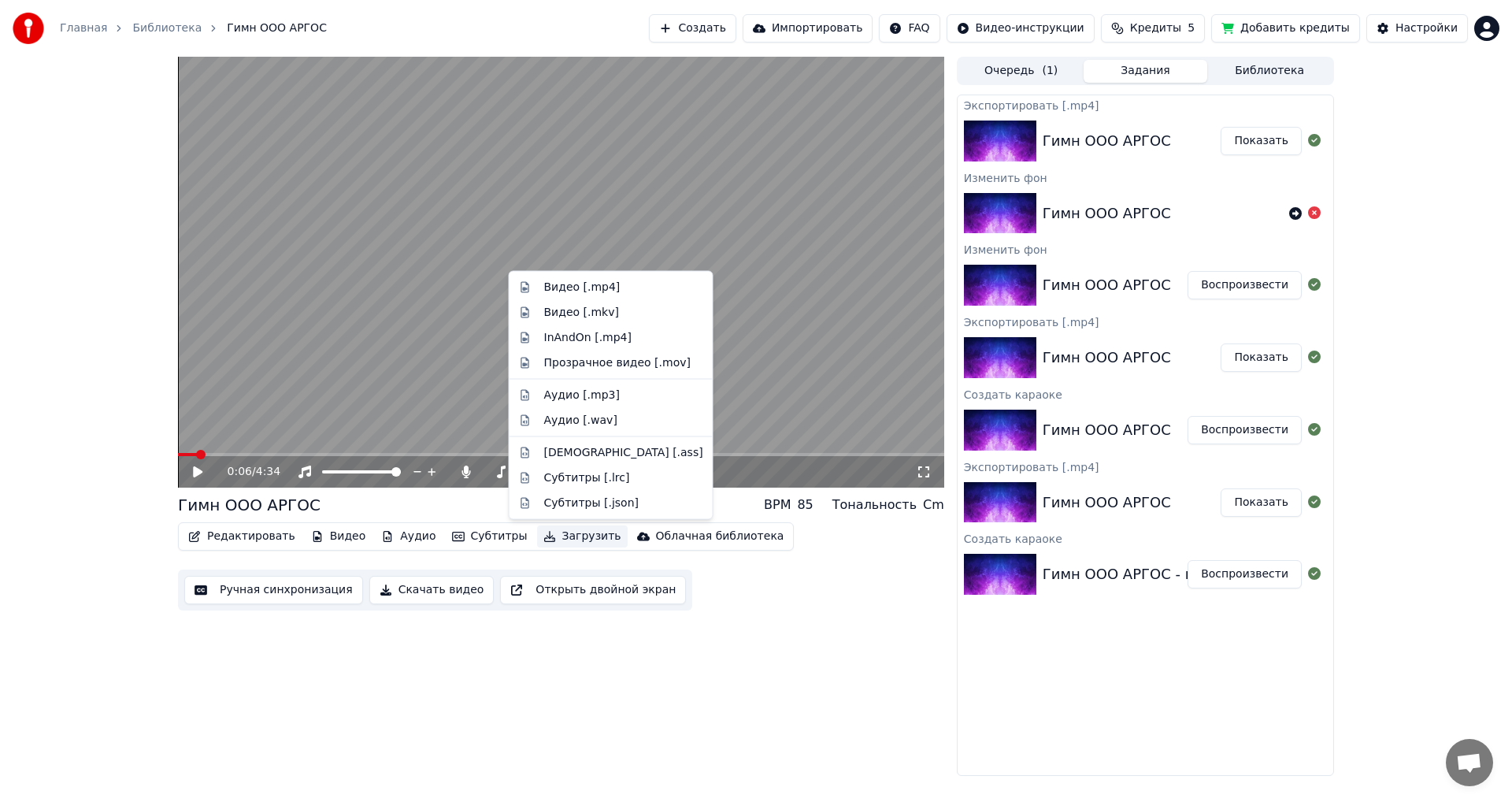
click at [554, 534] on button "Загрузить" at bounding box center [582, 536] width 91 height 22
click at [858, 704] on div "0:06 / 4:34 Гимн ООО АРГОС BPM 85 Тональность Cm Редактировать Видео Аудио Субт…" at bounding box center [561, 417] width 766 height 719
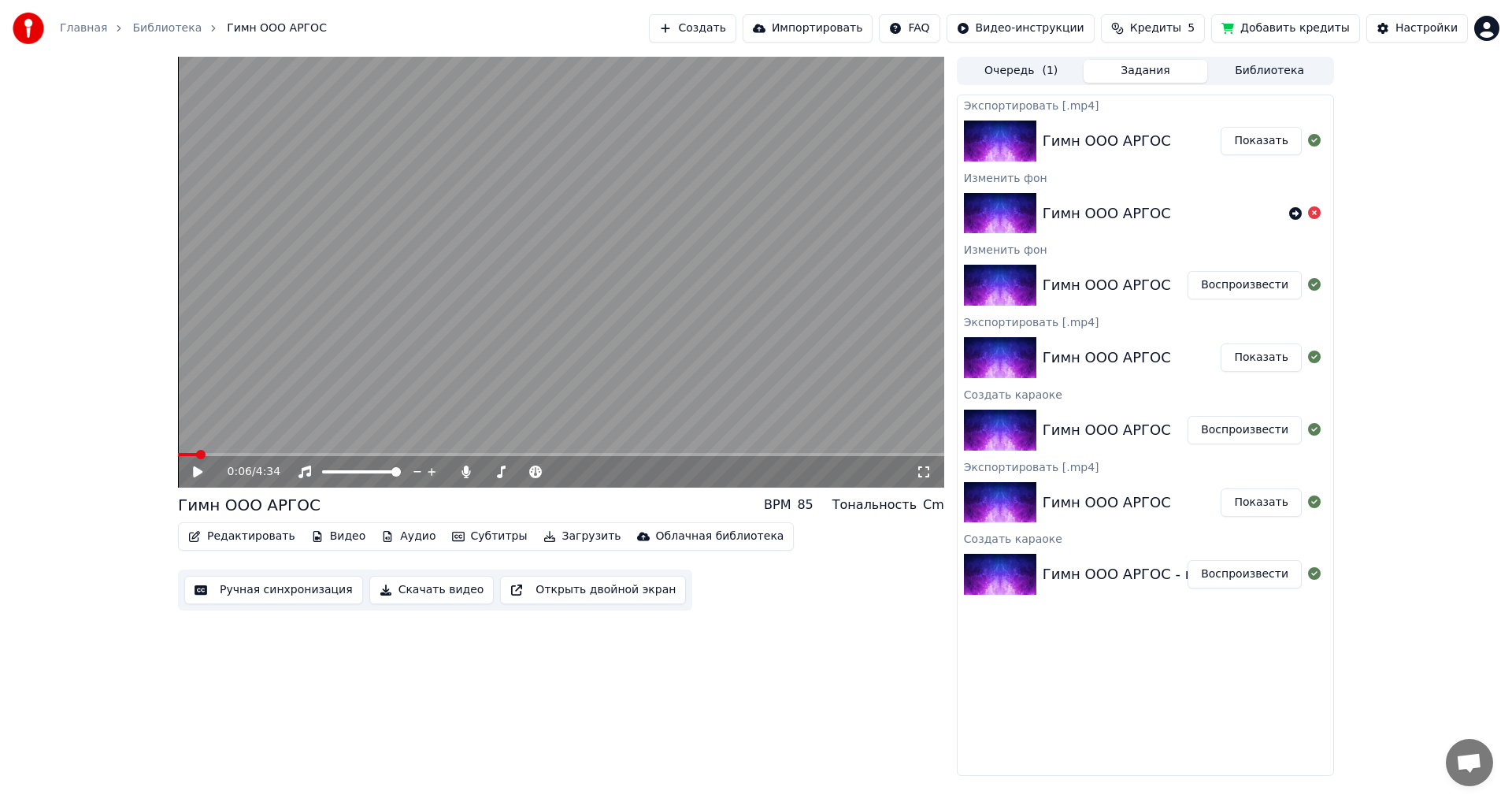
click at [1268, 141] on button "Показать" at bounding box center [1261, 141] width 81 height 28
